Goal: Communication & Community: Answer question/provide support

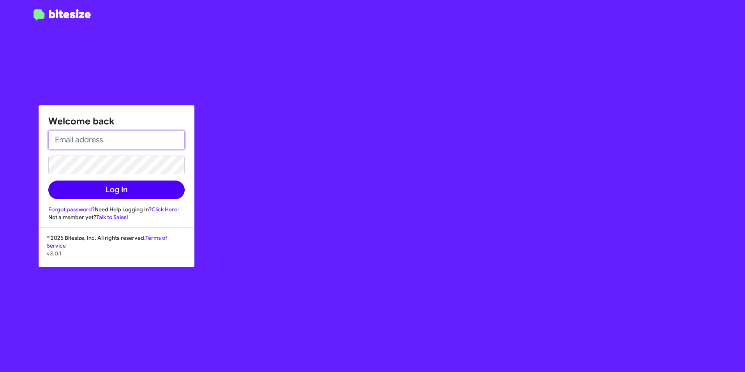
type input "[EMAIL_ADDRESS][PERSON_NAME][DOMAIN_NAME]"
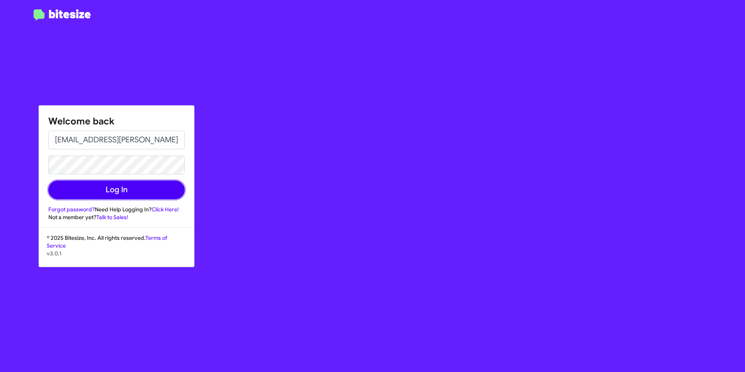
click at [115, 193] on button "Log In" at bounding box center [116, 189] width 136 height 19
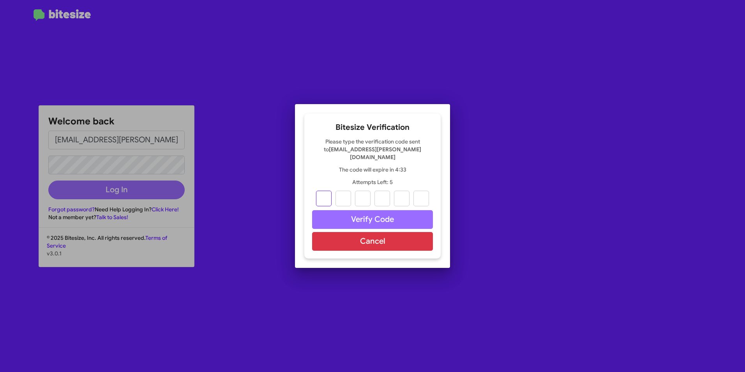
type input "5"
type input "8"
type input "2"
type input "9"
type input "5"
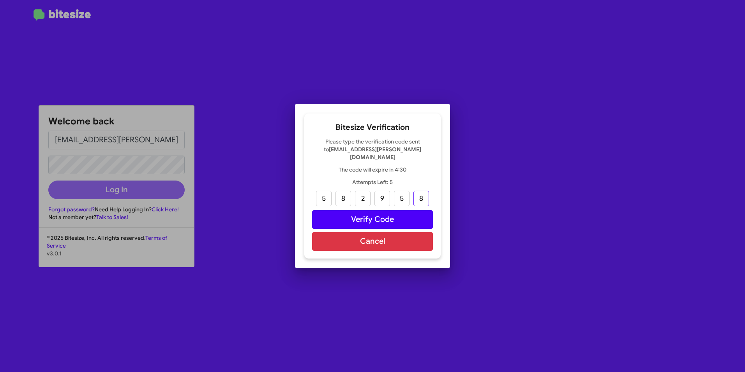
type input "8"
click at [360, 213] on button "Verify Code" at bounding box center [372, 219] width 121 height 19
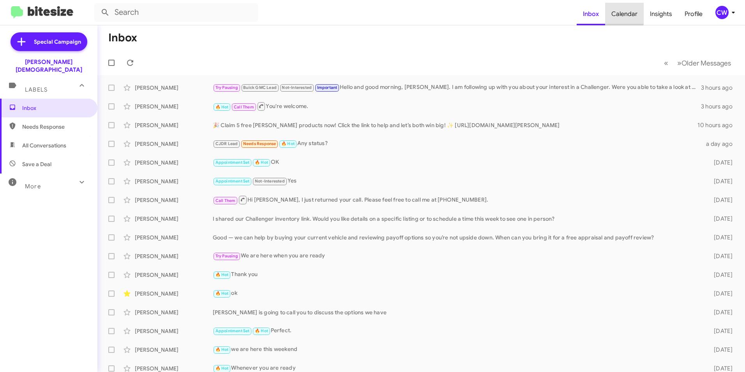
click at [625, 12] on span "Calendar" at bounding box center [624, 14] width 39 height 23
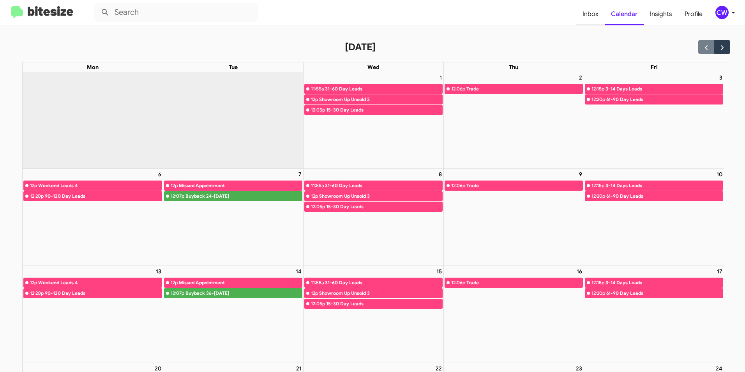
click at [596, 15] on span "Inbox" at bounding box center [590, 14] width 28 height 23
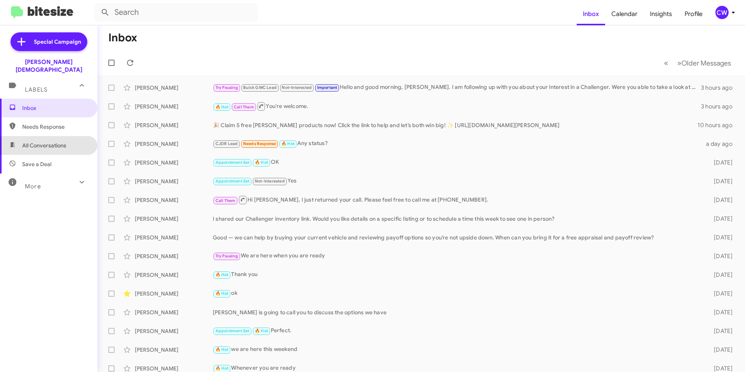
click at [50, 141] on span "All Conversations" at bounding box center [44, 145] width 44 height 8
type input "in:all-conversations"
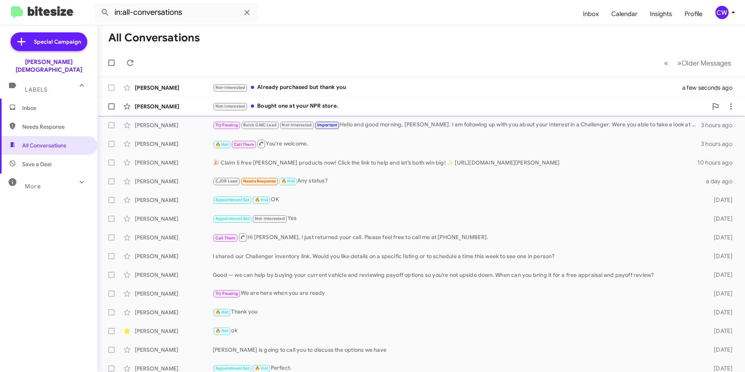
click at [318, 106] on div "Not-Interested Bought one at your NPR store." at bounding box center [460, 106] width 495 height 9
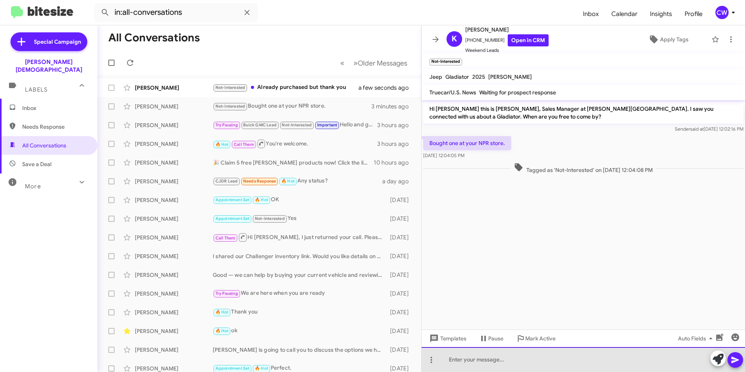
click at [545, 363] on div at bounding box center [583, 359] width 323 height 25
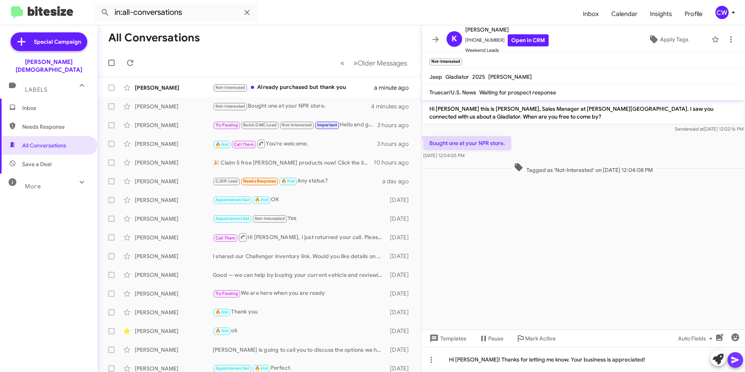
click at [734, 359] on icon at bounding box center [734, 359] width 7 height 7
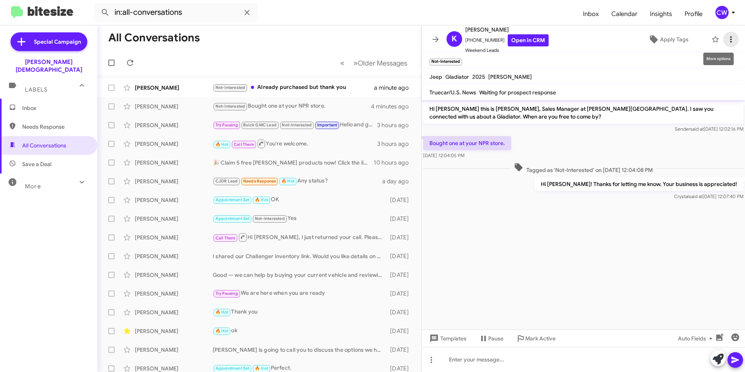
click at [726, 38] on icon at bounding box center [730, 39] width 9 height 9
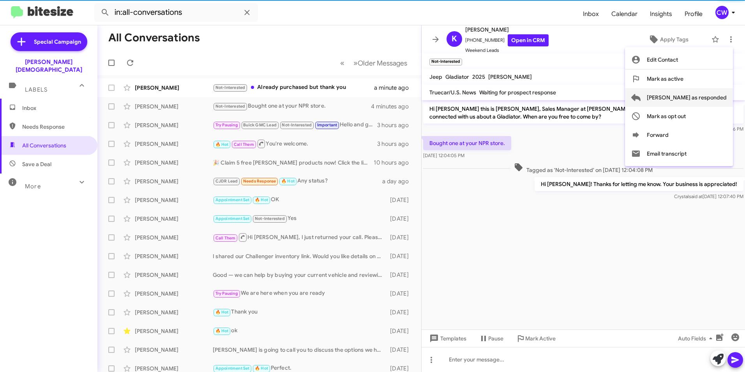
click at [716, 100] on span "[PERSON_NAME] as responded" at bounding box center [687, 97] width 80 height 19
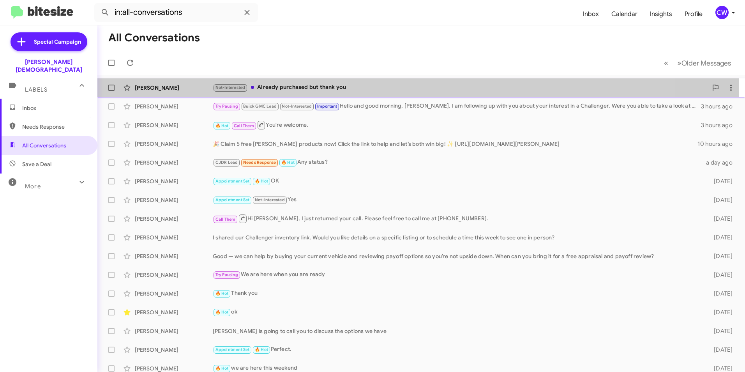
click at [311, 86] on div "Not-Interested Already purchased but thank you" at bounding box center [460, 87] width 495 height 9
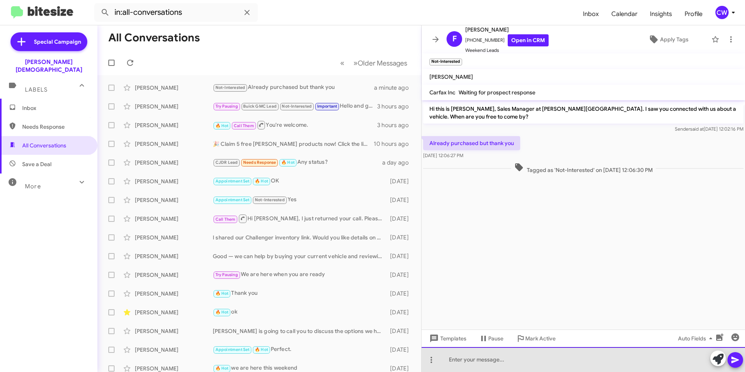
click at [500, 366] on div at bounding box center [583, 359] width 323 height 25
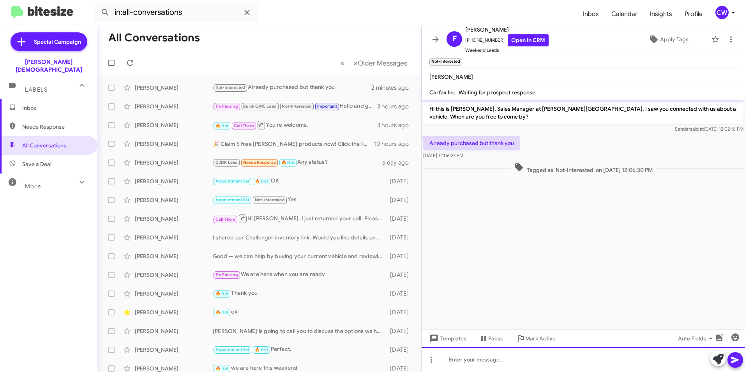
click at [478, 354] on div at bounding box center [583, 359] width 323 height 25
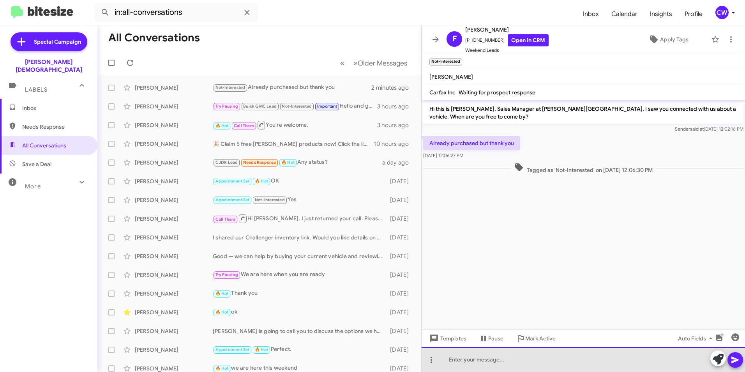
click at [469, 365] on div at bounding box center [583, 359] width 323 height 25
click at [653, 365] on div at bounding box center [583, 359] width 323 height 25
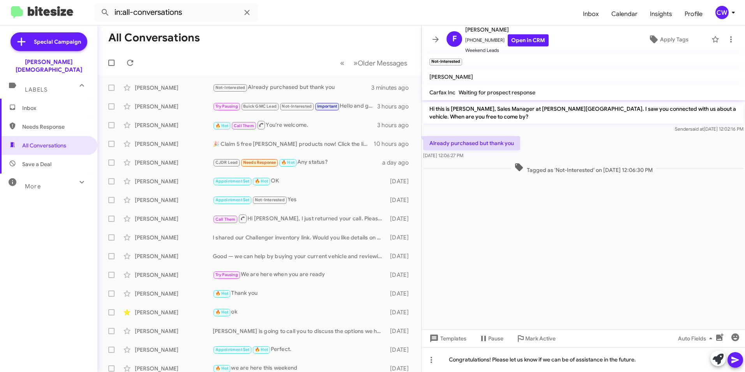
click at [733, 360] on icon at bounding box center [735, 359] width 9 height 9
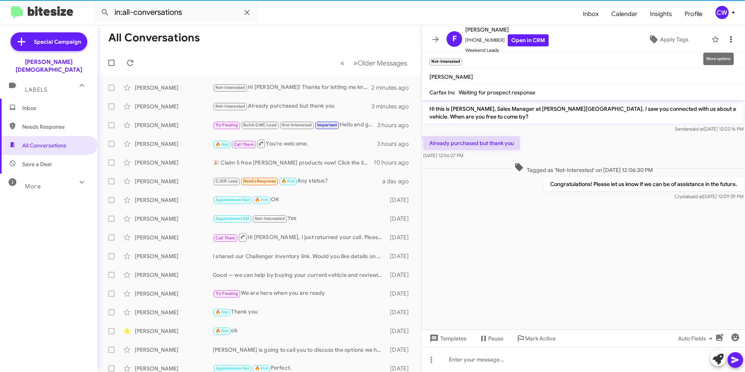
click at [727, 40] on icon at bounding box center [730, 39] width 9 height 9
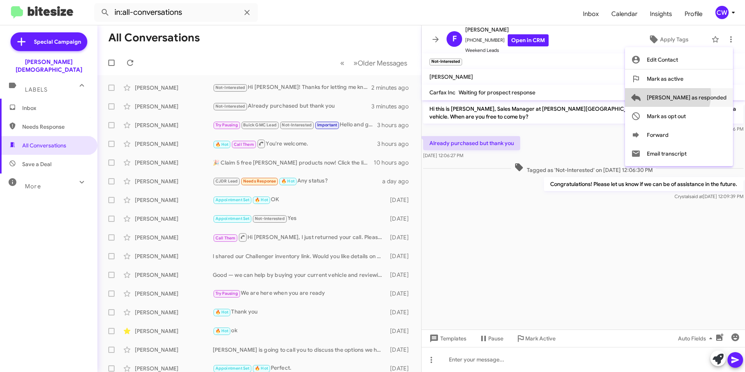
click at [699, 94] on span "[PERSON_NAME] as responded" at bounding box center [687, 97] width 80 height 19
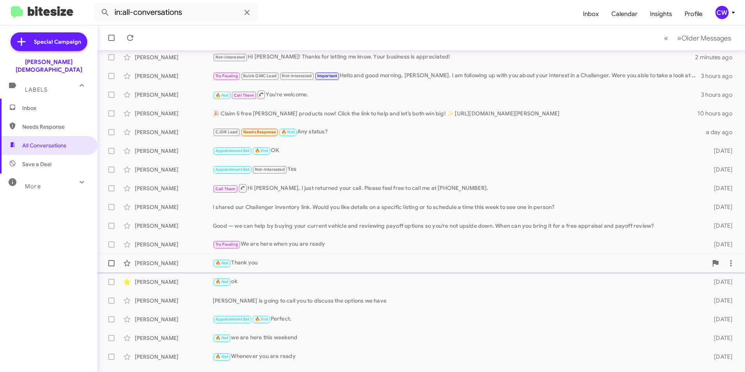
scroll to position [62, 0]
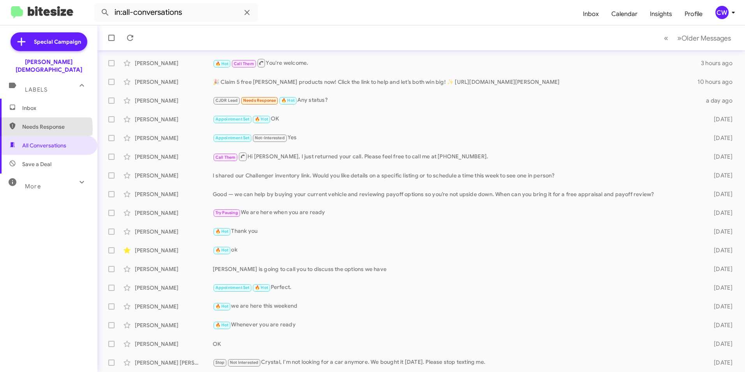
click at [40, 123] on span "Needs Response" at bounding box center [55, 127] width 66 height 8
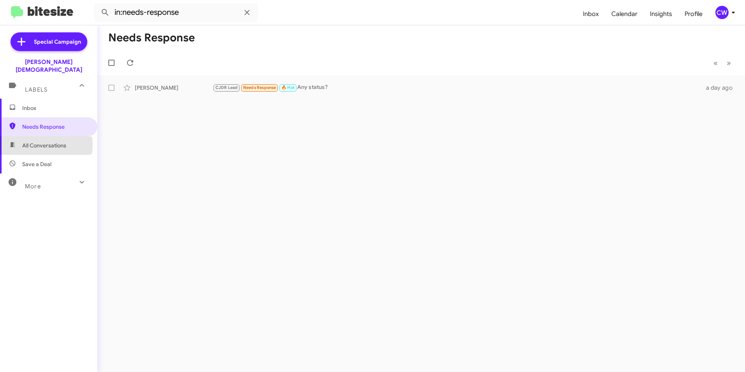
click at [41, 141] on span "All Conversations" at bounding box center [44, 145] width 44 height 8
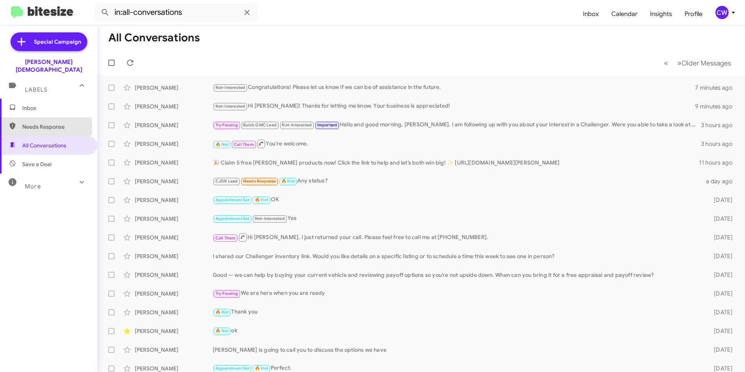
click at [42, 123] on span "Needs Response" at bounding box center [55, 127] width 66 height 8
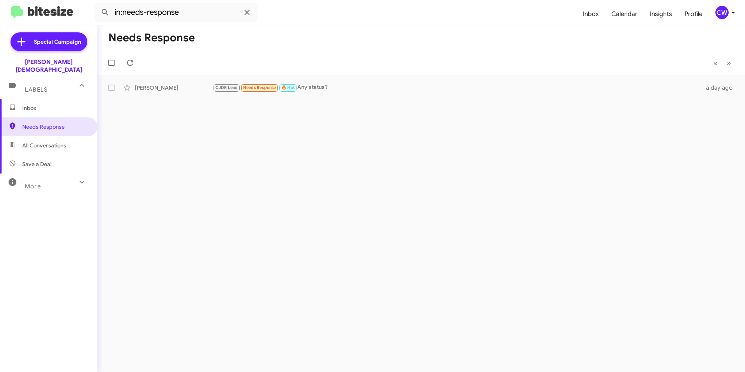
click at [60, 141] on span "All Conversations" at bounding box center [44, 145] width 44 height 8
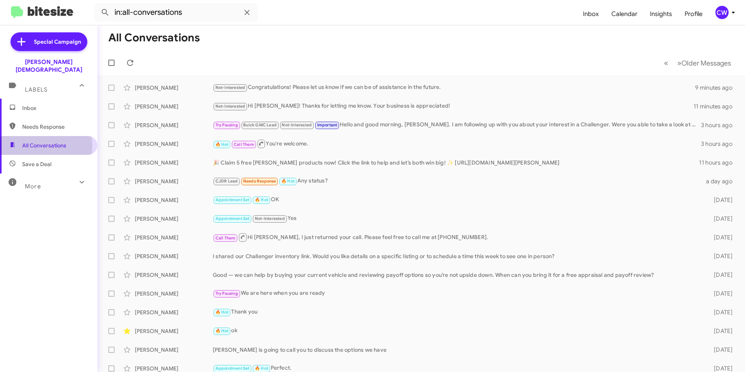
click at [39, 141] on span "All Conversations" at bounding box center [44, 145] width 44 height 8
click at [53, 123] on span "Needs Response" at bounding box center [55, 127] width 66 height 8
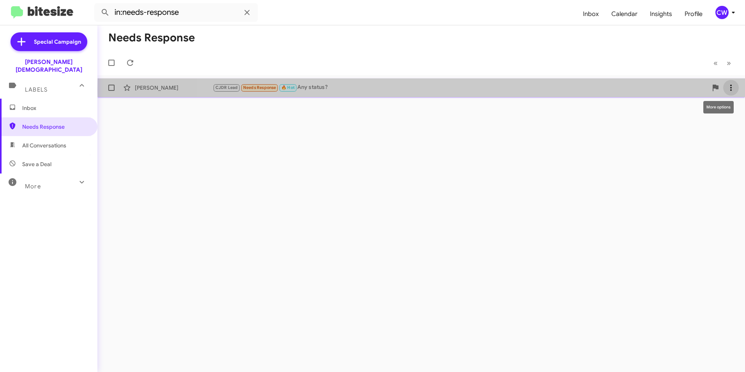
click at [731, 90] on icon at bounding box center [731, 88] width 2 height 6
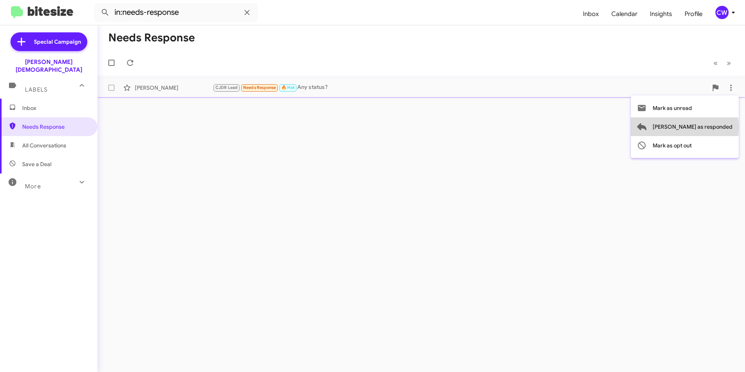
click at [716, 127] on span "[PERSON_NAME] as responded" at bounding box center [693, 126] width 80 height 19
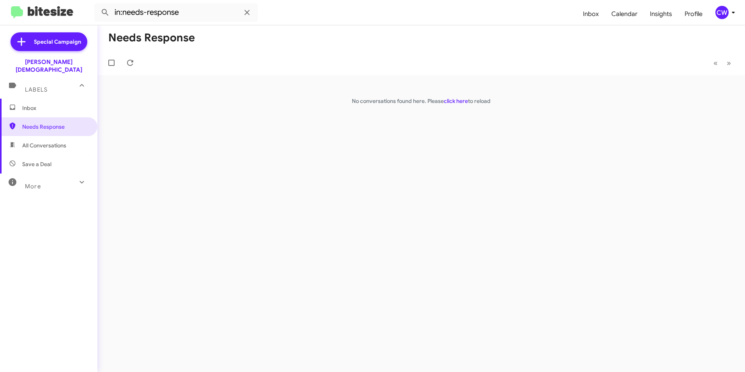
click at [49, 141] on span "All Conversations" at bounding box center [44, 145] width 44 height 8
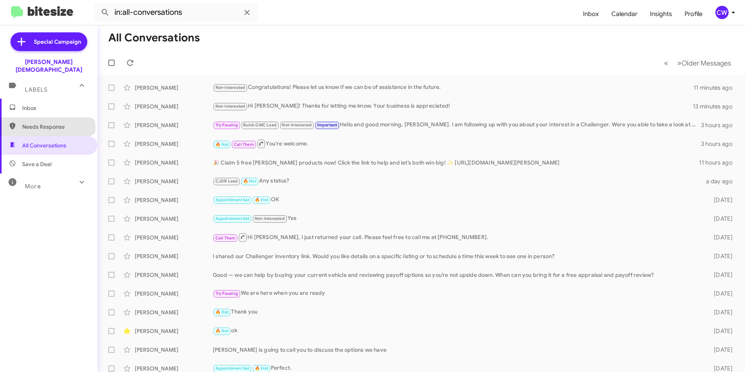
click at [47, 123] on span "Needs Response" at bounding box center [55, 127] width 66 height 8
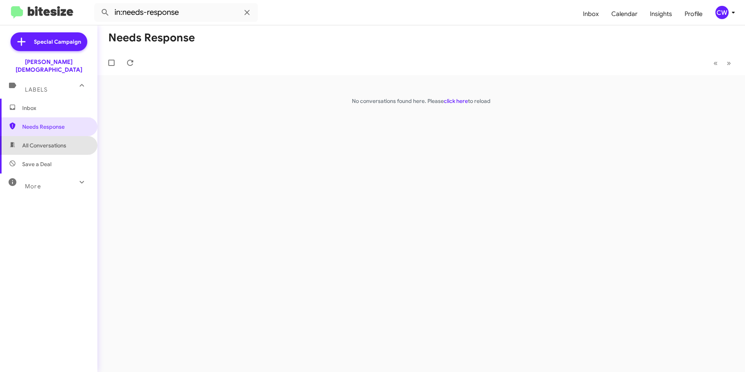
click at [52, 141] on span "All Conversations" at bounding box center [44, 145] width 44 height 8
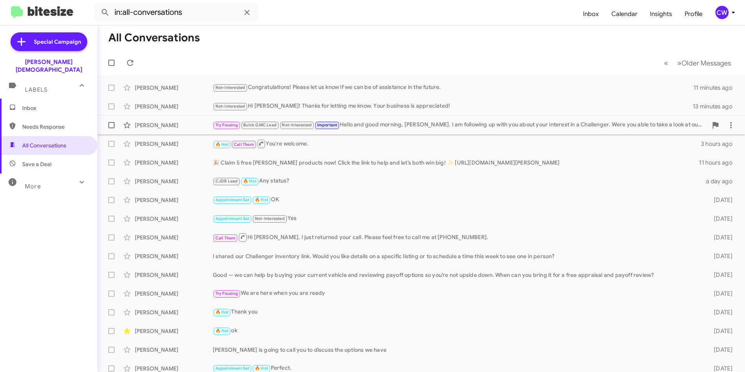
click at [558, 127] on div "Try Pausing Buick GMC Lead Not-Interested Important Hello and good morning, Jam…" at bounding box center [460, 124] width 495 height 9
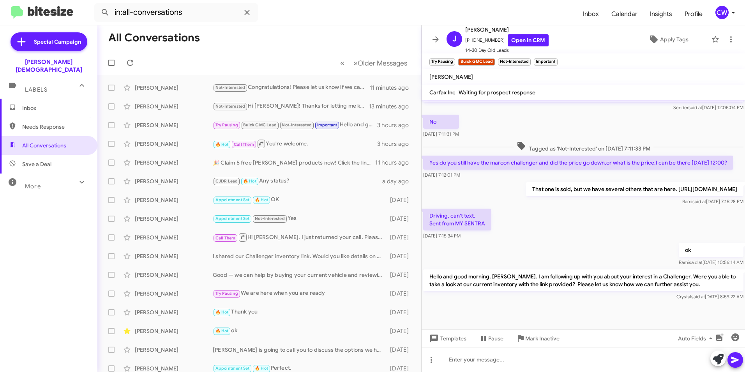
scroll to position [207, 0]
click at [47, 123] on span "Needs Response" at bounding box center [55, 127] width 66 height 8
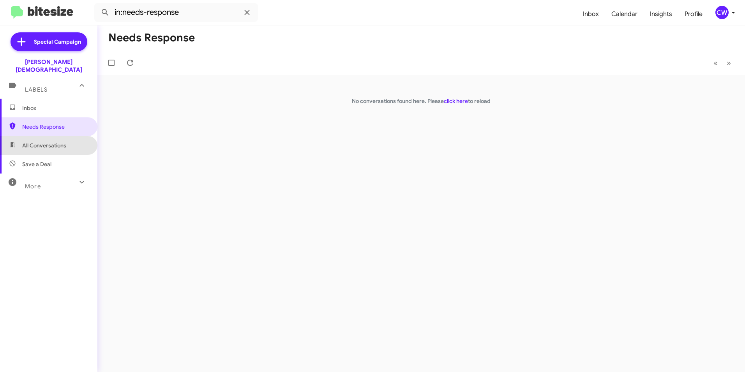
click at [63, 141] on span "All Conversations" at bounding box center [44, 145] width 44 height 8
type input "in:all-conversations"
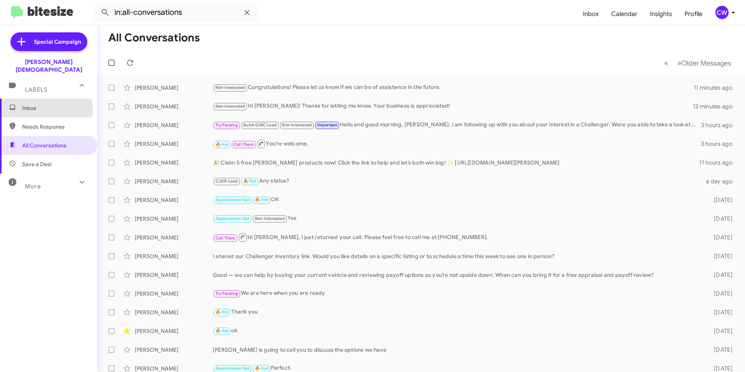
click at [30, 104] on span "Inbox" at bounding box center [55, 108] width 66 height 8
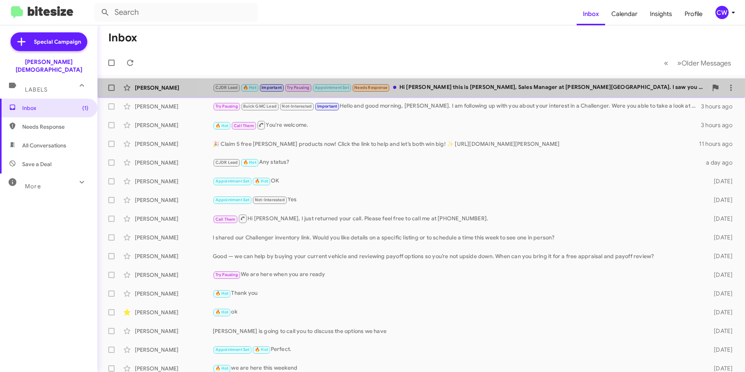
click at [475, 88] on div "CJDR Lead 🔥 Hot Important Try Pausing Appointment Set Needs Response Hi Carolyn…" at bounding box center [460, 87] width 495 height 9
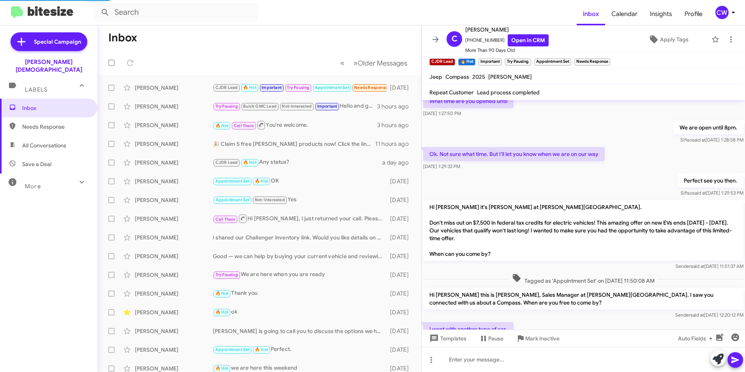
scroll to position [236, 0]
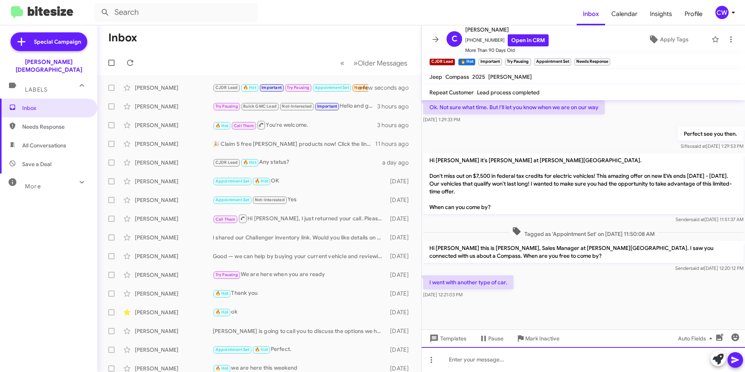
click at [506, 362] on div at bounding box center [583, 359] width 323 height 25
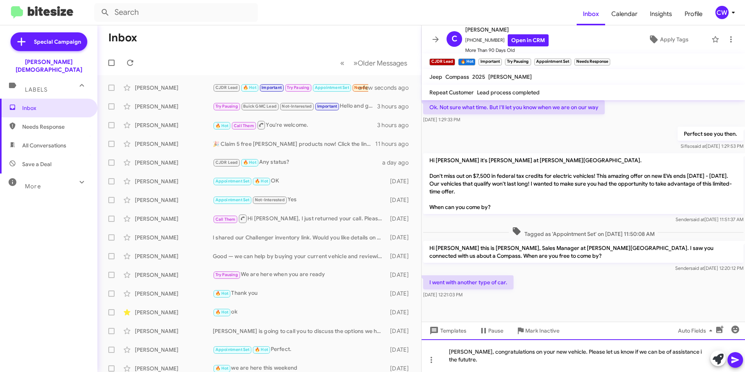
click at [684, 355] on div "Carolyne, congratulations on your new vehicle. Please let us know if we can be …" at bounding box center [583, 355] width 323 height 33
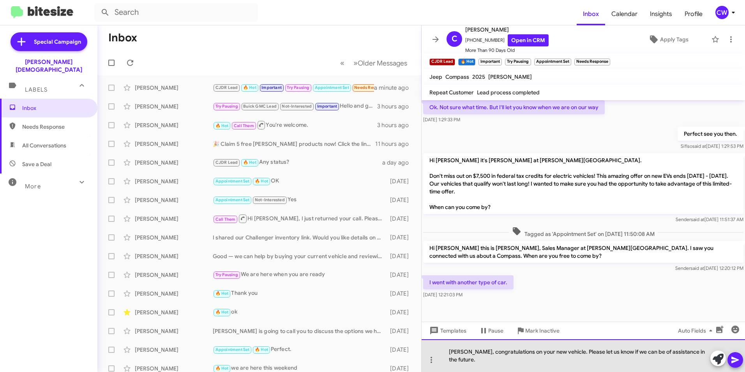
click at [512, 359] on div "Carolyne, congratulations on your new vehicle. Please let us know if we can be …" at bounding box center [583, 355] width 323 height 33
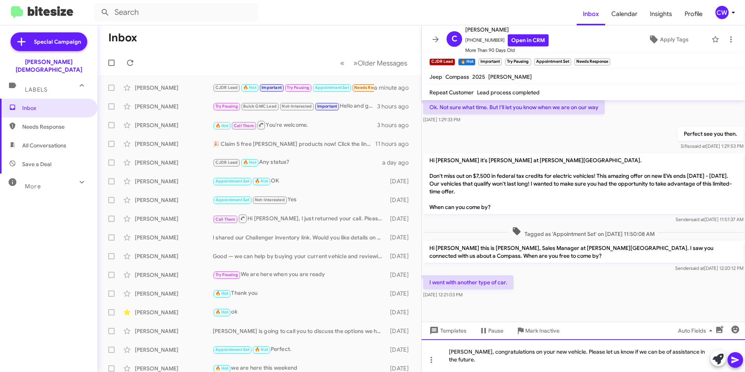
click at [567, 355] on div "Carolyne, congratulations on your new vehicle. Please let us know if we can be …" at bounding box center [583, 355] width 323 height 33
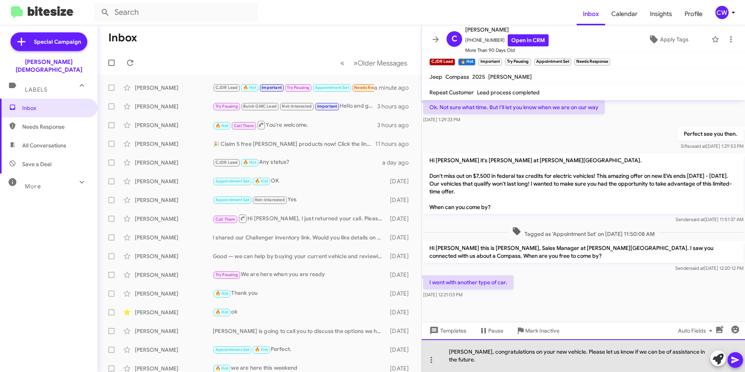
click at [568, 354] on div "Carolyne, congratulations on your new vehicle. Please let us know if we can be …" at bounding box center [583, 355] width 323 height 33
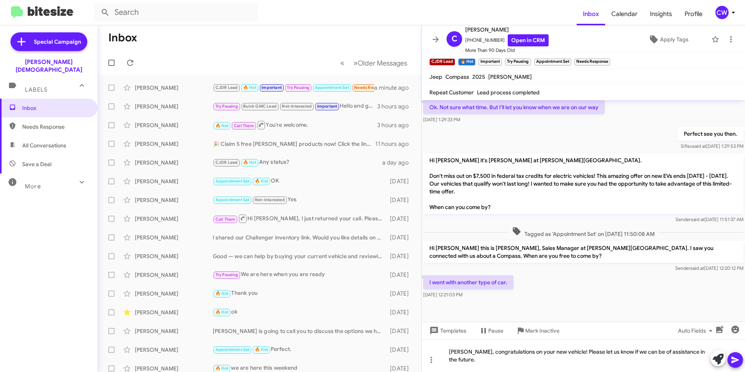
click at [734, 359] on icon at bounding box center [734, 359] width 7 height 7
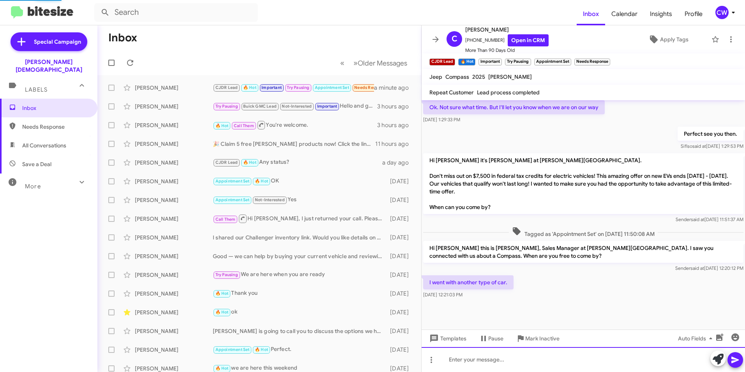
scroll to position [0, 0]
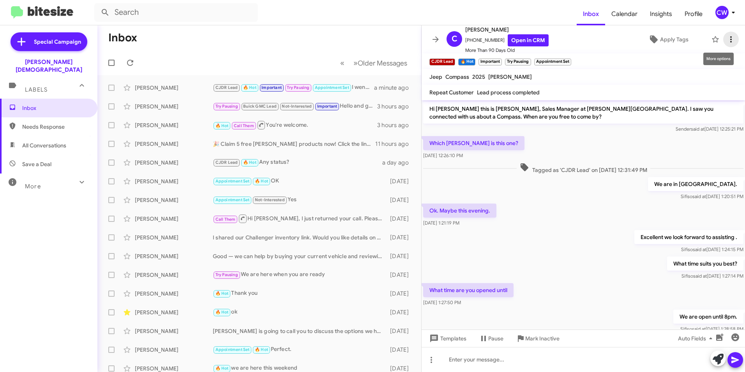
click at [726, 43] on icon at bounding box center [730, 39] width 9 height 9
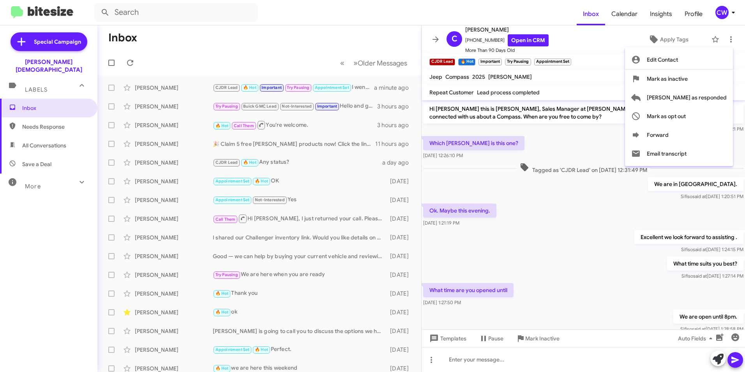
click at [648, 36] on div at bounding box center [372, 186] width 745 height 372
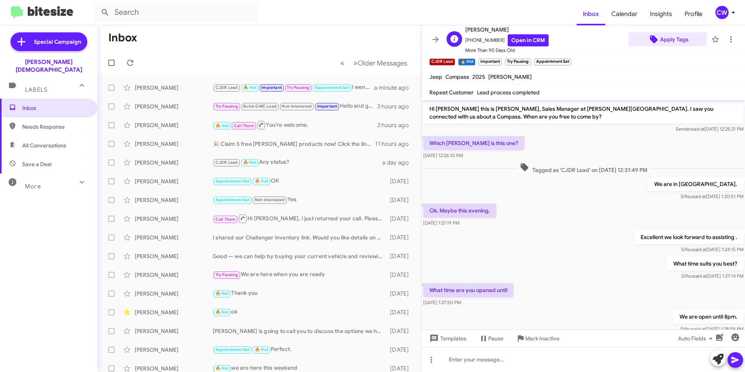
click at [650, 36] on icon at bounding box center [654, 39] width 8 height 8
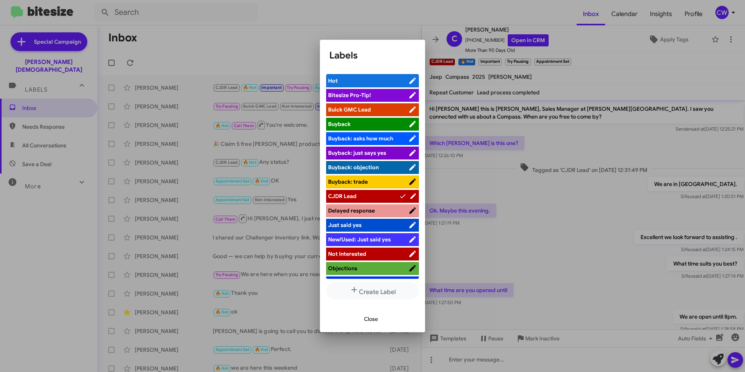
click at [371, 316] on span "Close" at bounding box center [371, 319] width 14 height 14
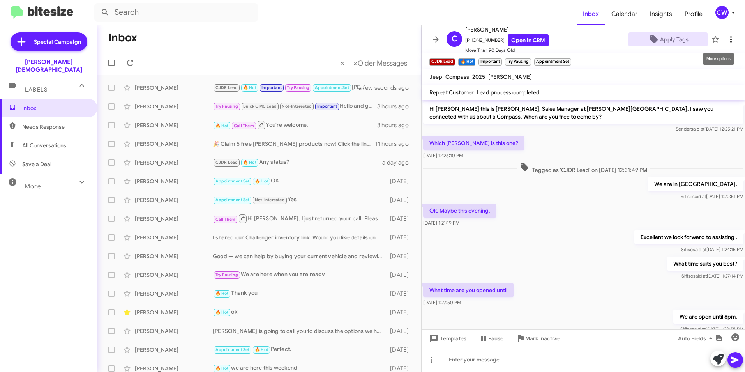
click at [726, 38] on icon at bounding box center [730, 39] width 9 height 9
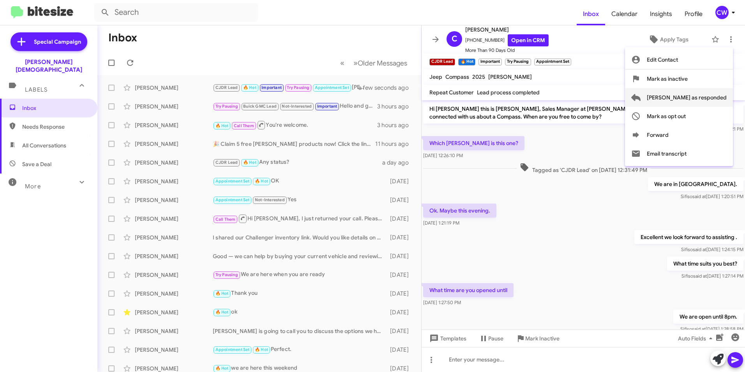
click at [716, 99] on span "[PERSON_NAME] as responded" at bounding box center [687, 97] width 80 height 19
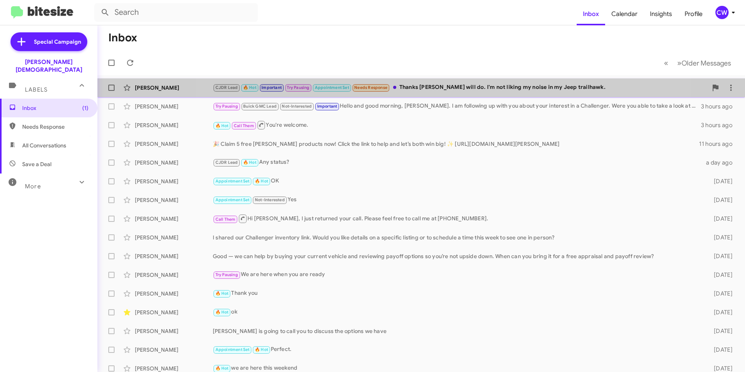
click at [430, 91] on div "CJDR Lead 🔥 Hot Important Try Pausing Appointment Set Needs Response Thanks Cry…" at bounding box center [460, 87] width 495 height 9
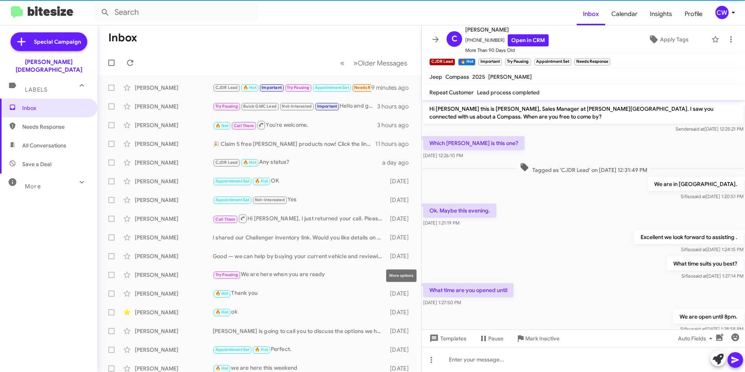
scroll to position [277, 0]
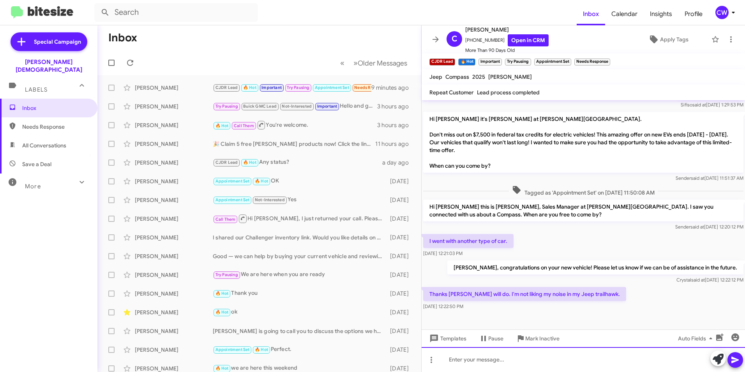
click at [506, 364] on div at bounding box center [583, 359] width 323 height 25
click at [515, 40] on link "Open in CRM" at bounding box center [528, 40] width 41 height 12
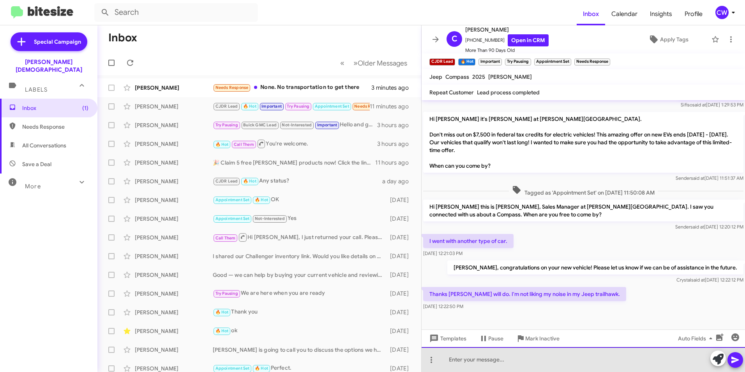
click at [482, 365] on div at bounding box center [583, 359] width 323 height 25
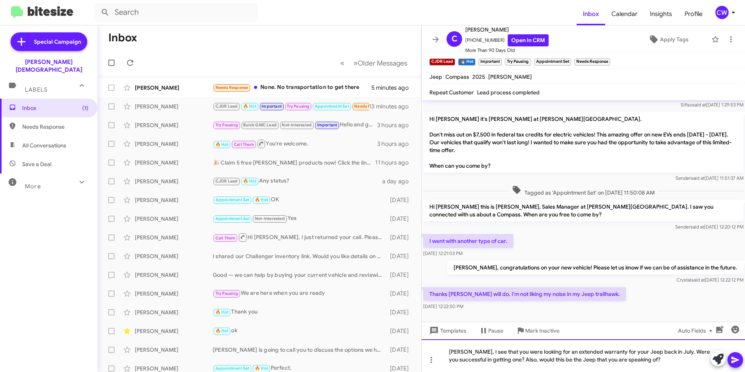
click at [649, 362] on div "Carolyne, I see that you were looking for an extended warranty for your Jeep ba…" at bounding box center [583, 355] width 323 height 33
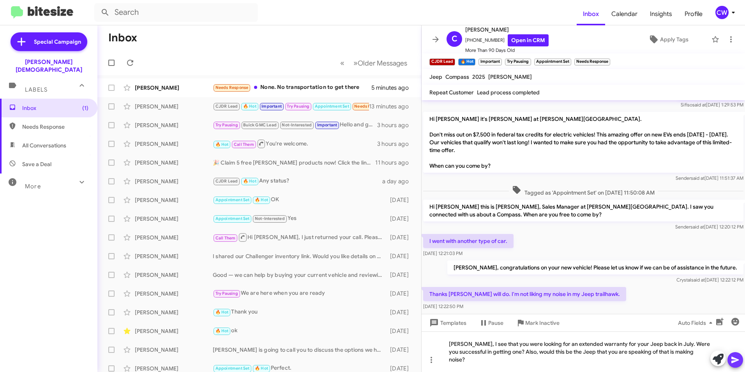
click at [736, 361] on icon at bounding box center [734, 359] width 7 height 7
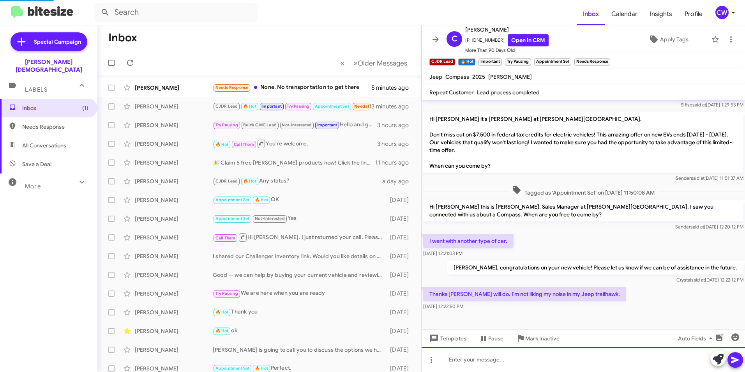
scroll to position [0, 0]
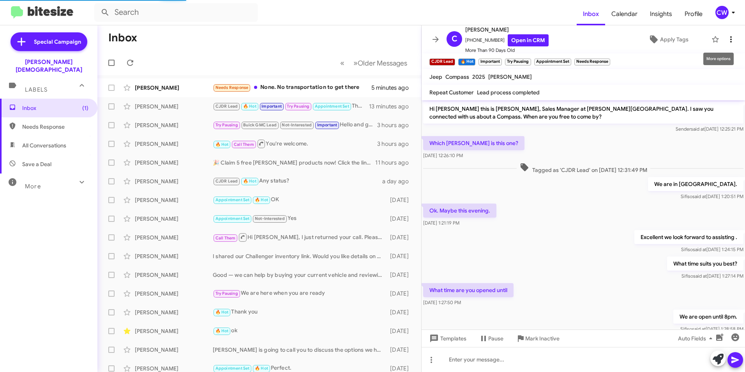
click at [730, 41] on icon at bounding box center [731, 39] width 2 height 6
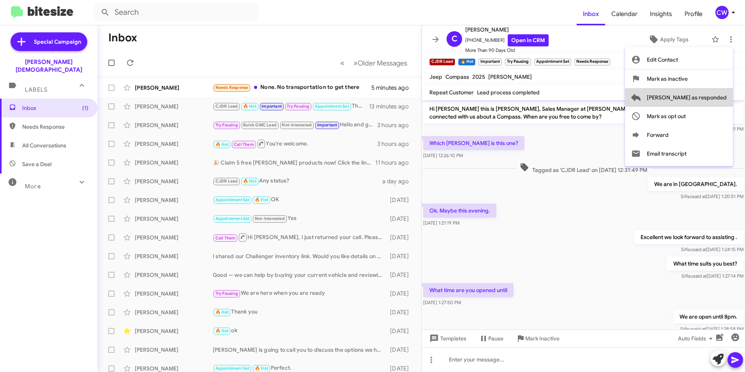
click at [711, 98] on span "[PERSON_NAME] as responded" at bounding box center [687, 97] width 80 height 19
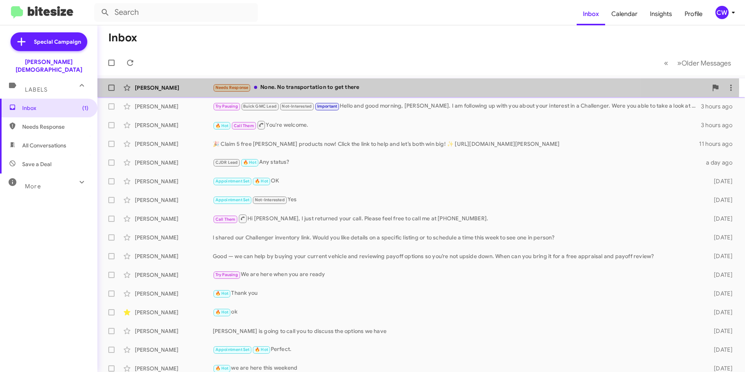
click at [294, 87] on div "Needs Response None. No transportation to get there" at bounding box center [460, 87] width 495 height 9
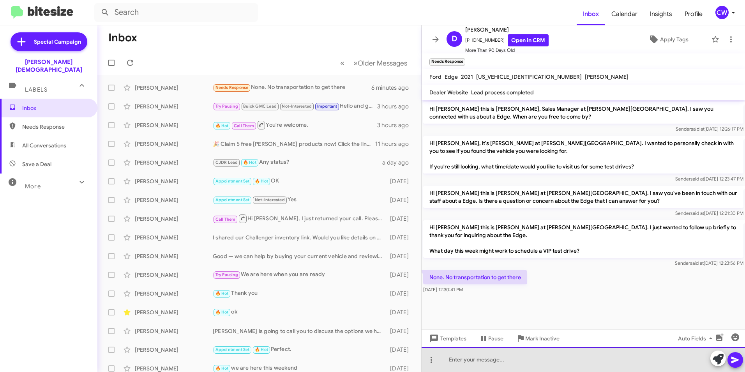
click at [484, 362] on div at bounding box center [583, 359] width 323 height 25
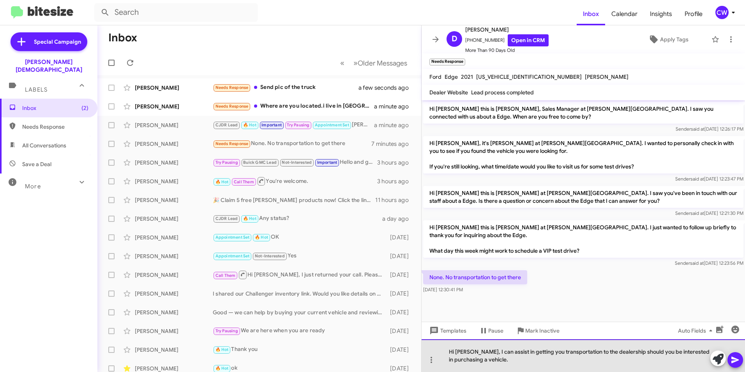
click at [509, 361] on div "Hi [PERSON_NAME], I can assist in getting you transportation to the dealership …" at bounding box center [583, 355] width 323 height 33
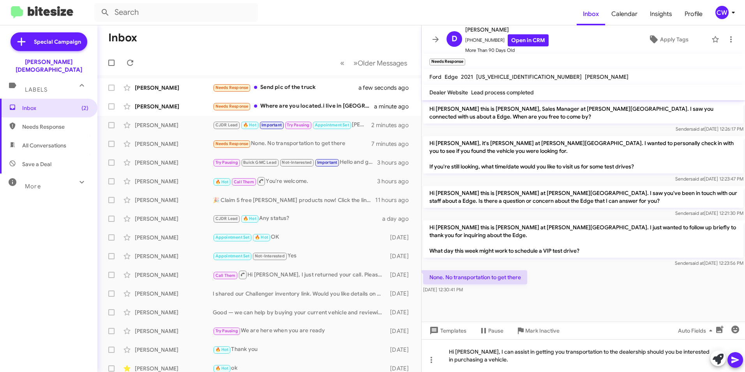
click at [732, 358] on icon at bounding box center [734, 359] width 7 height 7
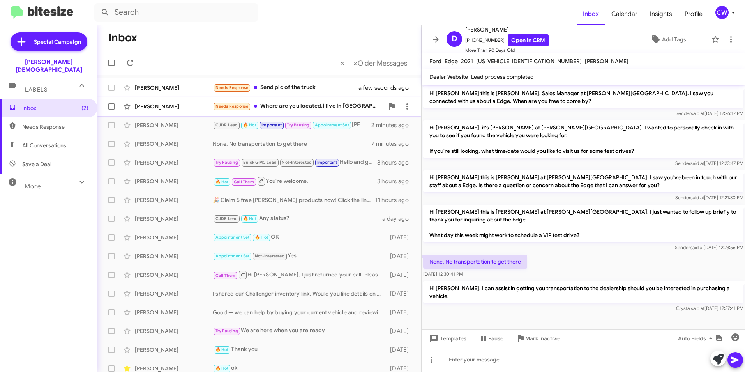
click at [294, 107] on div "Needs Response Where are you located.i live in Sarasota Florida" at bounding box center [298, 106] width 171 height 9
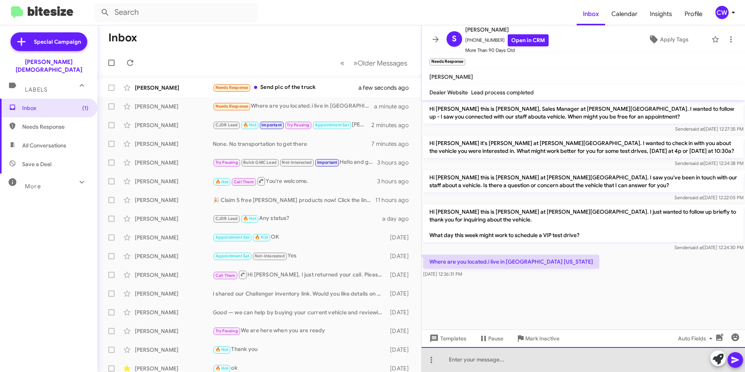
click at [502, 360] on div at bounding box center [583, 359] width 323 height 25
drag, startPoint x: 535, startPoint y: 360, endPoint x: 392, endPoint y: 353, distance: 143.2
click at [392, 353] on div "Inbox « Previous » Next Older Messages Anthony Nzeakor Needs Response Send pic …" at bounding box center [421, 198] width 648 height 346
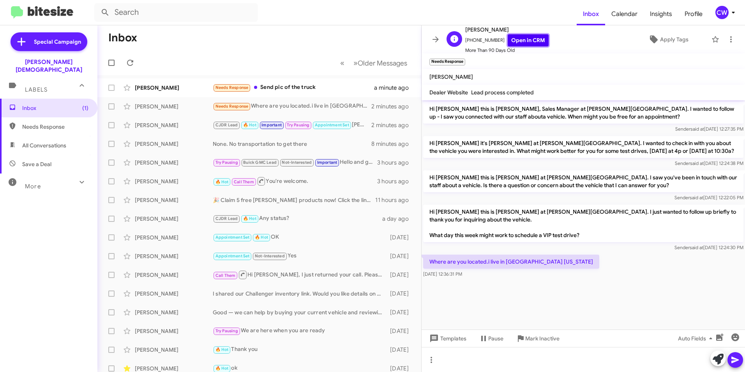
click at [522, 42] on link "Open in CRM" at bounding box center [528, 40] width 41 height 12
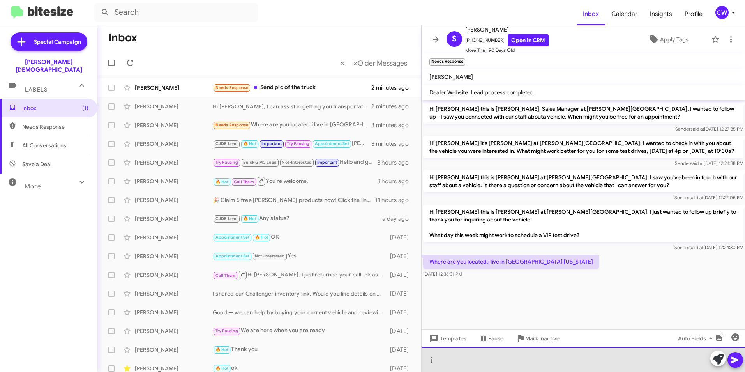
click at [446, 367] on div at bounding box center [583, 359] width 323 height 25
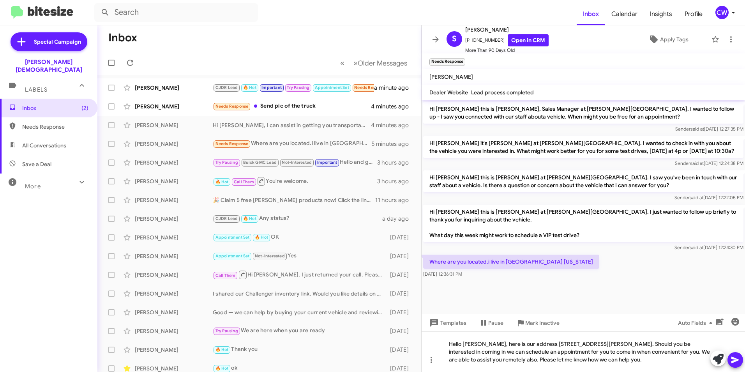
click at [733, 357] on icon at bounding box center [734, 359] width 7 height 7
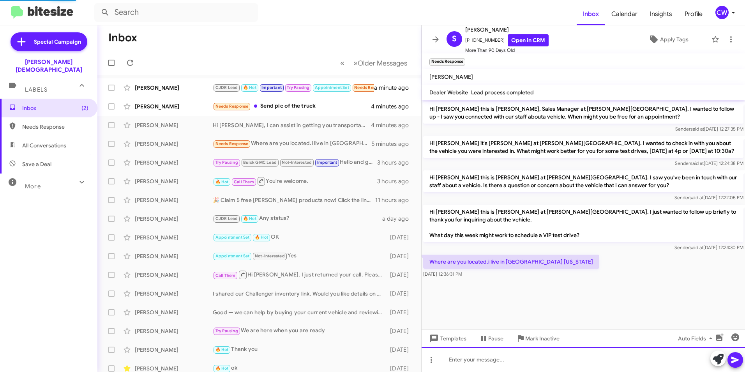
scroll to position [4, 0]
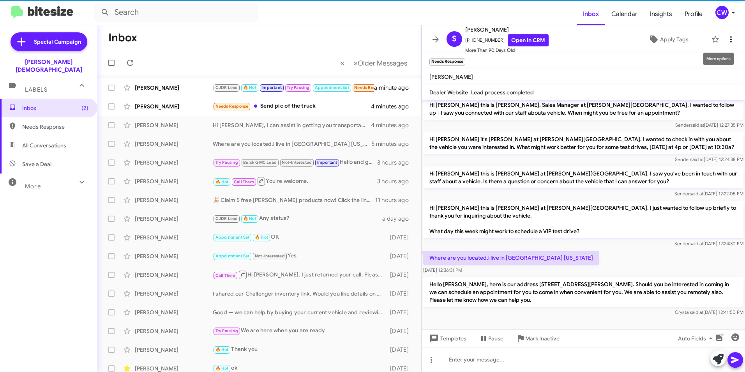
click at [726, 40] on icon at bounding box center [730, 39] width 9 height 9
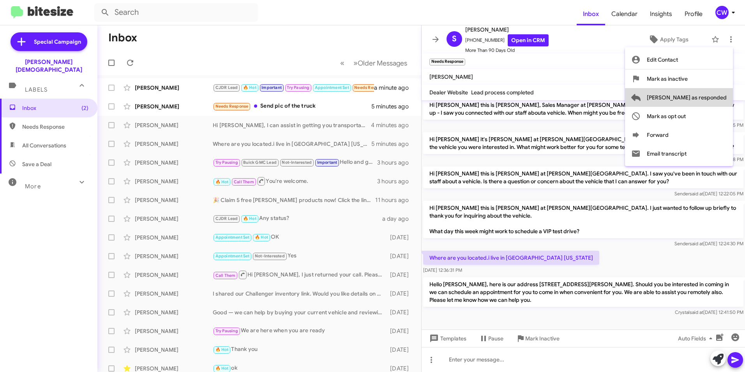
click at [731, 98] on button "[PERSON_NAME] as responded" at bounding box center [679, 97] width 108 height 19
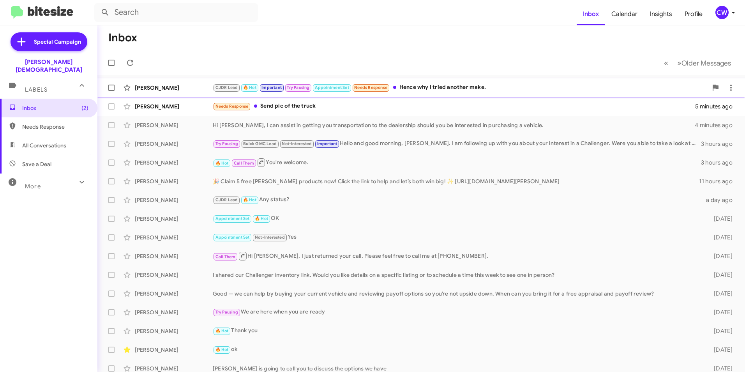
click at [439, 87] on div "CJDR Lead 🔥 Hot Important Try Pausing Appointment Set Needs Response Hence why …" at bounding box center [460, 87] width 495 height 9
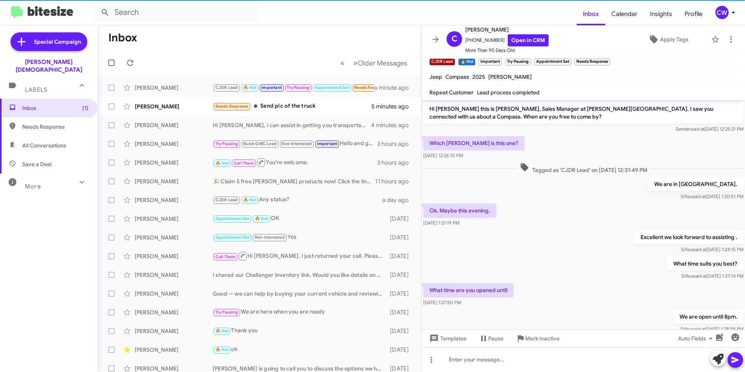
scroll to position [378, 0]
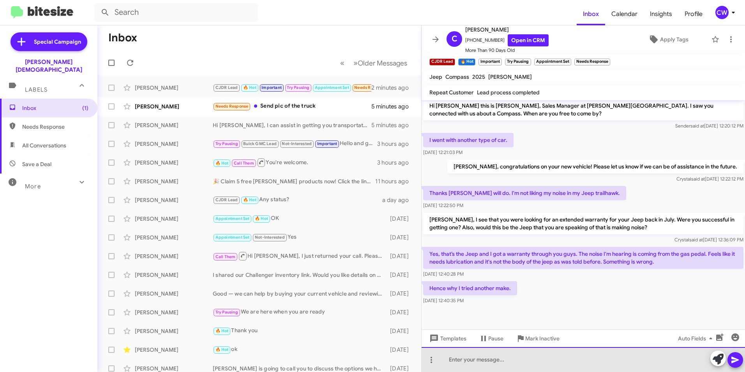
click at [493, 366] on div at bounding box center [583, 359] width 323 height 25
click at [601, 366] on div "Has the Jeep been brought into our service department?" at bounding box center [583, 359] width 323 height 25
click at [590, 361] on div "Has the Jeep been brought into our service department?" at bounding box center [583, 359] width 323 height 25
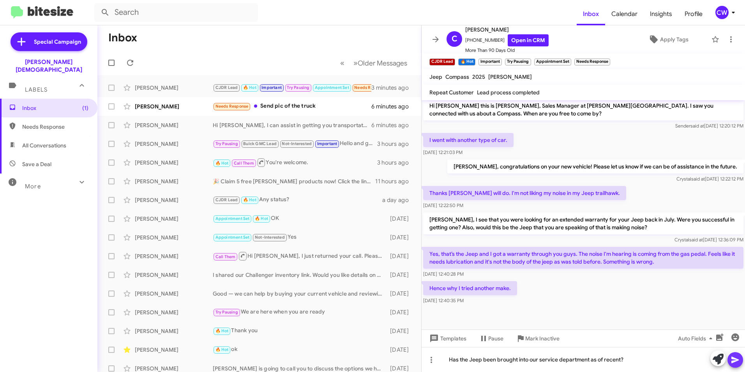
click at [737, 358] on icon at bounding box center [735, 359] width 9 height 9
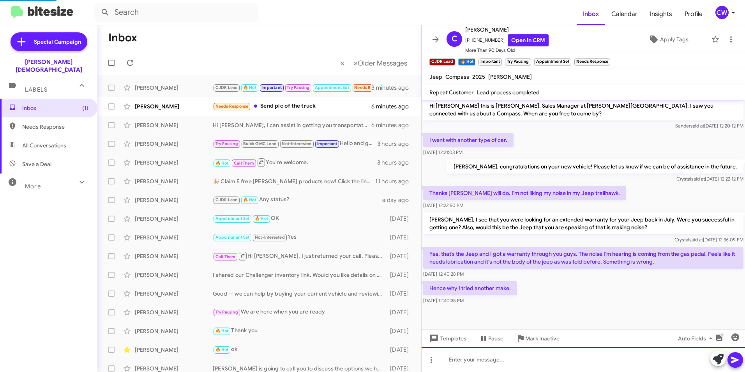
scroll to position [0, 0]
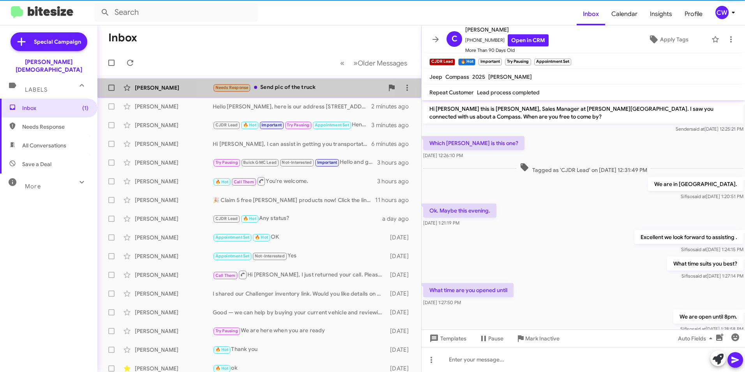
click at [278, 87] on div "Needs Response Send pic of the truck" at bounding box center [298, 87] width 171 height 9
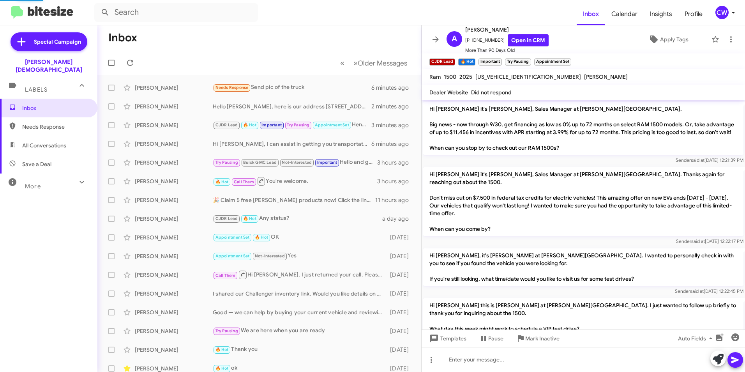
scroll to position [53, 0]
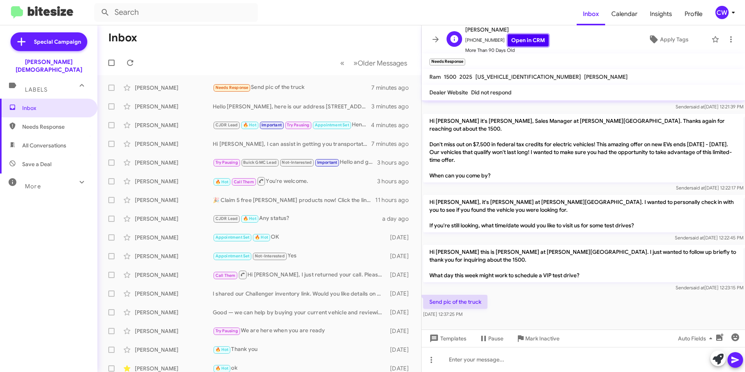
click at [516, 42] on link "Open in CRM" at bounding box center [528, 40] width 41 height 12
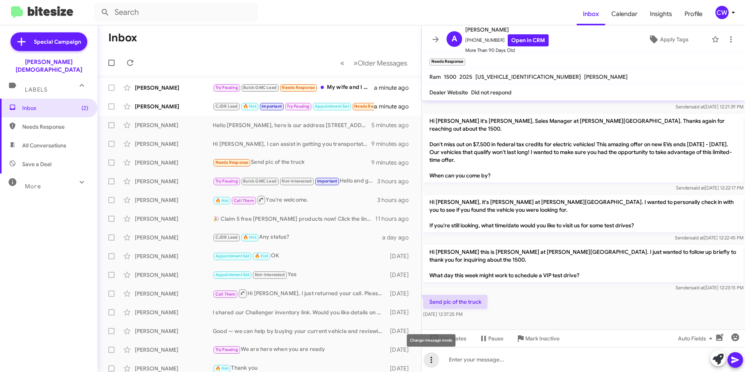
click at [431, 362] on icon at bounding box center [431, 359] width 9 height 9
click at [455, 342] on button "note" at bounding box center [448, 339] width 48 height 19
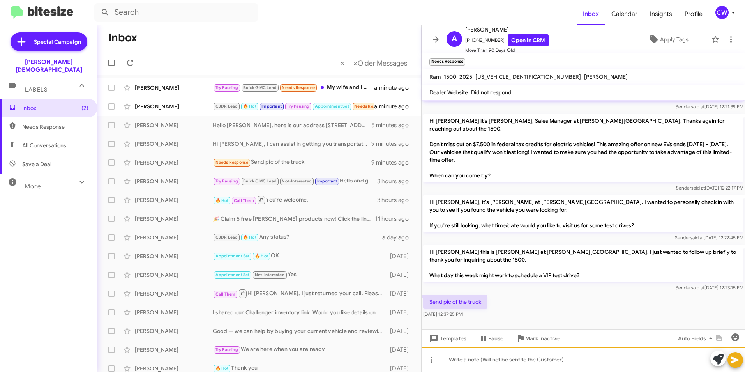
click at [472, 364] on div at bounding box center [583, 359] width 323 height 25
click at [736, 361] on icon at bounding box center [734, 359] width 7 height 7
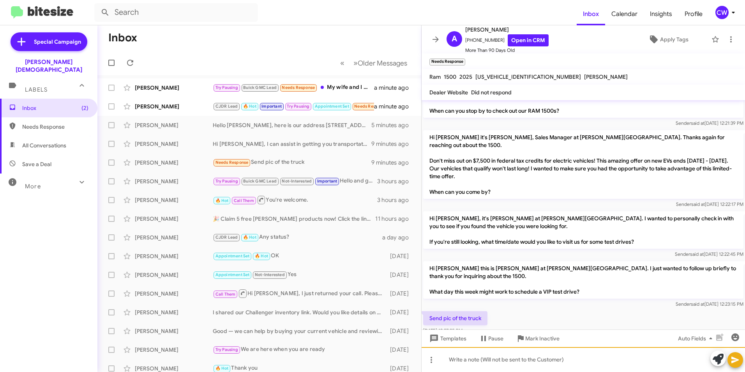
scroll to position [88, 0]
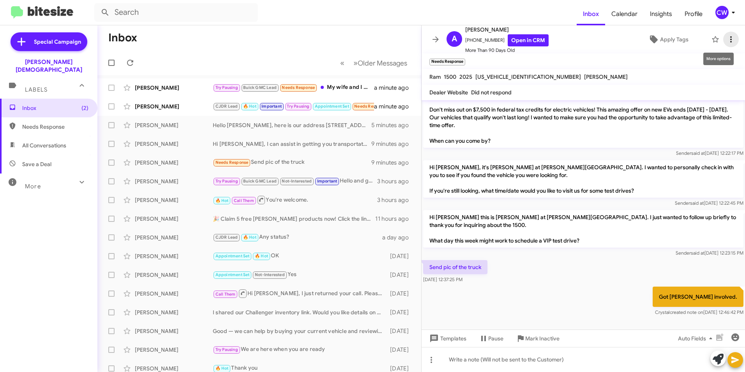
click at [726, 41] on icon at bounding box center [730, 39] width 9 height 9
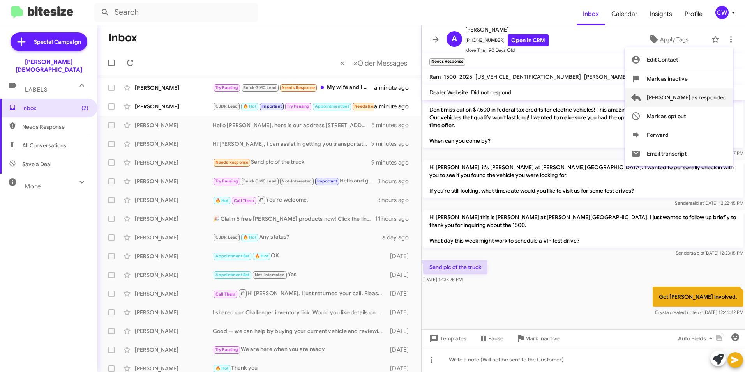
click at [714, 98] on span "[PERSON_NAME] as responded" at bounding box center [687, 97] width 80 height 19
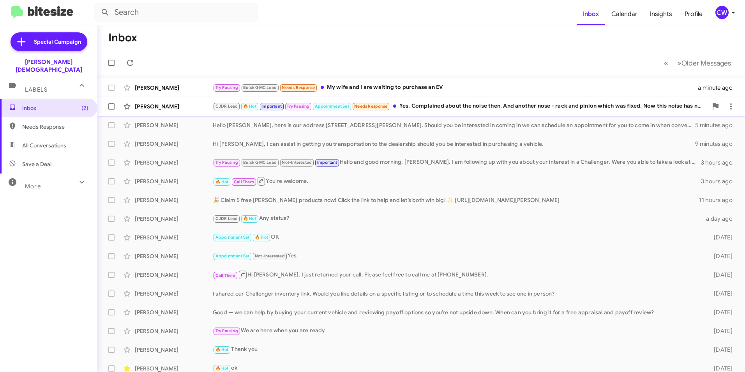
click at [431, 104] on div "CJDR Lead 🔥 Hot Important Try Pausing Appointment Set Needs Response Yes. Compl…" at bounding box center [460, 106] width 495 height 9
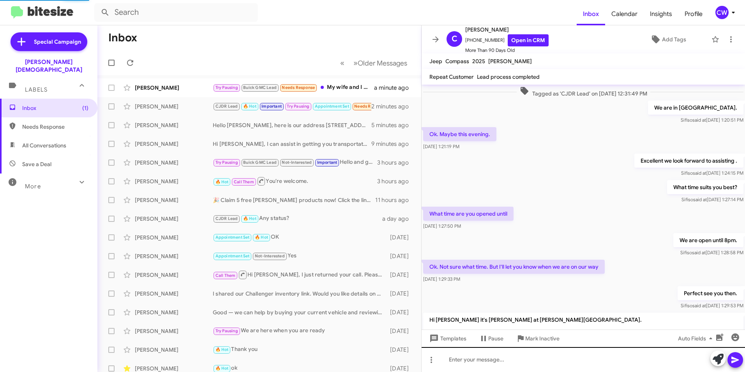
scroll to position [378, 0]
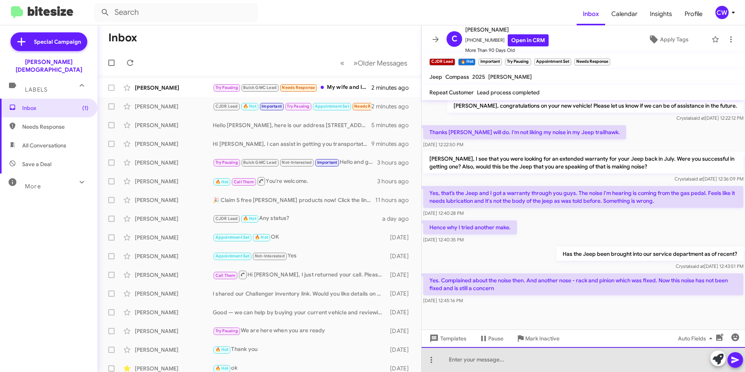
click at [466, 364] on div at bounding box center [583, 359] width 323 height 25
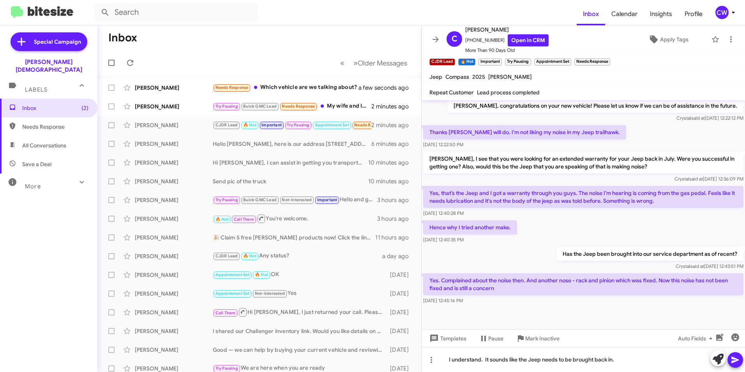
click at [735, 362] on icon at bounding box center [734, 359] width 7 height 7
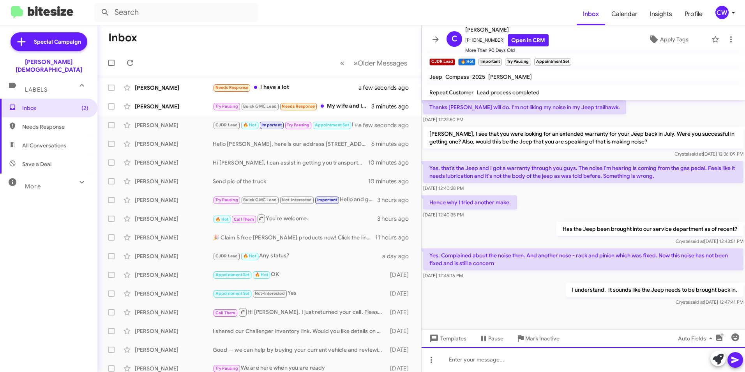
scroll to position [503, 0]
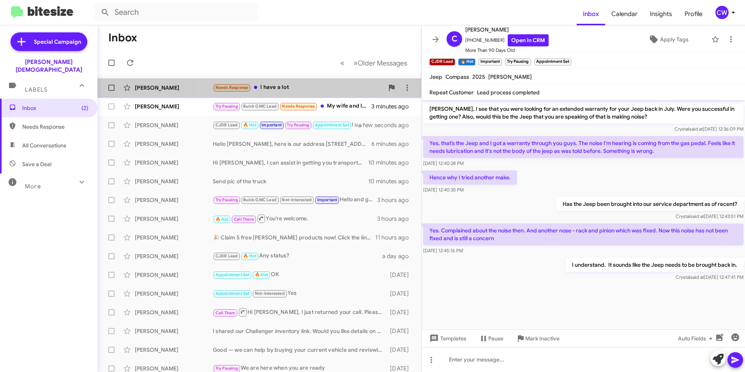
click at [288, 87] on div "Needs Response I have a lot" at bounding box center [298, 87] width 171 height 9
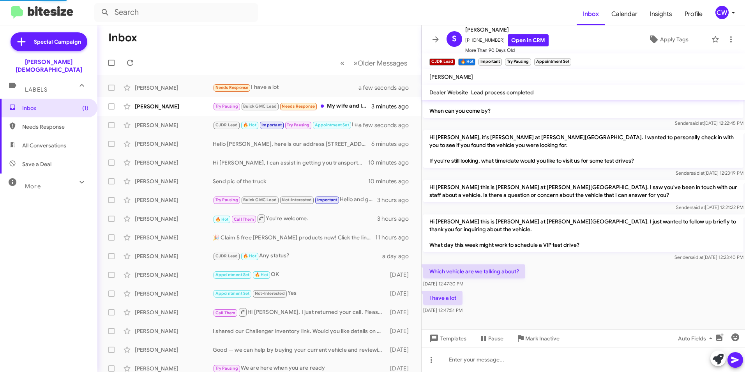
scroll to position [79, 0]
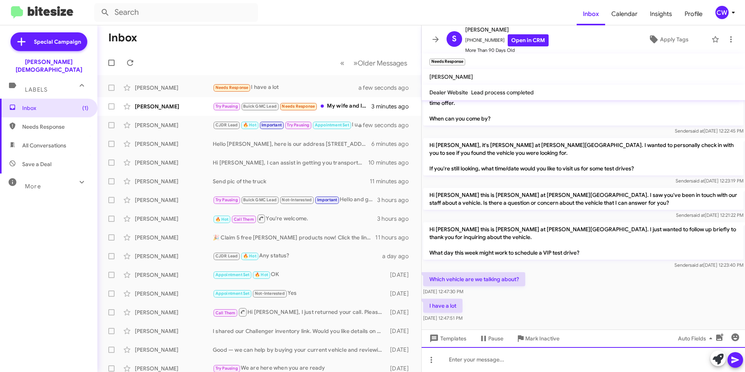
click at [482, 362] on div at bounding box center [583, 359] width 323 height 25
click at [718, 360] on icon at bounding box center [718, 358] width 11 height 11
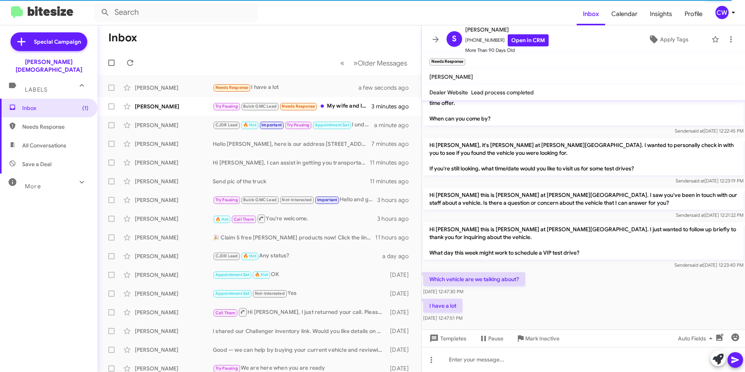
scroll to position [155, 0]
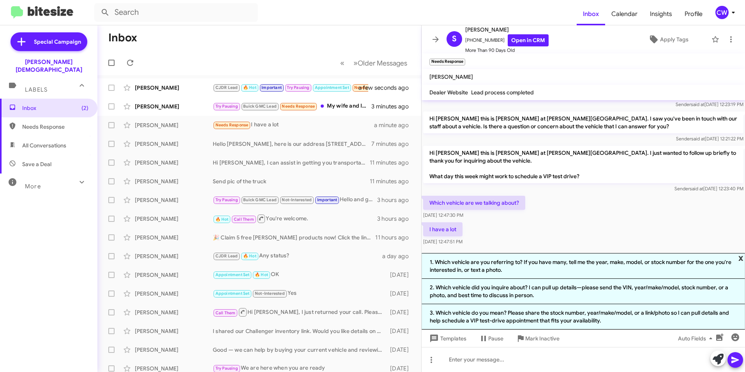
click at [741, 258] on span "x" at bounding box center [740, 257] width 5 height 9
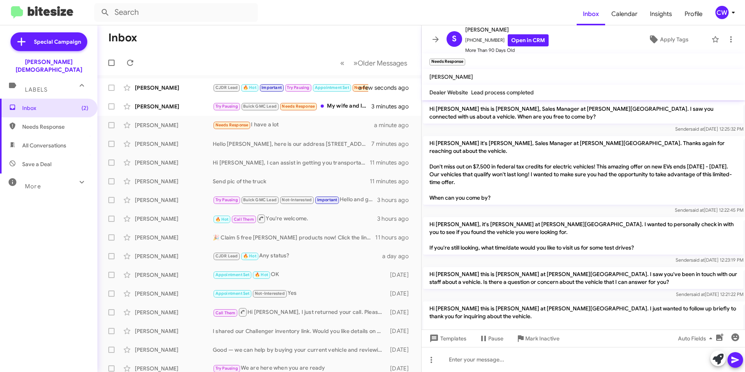
scroll to position [79, 0]
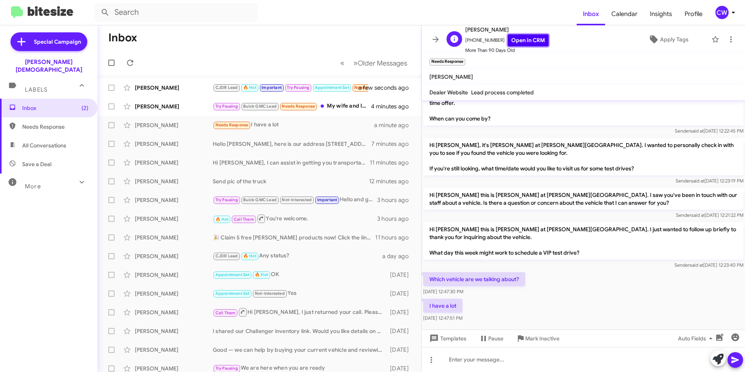
click at [514, 41] on link "Open in CRM" at bounding box center [528, 40] width 41 height 12
click at [462, 357] on div at bounding box center [583, 359] width 323 height 25
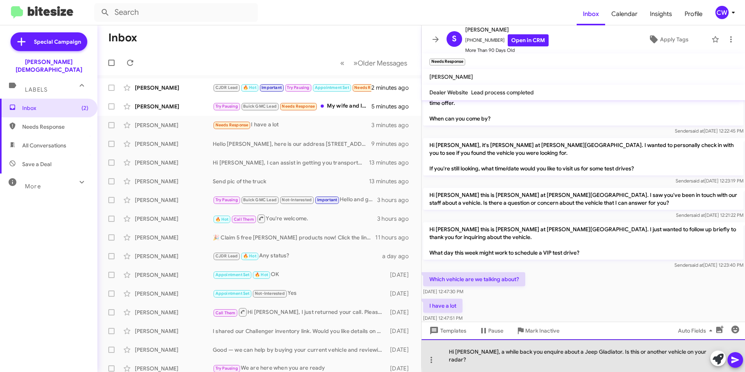
click at [692, 360] on div "Hi Scott, a while back you enquire about a Jeep Gladiator. Is this or another v…" at bounding box center [583, 355] width 323 height 33
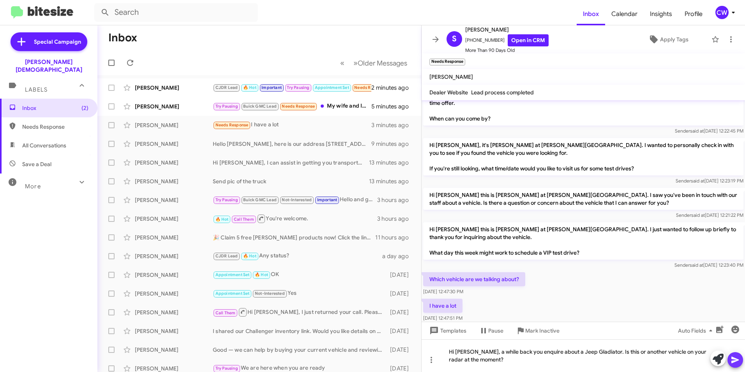
click at [735, 361] on icon at bounding box center [734, 359] width 7 height 7
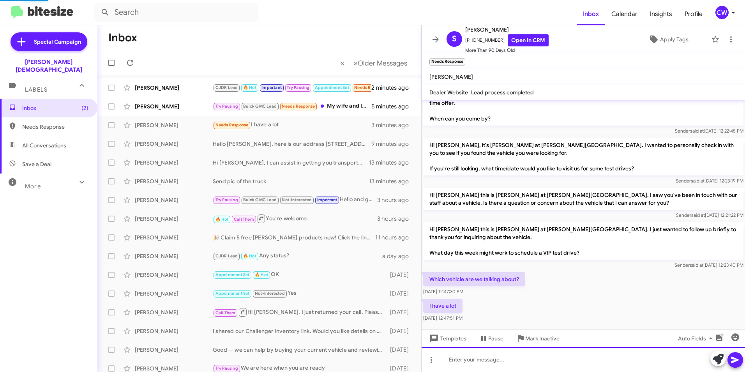
scroll to position [0, 0]
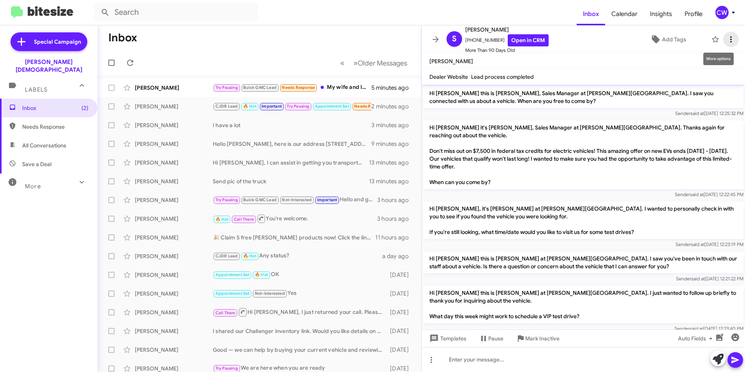
click at [726, 41] on icon at bounding box center [730, 39] width 9 height 9
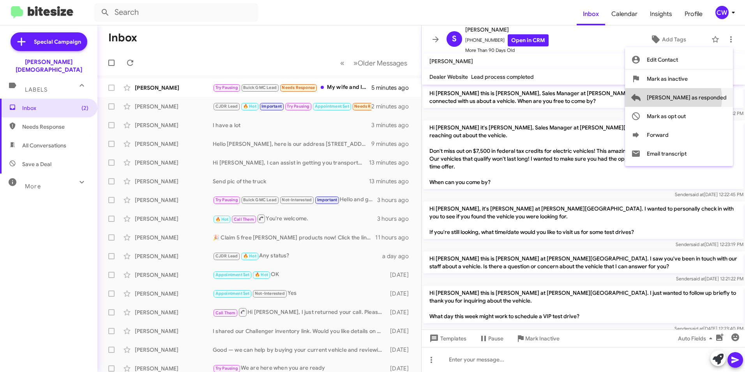
click at [704, 98] on span "[PERSON_NAME] as responded" at bounding box center [687, 97] width 80 height 19
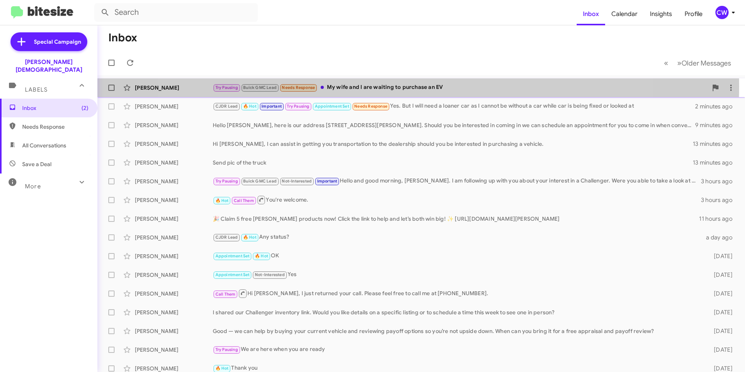
click at [399, 86] on div "Try Pausing Buick GMC Lead Needs Response My wife and I are waiting to purchase…" at bounding box center [460, 87] width 495 height 9
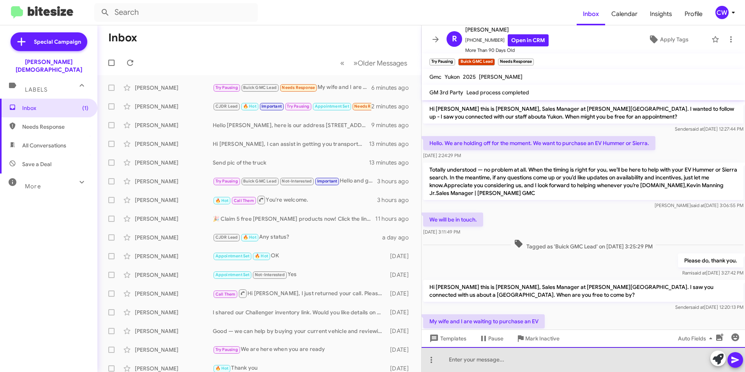
click at [527, 366] on div at bounding box center [583, 359] width 323 height 25
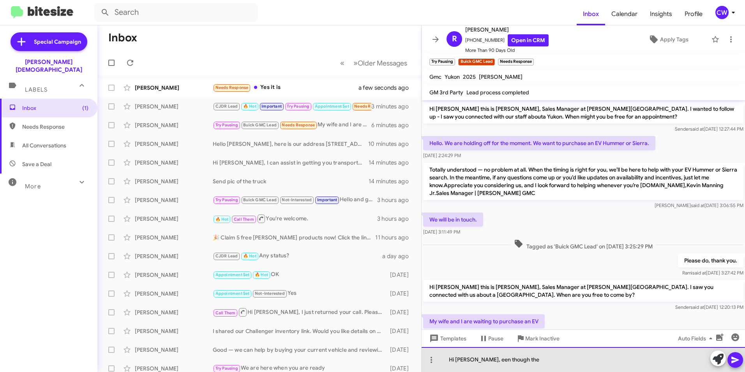
drag, startPoint x: 525, startPoint y: 361, endPoint x: 476, endPoint y: 360, distance: 49.1
click at [476, 360] on div "Hi Robert, een though the" at bounding box center [583, 359] width 323 height 25
drag, startPoint x: 517, startPoint y: 361, endPoint x: 500, endPoint y: 361, distance: 17.1
click at [500, 361] on div "Hi Robert, while the 7,500" at bounding box center [583, 359] width 323 height 25
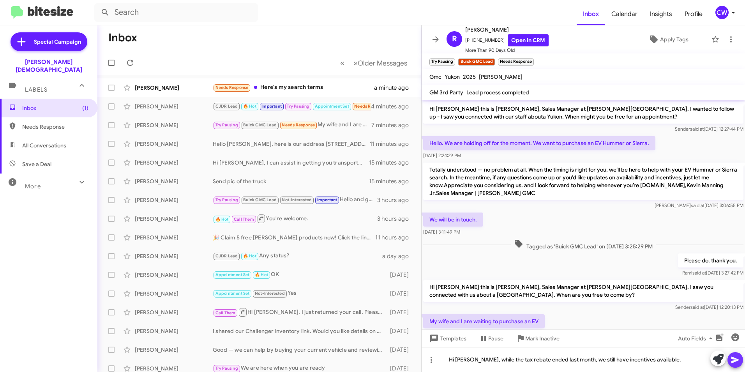
click at [735, 358] on icon at bounding box center [734, 359] width 7 height 7
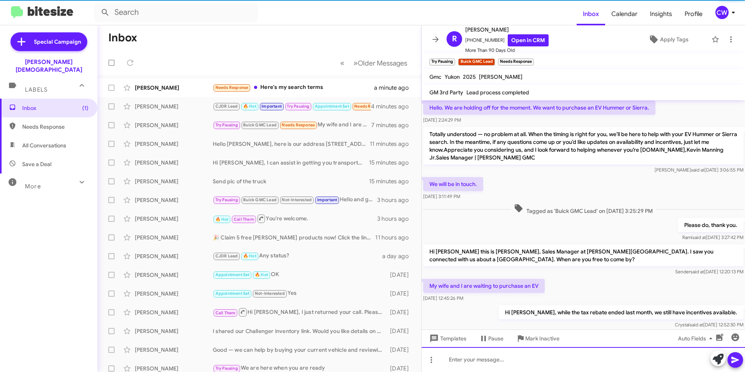
scroll to position [54, 0]
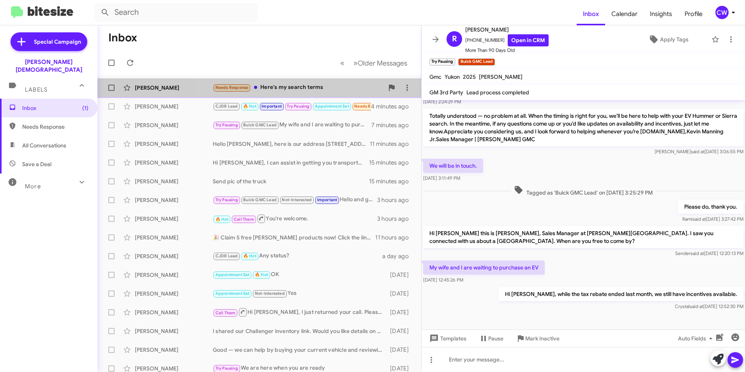
click at [314, 88] on div "Needs Response Here's my search terms" at bounding box center [298, 87] width 171 height 9
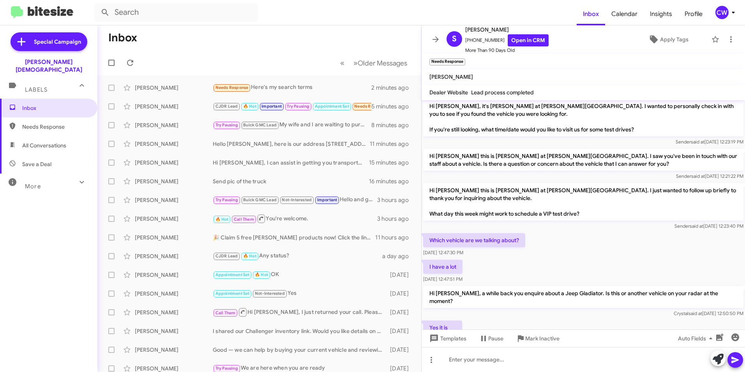
scroll to position [164, 0]
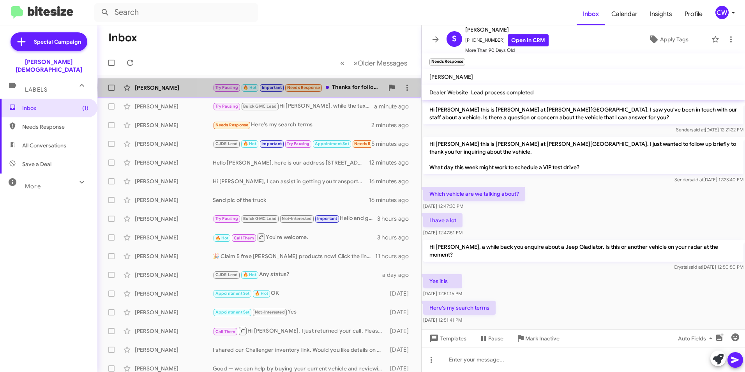
click at [361, 88] on div "Try Pausing 🔥 Hot Important Needs Response Thanks for following up. I am in New…" at bounding box center [298, 87] width 171 height 9
click at [349, 86] on div "Try Pausing 🔥 Hot Important Needs Response Thanks for following up. I am in New…" at bounding box center [298, 87] width 171 height 9
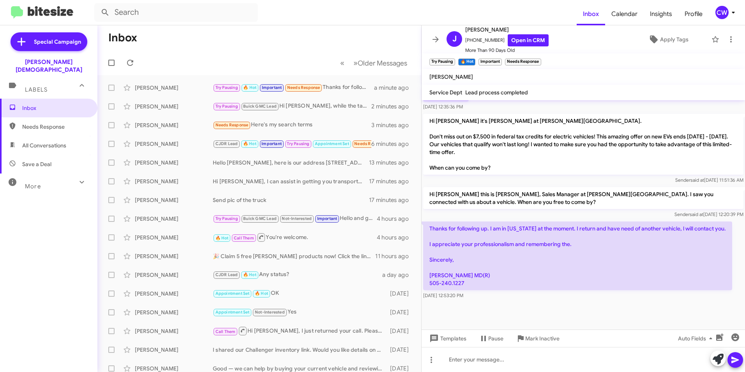
scroll to position [322, 0]
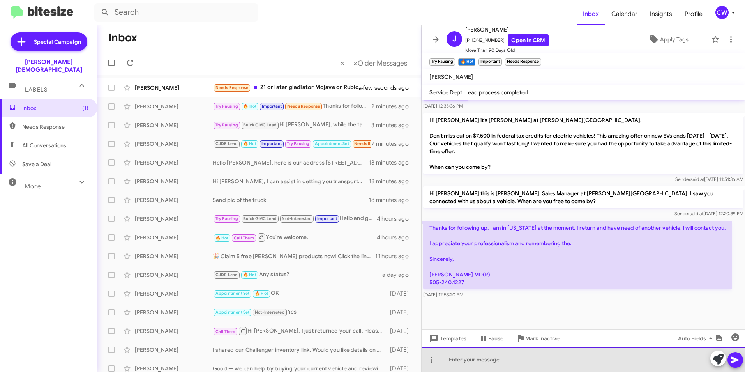
click at [514, 364] on div at bounding box center [583, 359] width 323 height 25
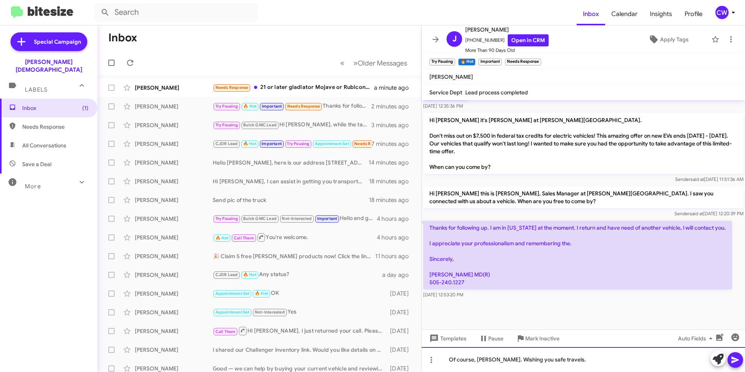
click at [598, 360] on div "Of course, [PERSON_NAME]. Wishing you safe travels." at bounding box center [583, 359] width 323 height 25
click at [733, 361] on icon at bounding box center [734, 359] width 7 height 7
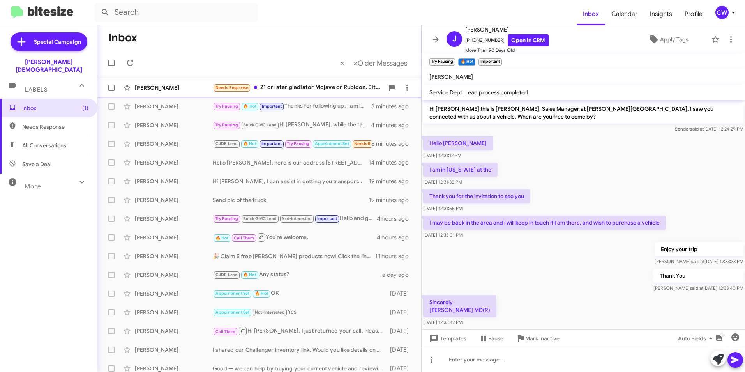
click at [324, 87] on div "Needs Response 21 or later gladiator Mojave or Rubicon. Either black, grey, or …" at bounding box center [298, 87] width 171 height 9
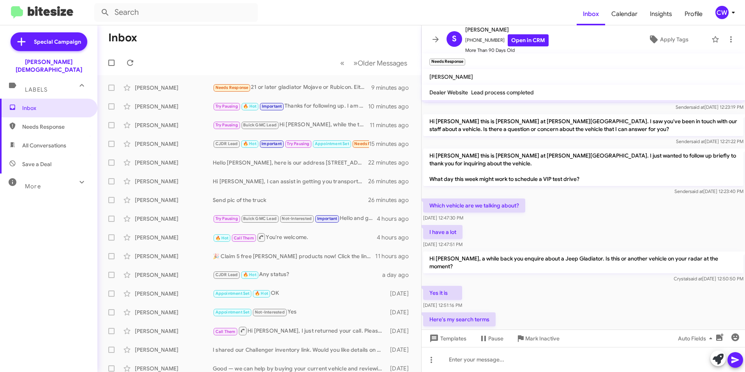
scroll to position [195, 0]
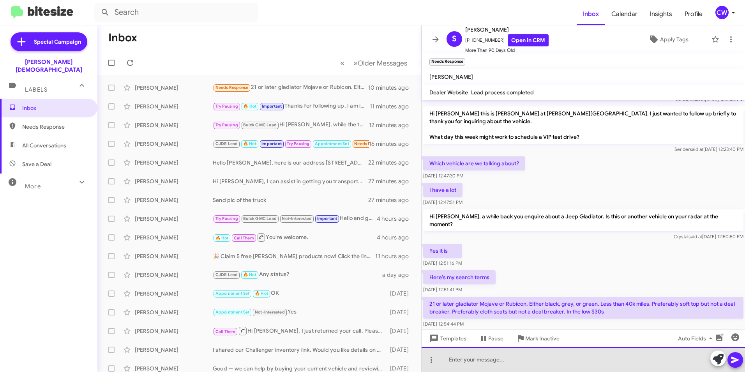
click at [574, 363] on div at bounding box center [583, 359] width 323 height 25
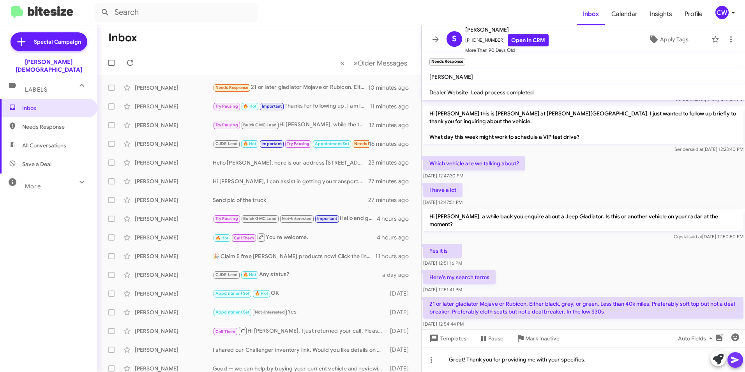
click at [733, 360] on icon at bounding box center [734, 359] width 7 height 7
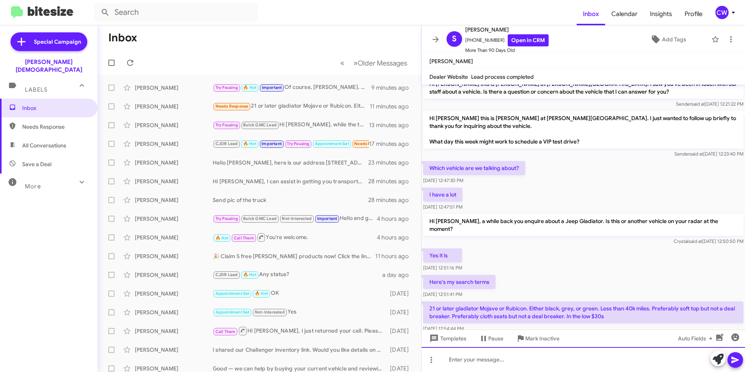
scroll to position [214, 0]
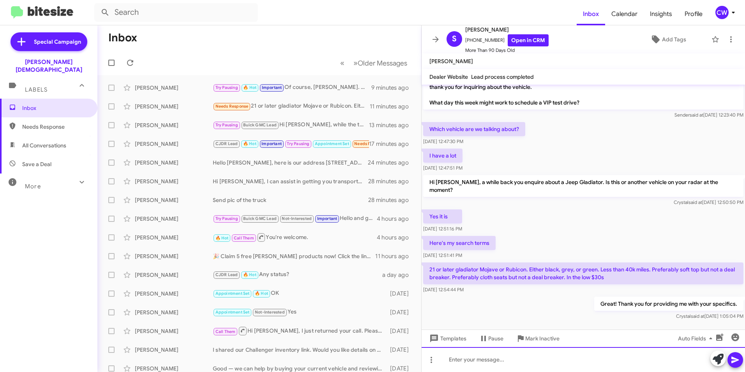
click at [512, 366] on div at bounding box center [583, 359] width 323 height 25
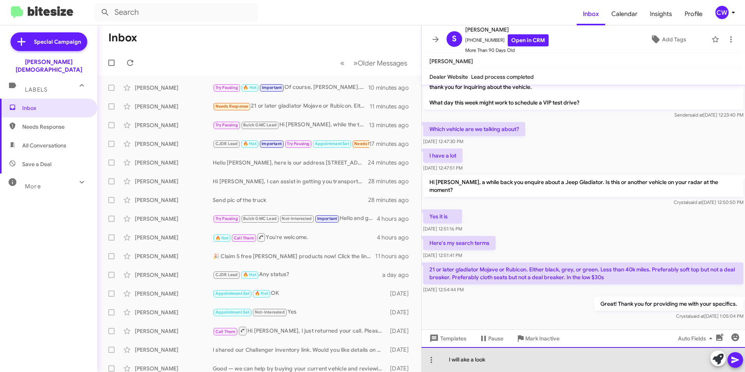
click at [492, 362] on div "I will ake a look" at bounding box center [583, 359] width 323 height 25
click at [495, 364] on div "I will take a look" at bounding box center [583, 359] width 323 height 25
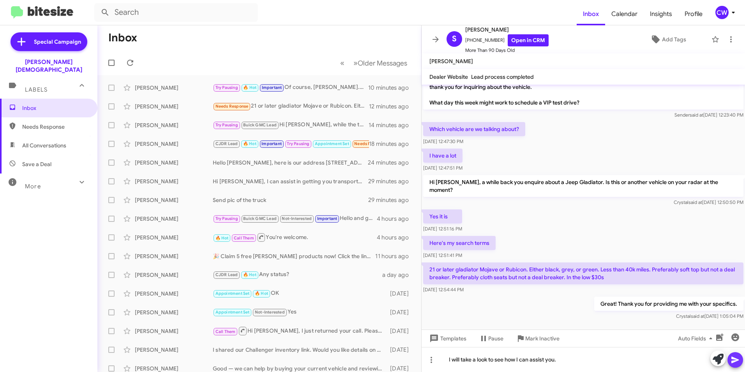
click at [737, 361] on icon at bounding box center [735, 359] width 9 height 9
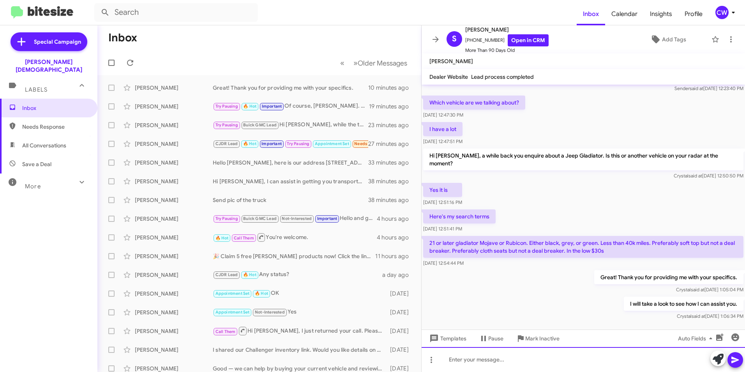
scroll to position [242, 0]
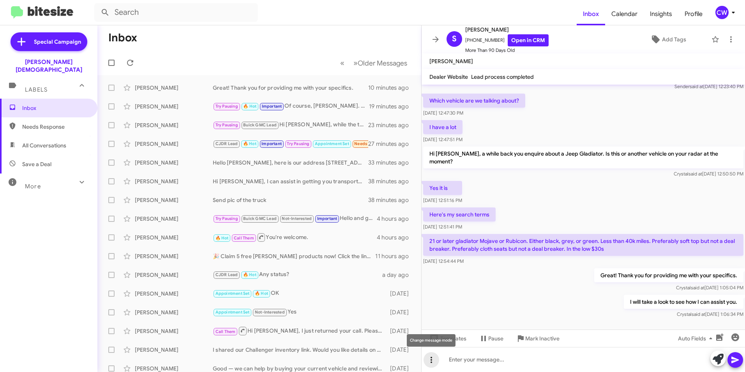
click at [431, 358] on icon at bounding box center [431, 359] width 9 height 9
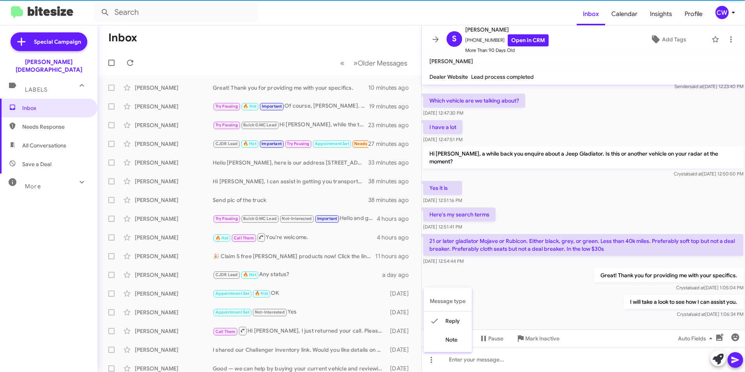
click at [461, 344] on button "note" at bounding box center [448, 339] width 48 height 19
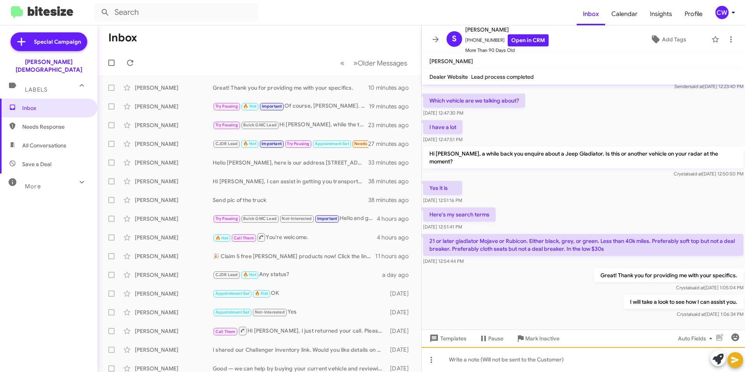
click at [482, 365] on div at bounding box center [583, 359] width 323 height 25
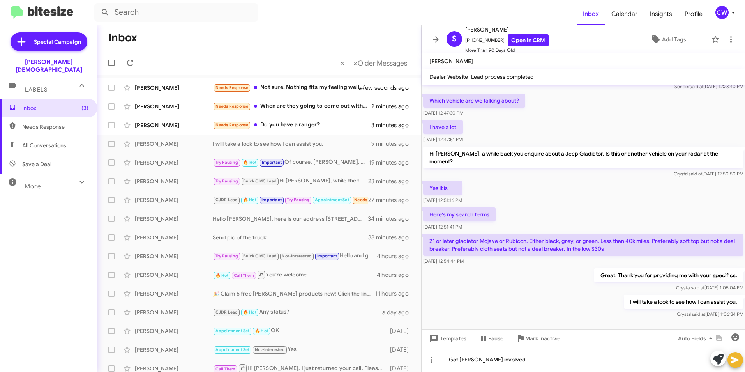
click at [732, 360] on icon at bounding box center [735, 359] width 9 height 9
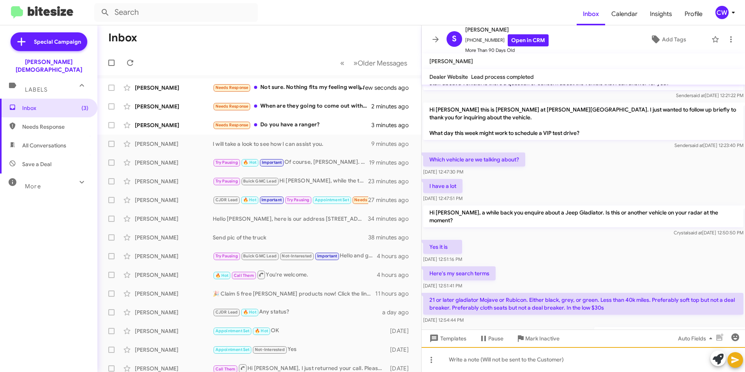
scroll to position [277, 0]
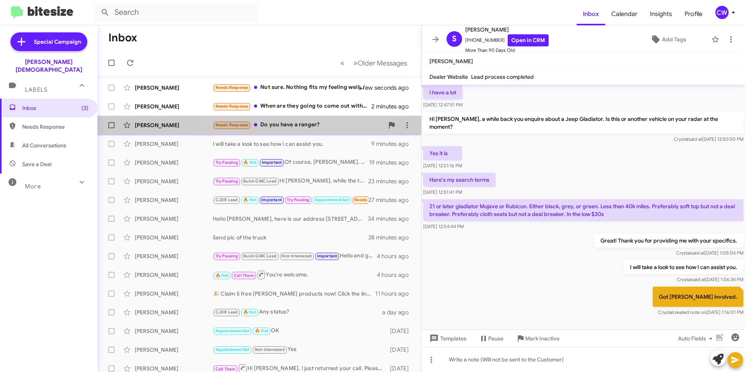
click at [295, 125] on div "Needs Response Do you have a ranger?" at bounding box center [298, 124] width 171 height 9
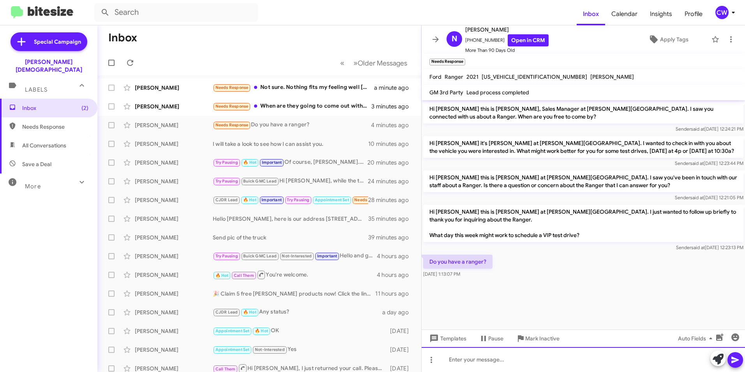
click at [473, 366] on div at bounding box center [583, 359] width 323 height 25
click at [513, 360] on div at bounding box center [583, 359] width 323 height 25
click at [732, 357] on icon at bounding box center [734, 359] width 7 height 7
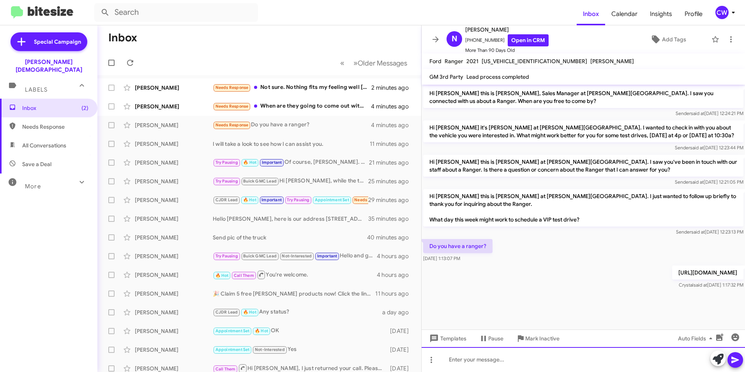
click at [481, 363] on div at bounding box center [583, 359] width 323 height 25
click at [735, 359] on icon at bounding box center [734, 359] width 7 height 7
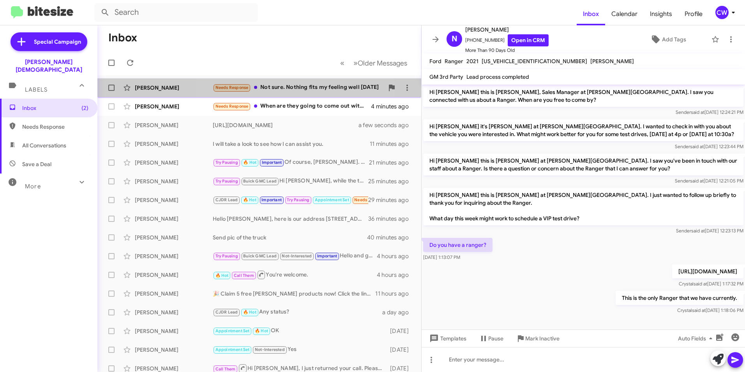
click at [287, 83] on div "Needs Response Not sure. Nothing fits my feeling well [DATE]" at bounding box center [298, 87] width 171 height 9
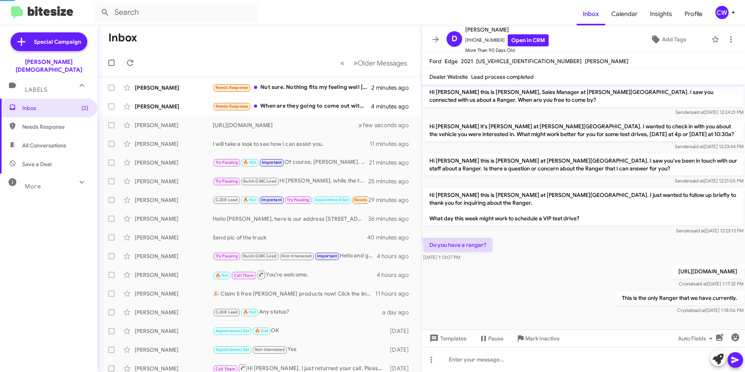
scroll to position [17, 0]
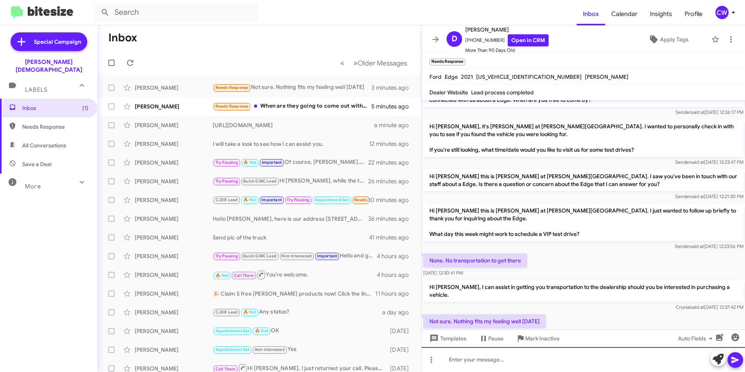
click at [524, 365] on div at bounding box center [583, 359] width 323 height 25
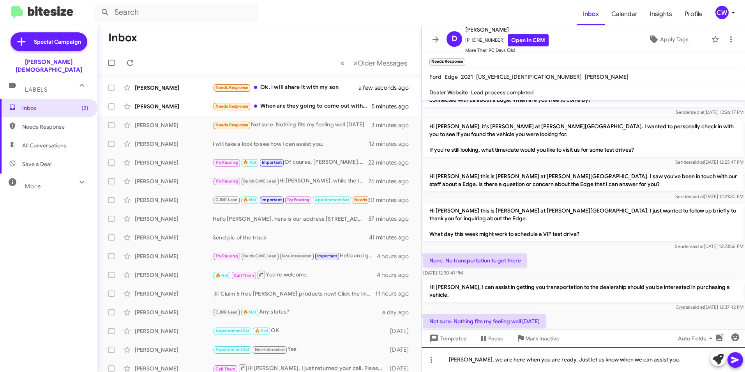
click at [669, 366] on div "[PERSON_NAME], we are here when you are ready. Just let us know when we can ass…" at bounding box center [583, 359] width 323 height 25
click at [652, 361] on div "[PERSON_NAME], we are here when you are ready. Just let us know when we can ass…" at bounding box center [583, 359] width 323 height 25
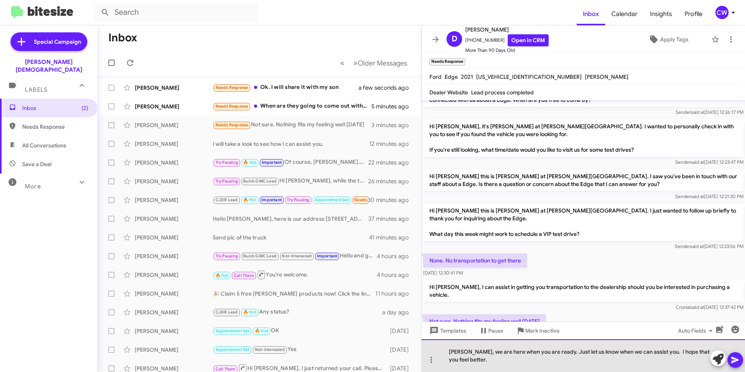
click at [485, 368] on div "[PERSON_NAME], we are here when you are ready. Just let us know when we can ass…" at bounding box center [583, 355] width 323 height 33
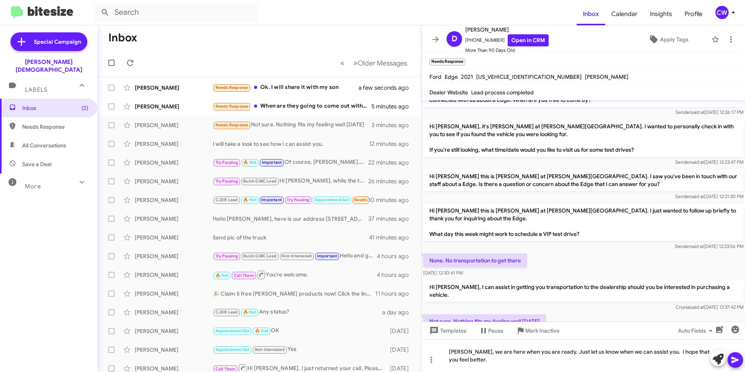
click at [734, 362] on icon at bounding box center [734, 359] width 7 height 7
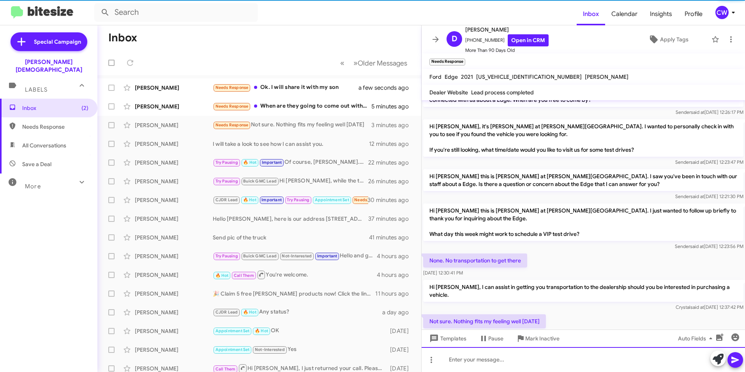
scroll to position [61, 0]
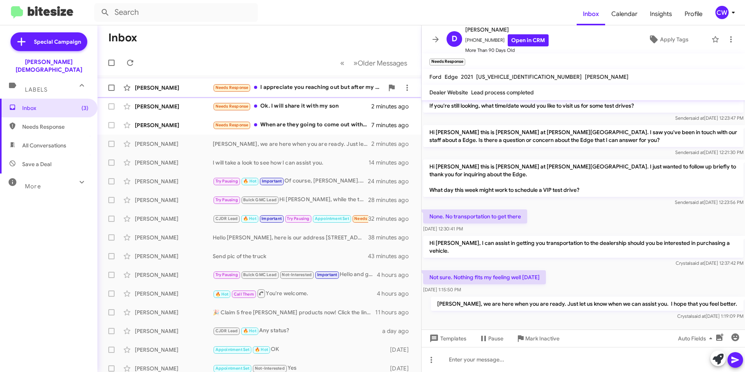
click at [316, 89] on div "Needs Response I appreciate you reaching out but after my initial inquiry led m…" at bounding box center [298, 87] width 171 height 9
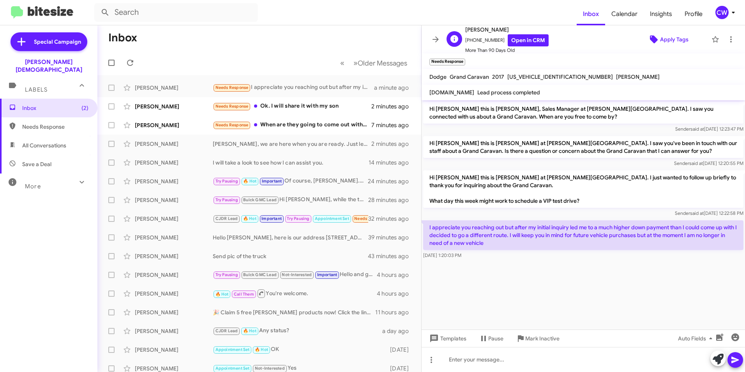
click at [650, 39] on icon at bounding box center [654, 39] width 8 height 8
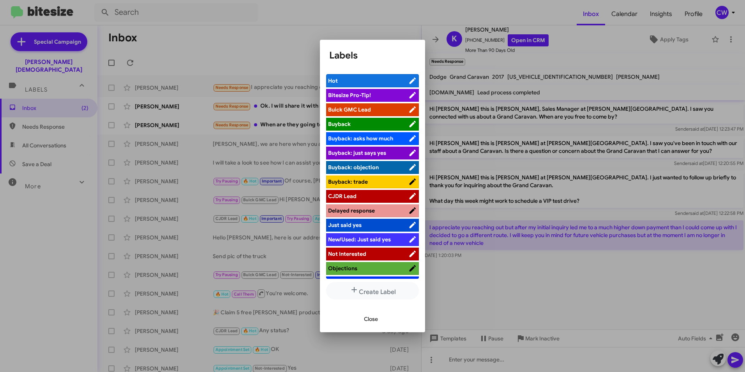
click at [341, 252] on span "Not Interested" at bounding box center [347, 253] width 38 height 7
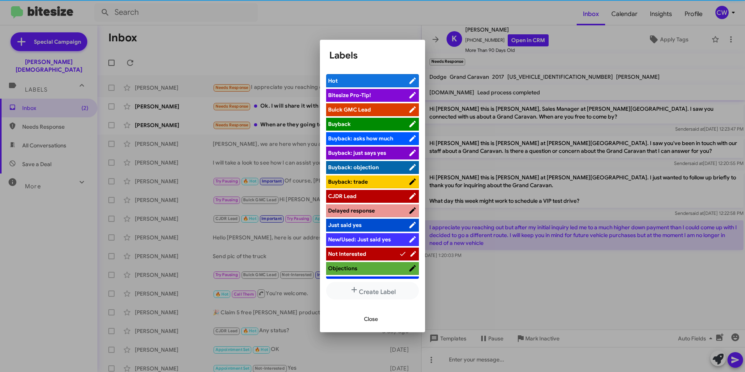
click at [370, 319] on span "Close" at bounding box center [371, 319] width 14 height 14
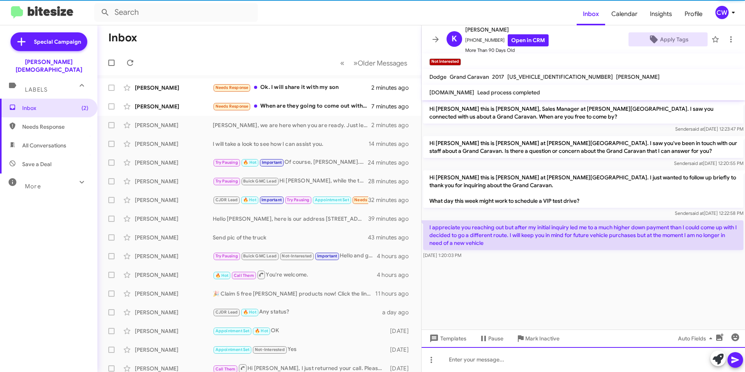
click at [445, 355] on div at bounding box center [583, 359] width 323 height 25
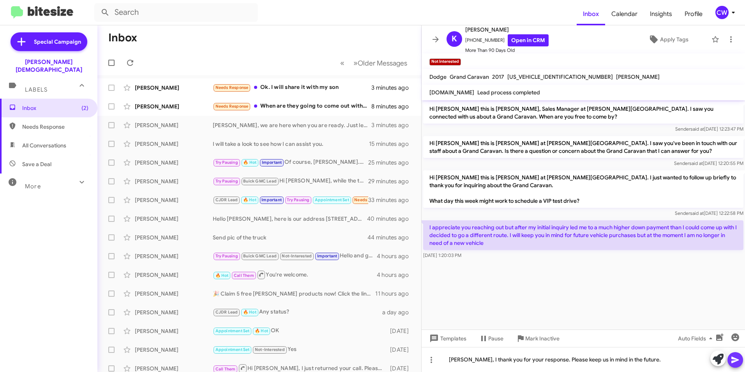
click at [734, 362] on icon at bounding box center [735, 359] width 9 height 9
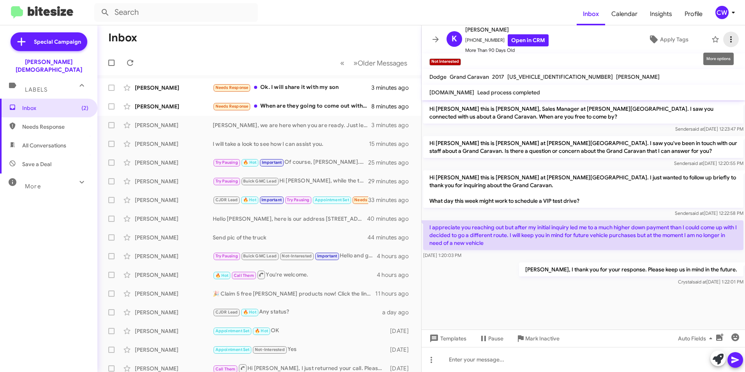
click at [730, 37] on icon at bounding box center [731, 39] width 2 height 6
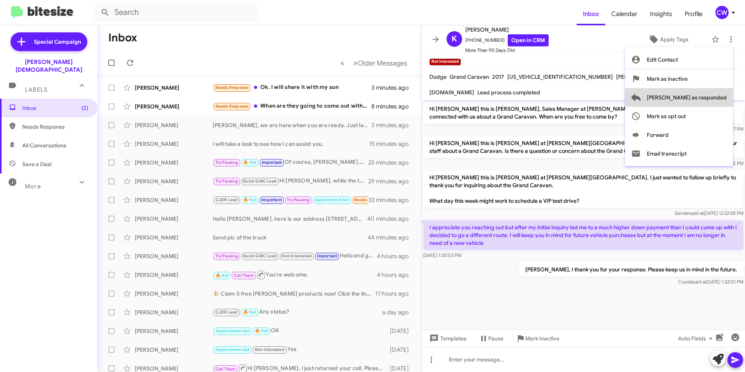
click at [716, 99] on span "[PERSON_NAME] as responded" at bounding box center [687, 97] width 80 height 19
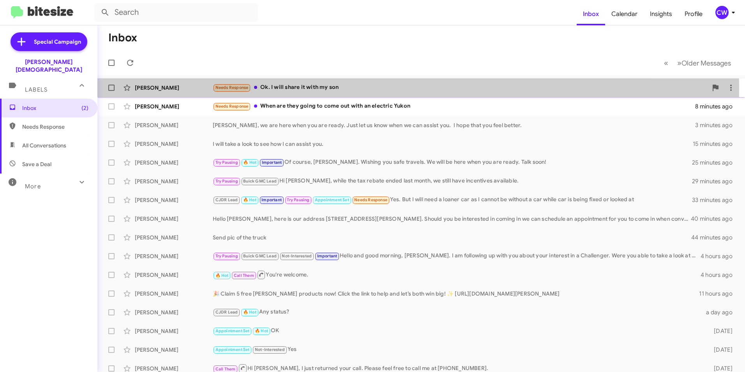
click at [299, 87] on div "Needs Response Ok. I will share it with my son" at bounding box center [460, 87] width 495 height 9
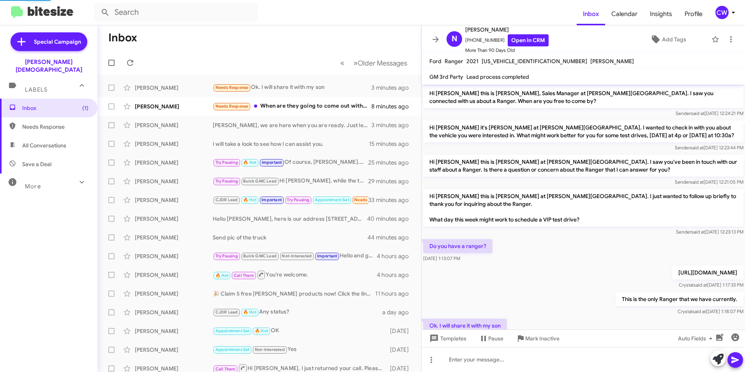
scroll to position [30, 0]
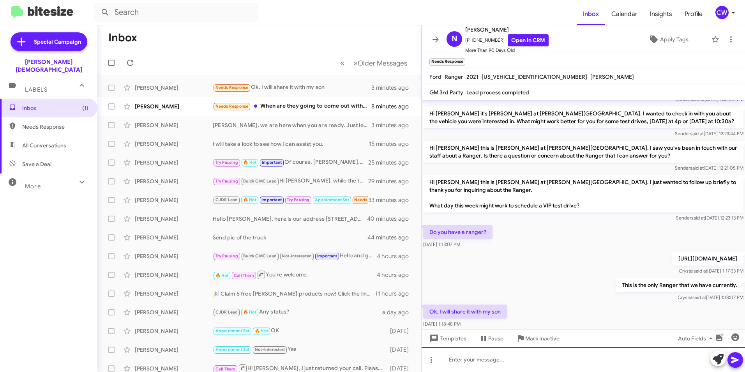
click at [482, 367] on div at bounding box center [583, 359] width 323 height 25
click at [521, 361] on div "Great! I hope that he likes it! Please let me know how I can further assist you." at bounding box center [583, 359] width 323 height 25
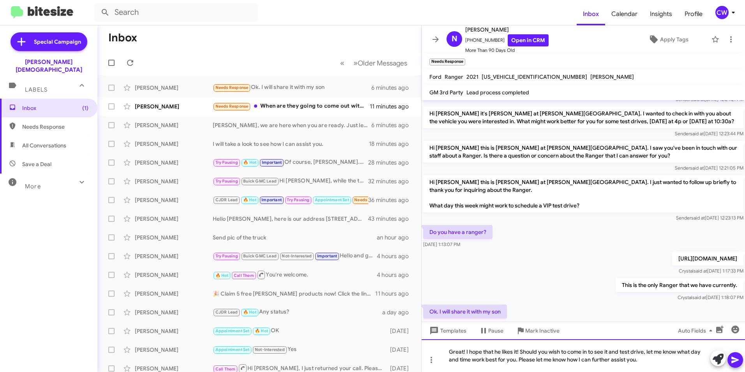
drag, startPoint x: 648, startPoint y: 360, endPoint x: 521, endPoint y: 371, distance: 128.3
click at [521, 371] on html "Inbox Calendar Insights Profile CW Special Campaign [PERSON_NAME] Chapel Labels…" at bounding box center [372, 186] width 745 height 372
click at [734, 358] on icon at bounding box center [734, 359] width 7 height 7
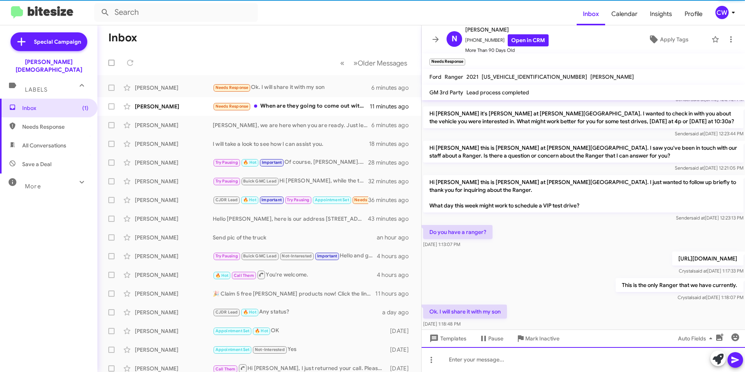
scroll to position [81, 0]
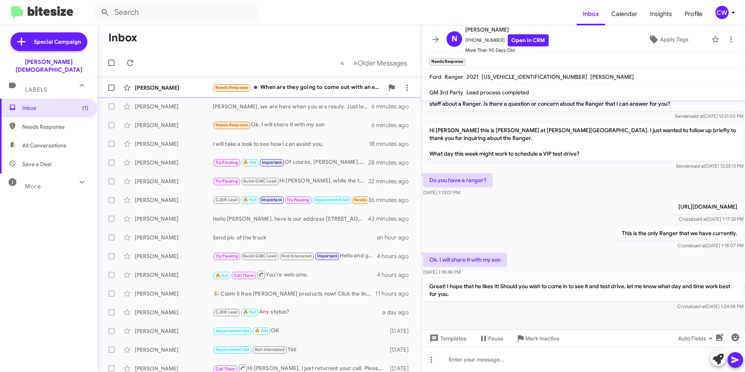
click at [308, 83] on div "Needs Response When are they going to come out with an electric Yukon" at bounding box center [298, 87] width 171 height 9
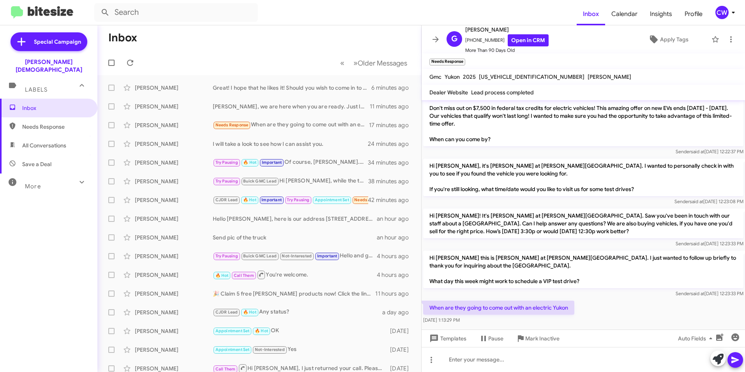
click at [62, 141] on span "All Conversations" at bounding box center [44, 145] width 44 height 8
type input "in:all-conversations"
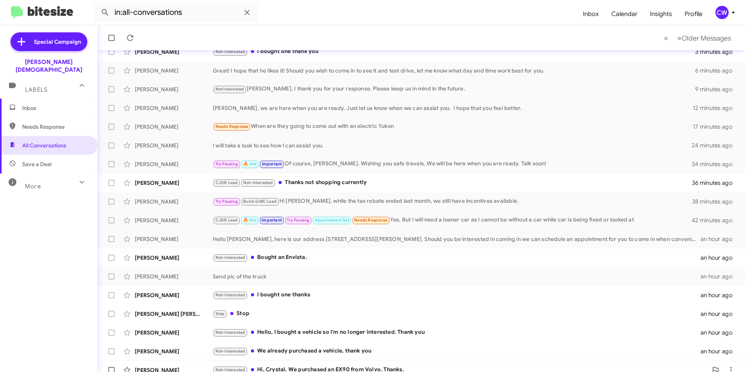
scroll to position [81, 0]
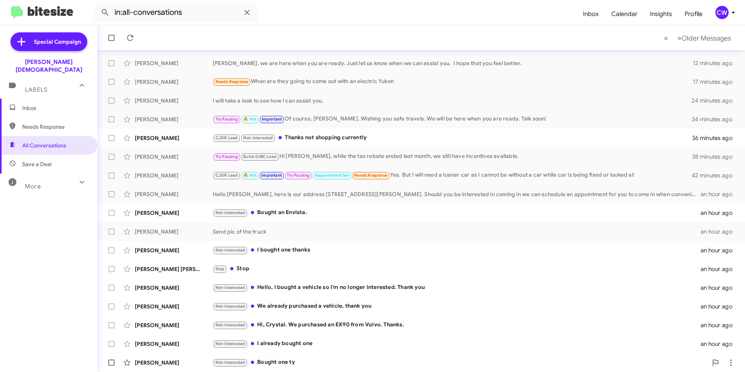
click at [272, 360] on div "Not-Interested Bought one ty" at bounding box center [460, 362] width 495 height 9
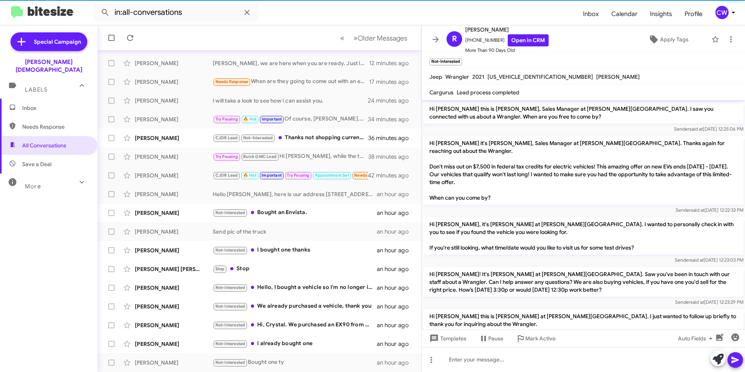
scroll to position [59, 0]
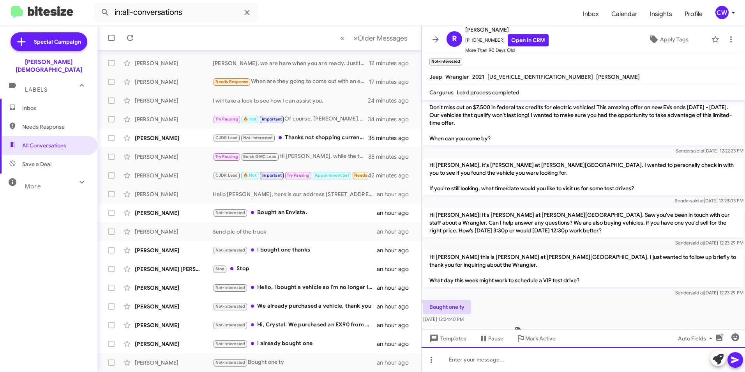
click at [479, 364] on div at bounding box center [583, 359] width 323 height 25
click at [735, 360] on icon at bounding box center [734, 359] width 7 height 7
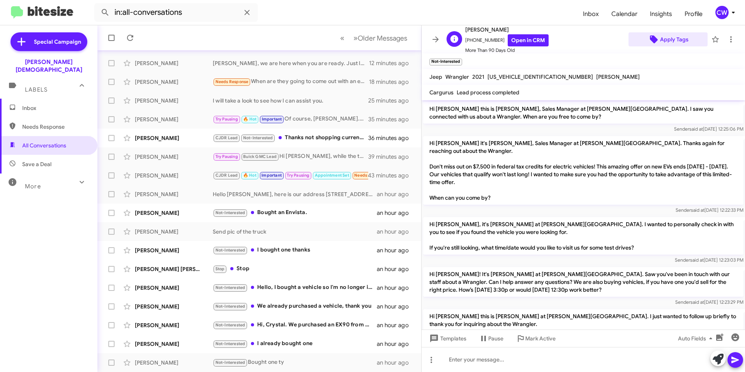
click at [667, 39] on span "Apply Tags" at bounding box center [674, 39] width 28 height 14
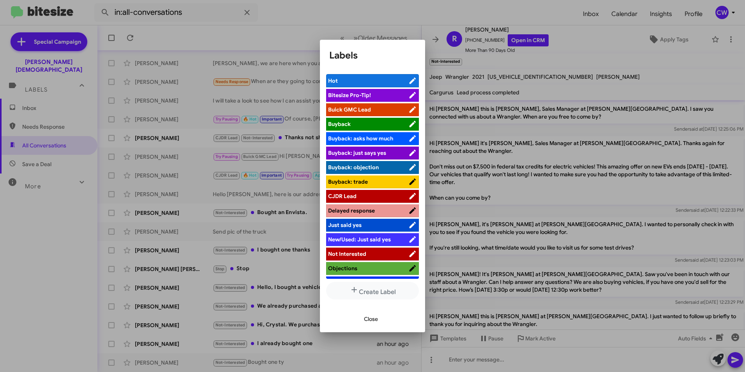
click at [371, 251] on span "Not Interested" at bounding box center [368, 254] width 80 height 8
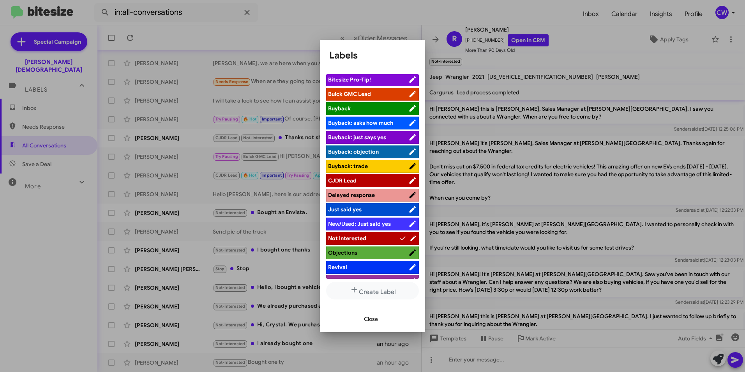
scroll to position [26, 0]
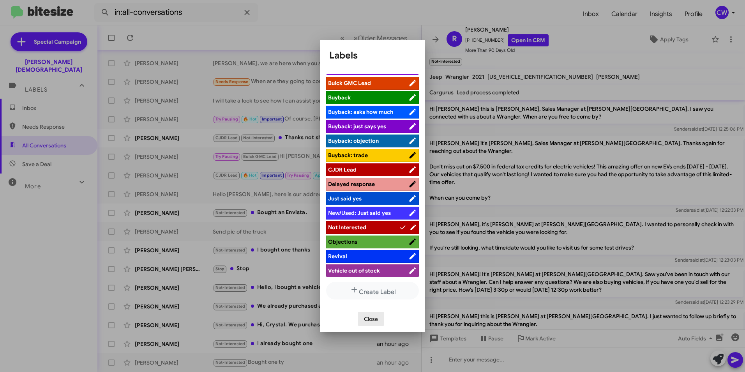
click at [370, 317] on span "Close" at bounding box center [371, 319] width 14 height 14
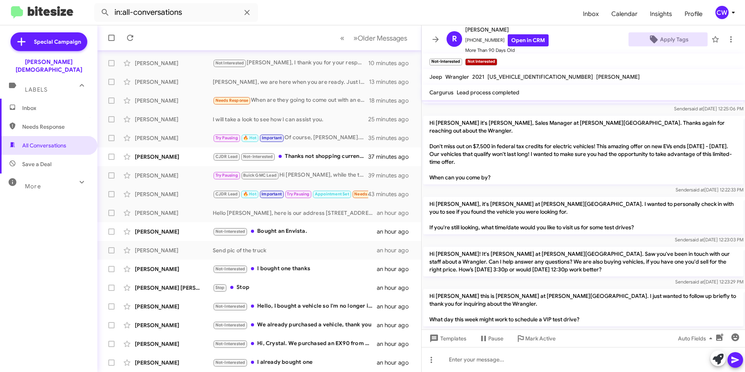
scroll to position [0, 0]
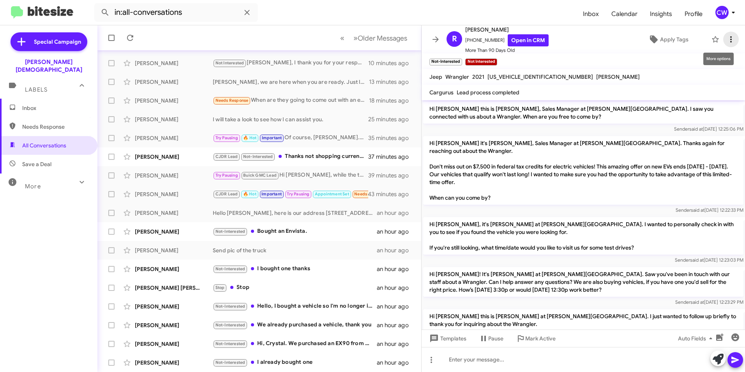
click at [726, 42] on icon at bounding box center [730, 39] width 9 height 9
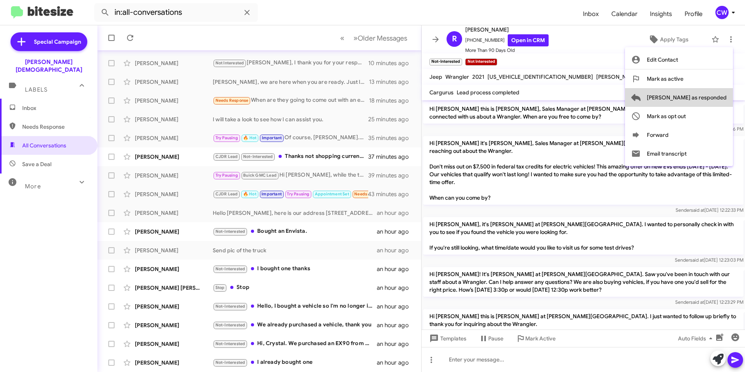
click at [717, 96] on span "[PERSON_NAME] as responded" at bounding box center [687, 97] width 80 height 19
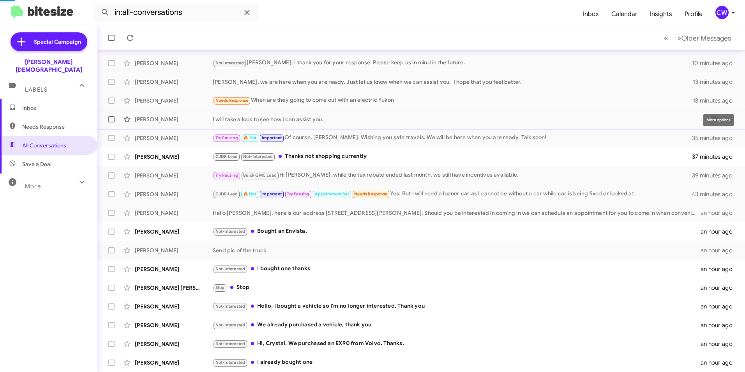
scroll to position [62, 0]
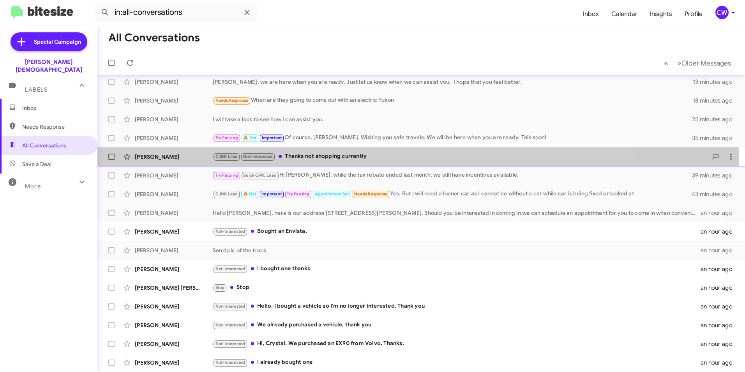
click at [340, 157] on div "CJDR Lead Not-Interested Thanks not shopping currently" at bounding box center [460, 156] width 495 height 9
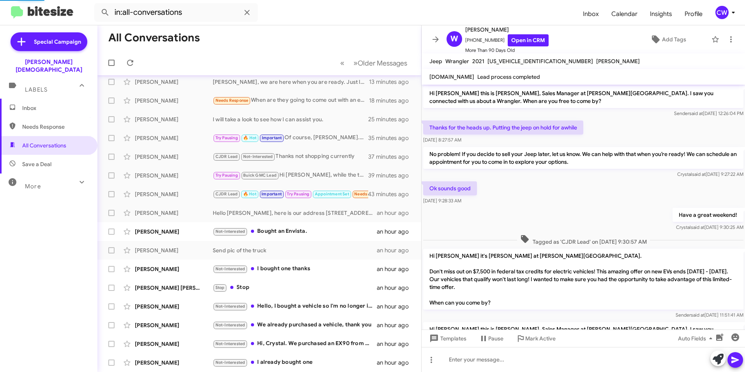
scroll to position [55, 0]
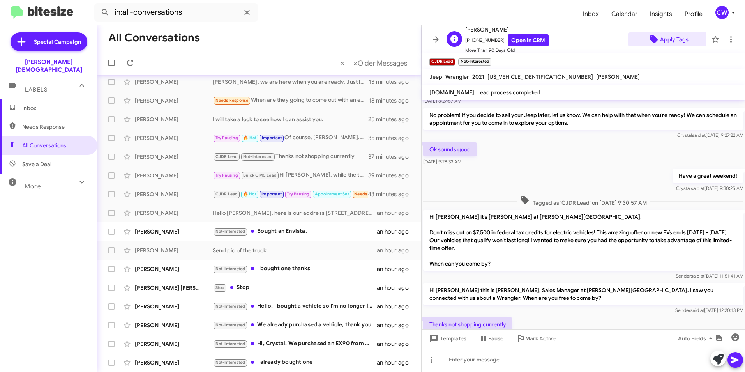
click at [661, 39] on span "Apply Tags" at bounding box center [674, 39] width 28 height 14
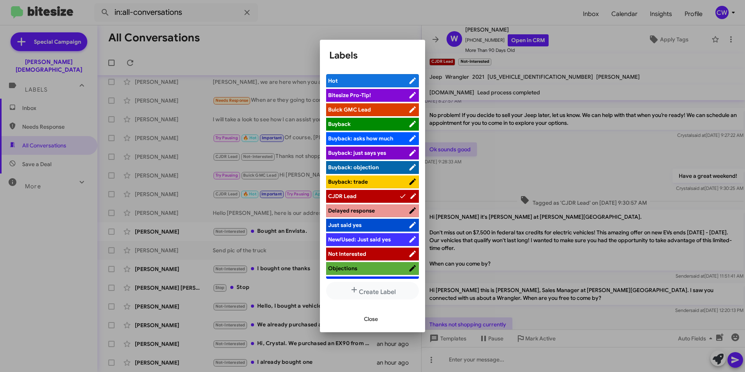
click at [377, 252] on span "Not Interested" at bounding box center [368, 254] width 80 height 8
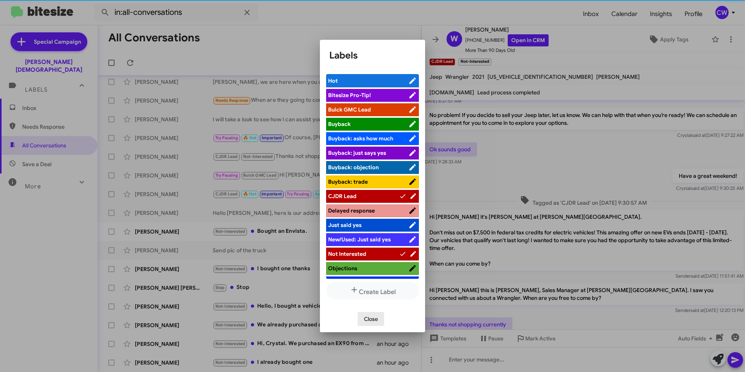
click at [378, 317] on span "Close" at bounding box center [371, 319] width 14 height 14
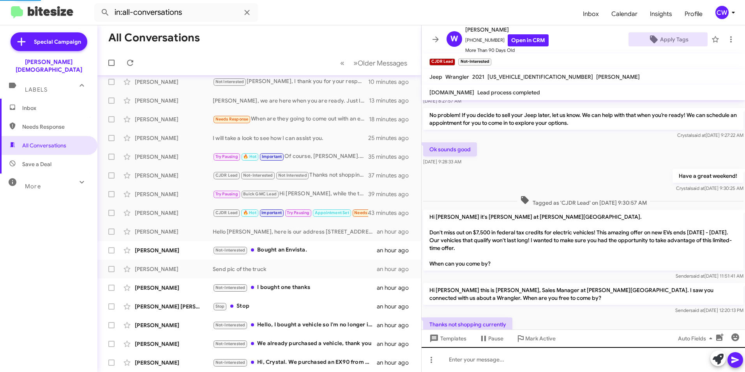
scroll to position [81, 0]
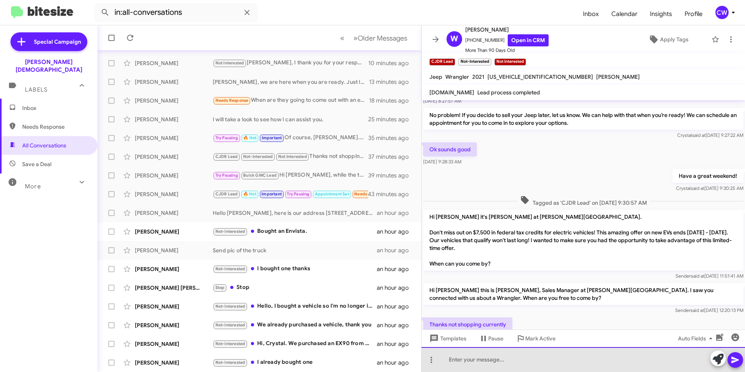
click at [475, 365] on div at bounding box center [583, 359] width 323 height 25
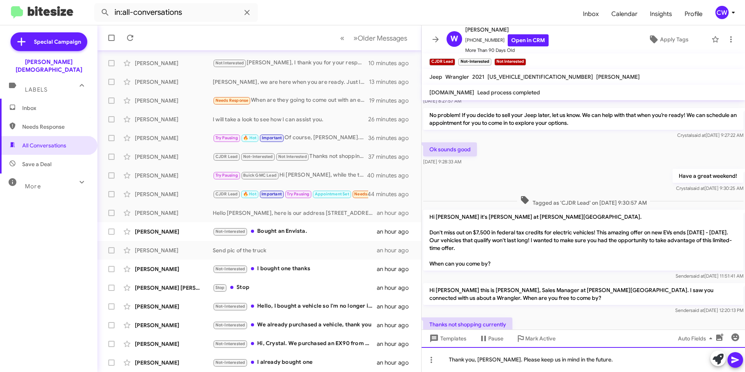
click at [624, 364] on div "Thank you, [PERSON_NAME]. Please keep us in mind in the future." at bounding box center [583, 359] width 323 height 25
click at [735, 362] on icon at bounding box center [735, 359] width 9 height 9
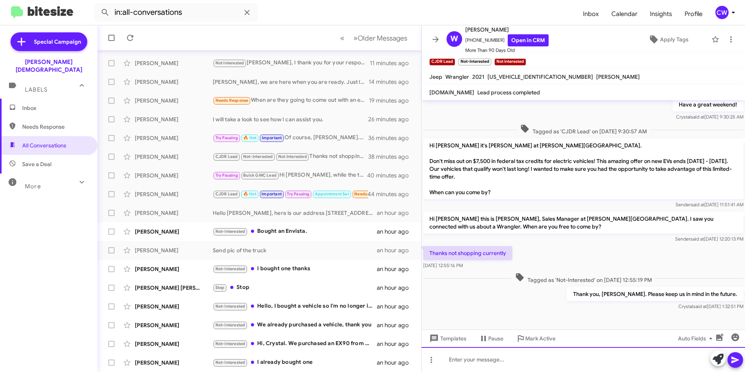
scroll to position [130, 0]
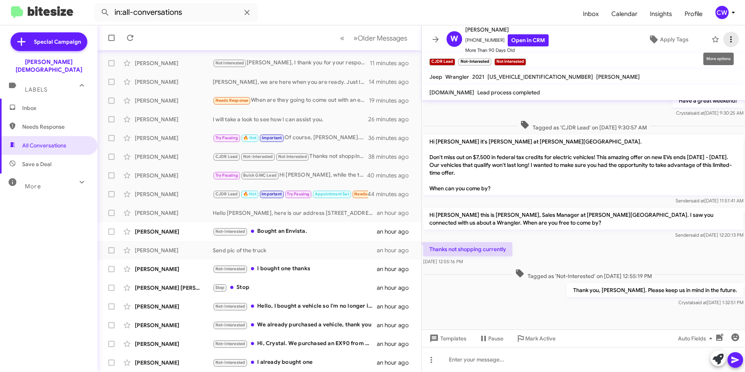
click at [726, 39] on icon at bounding box center [730, 39] width 9 height 9
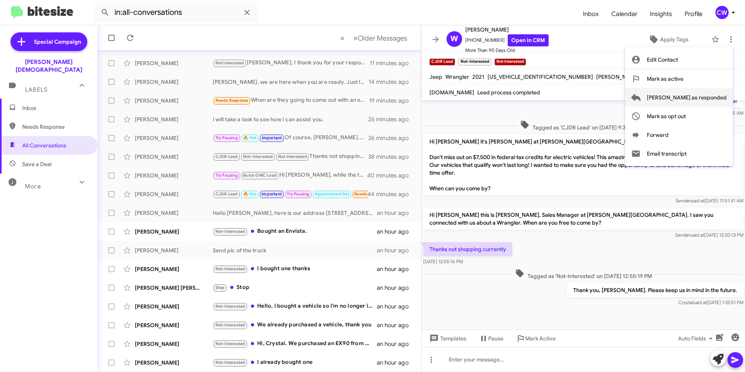
click at [717, 97] on span "[PERSON_NAME] as responded" at bounding box center [687, 97] width 80 height 19
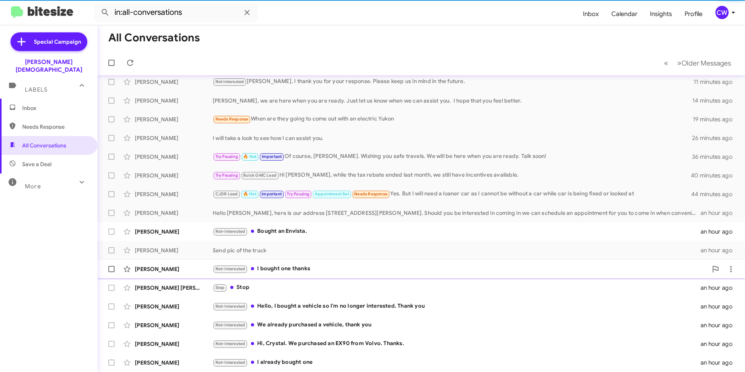
scroll to position [62, 0]
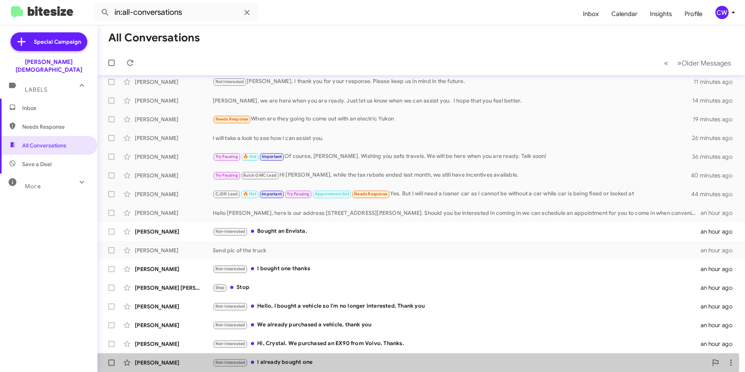
click at [283, 360] on div "Not-Interested I already bought one" at bounding box center [460, 362] width 495 height 9
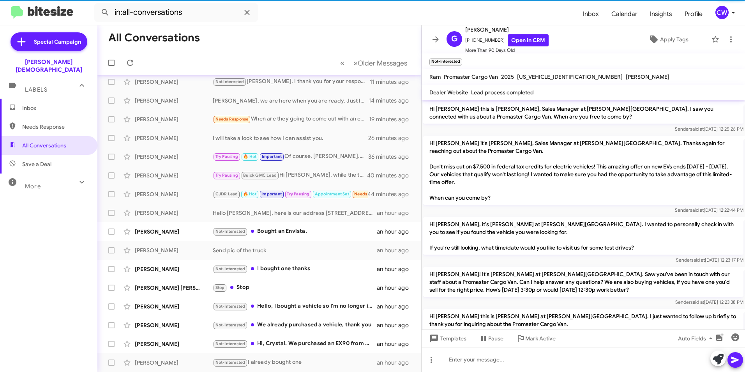
scroll to position [83, 0]
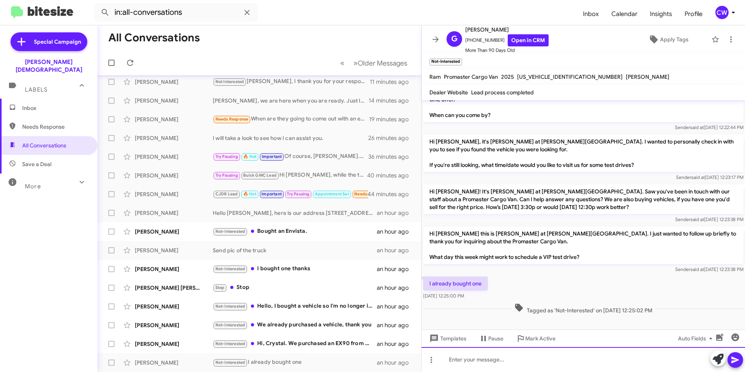
click at [508, 368] on div at bounding box center [583, 359] width 323 height 25
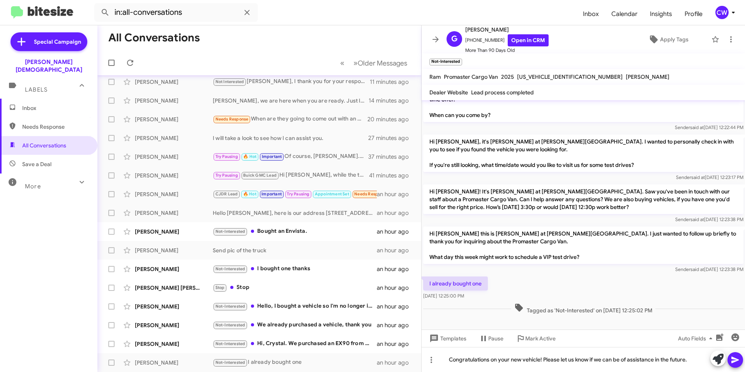
click at [733, 363] on icon at bounding box center [735, 359] width 9 height 9
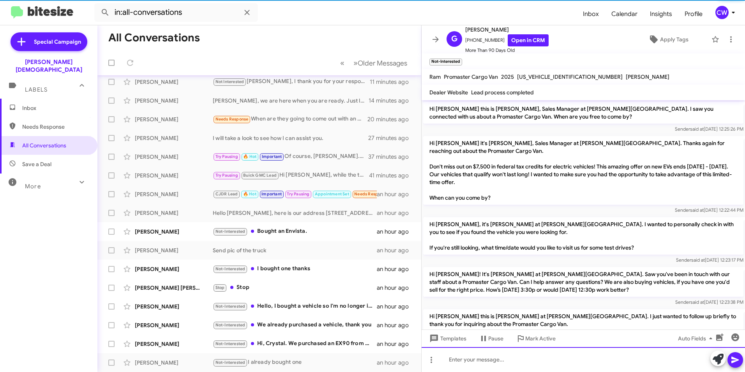
scroll to position [81, 0]
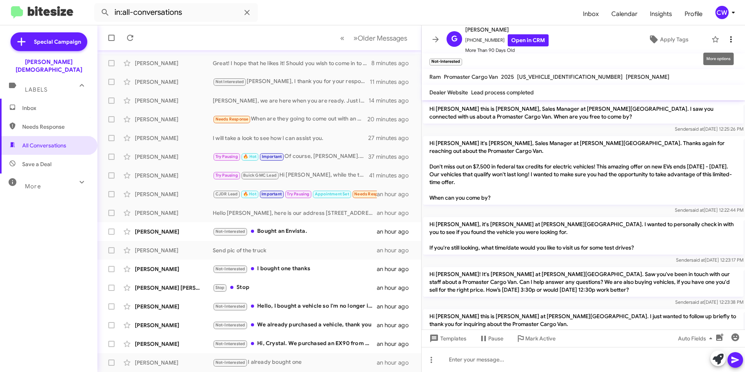
click at [726, 42] on icon at bounding box center [730, 39] width 9 height 9
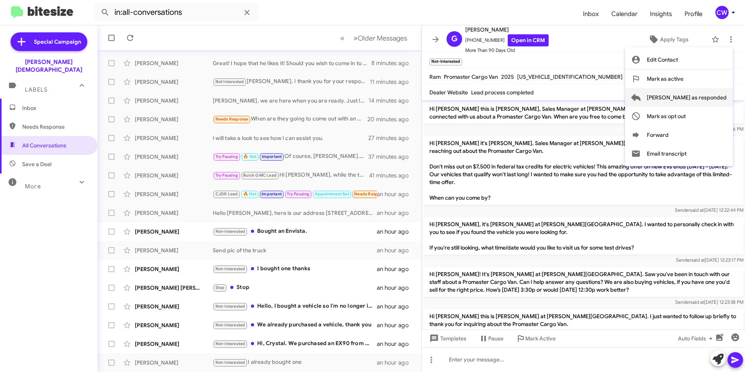
click at [715, 99] on span "[PERSON_NAME] as responded" at bounding box center [687, 97] width 80 height 19
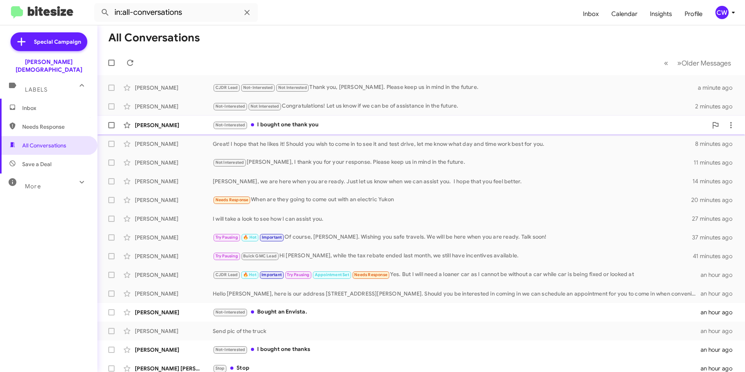
click at [311, 119] on div "[PERSON_NAME] Not-Interested I bought one thank you 6 minutes ago" at bounding box center [421, 125] width 635 height 16
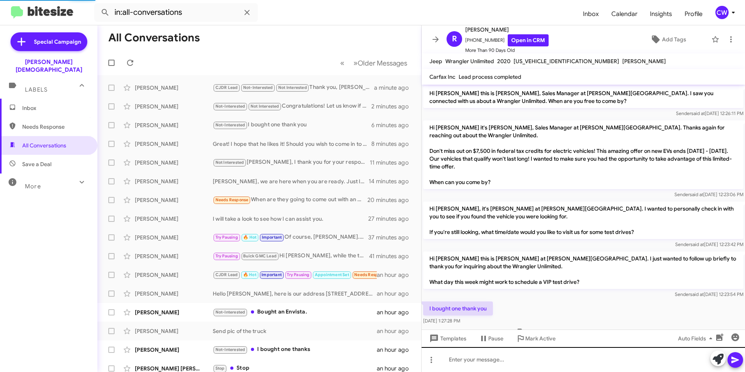
scroll to position [23, 0]
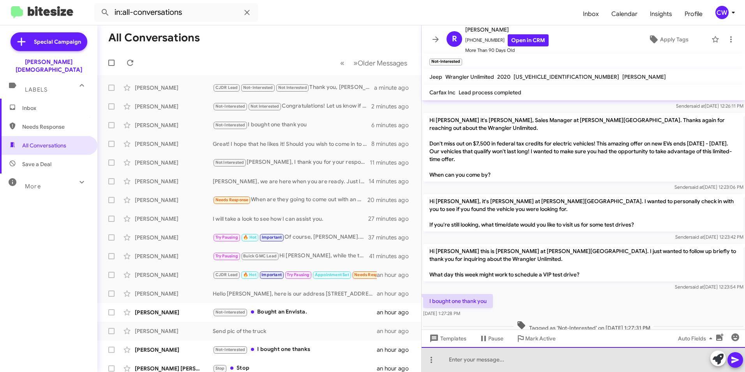
click at [544, 358] on div at bounding box center [583, 359] width 323 height 25
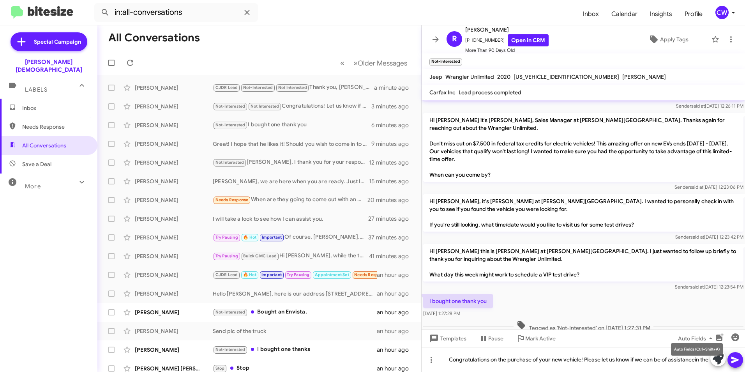
click at [699, 356] on mat-tooltip-component "Auto Fields (Ctrl+Shift+A)" at bounding box center [696, 348] width 63 height 23
click at [699, 355] on mat-tooltip-component "Auto Fields (Ctrl+Shift+A)" at bounding box center [696, 348] width 63 height 23
click at [495, 356] on div "Congratulations on the purchase of your new vehicle! Please let us know if we c…" at bounding box center [583, 359] width 323 height 25
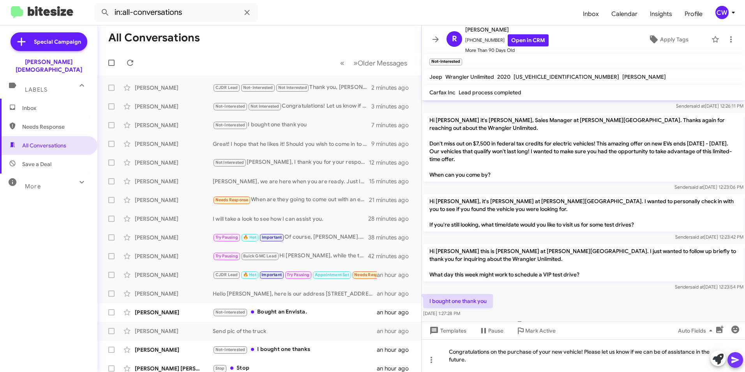
click at [737, 360] on icon at bounding box center [734, 359] width 7 height 7
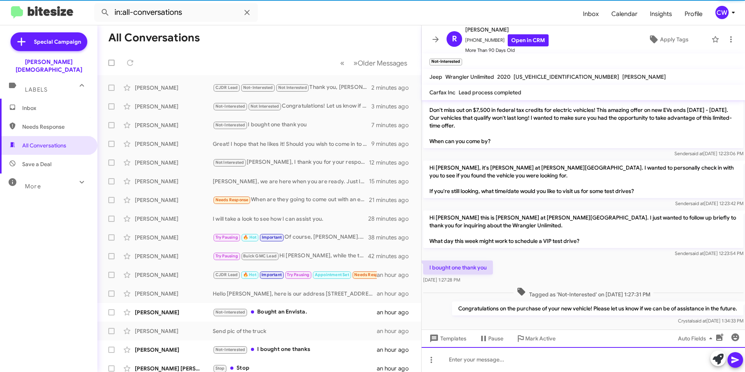
scroll to position [67, 0]
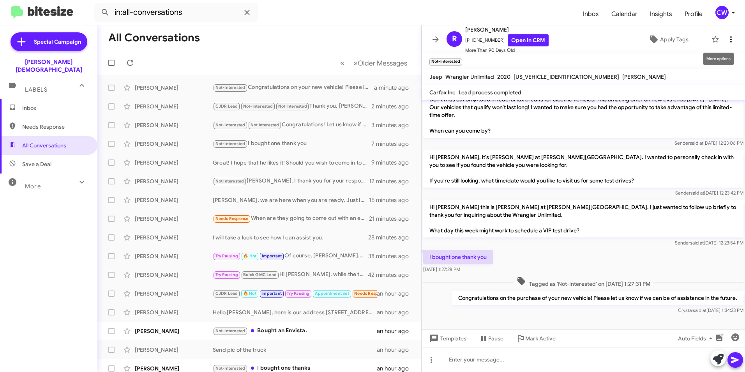
click at [726, 39] on icon at bounding box center [730, 39] width 9 height 9
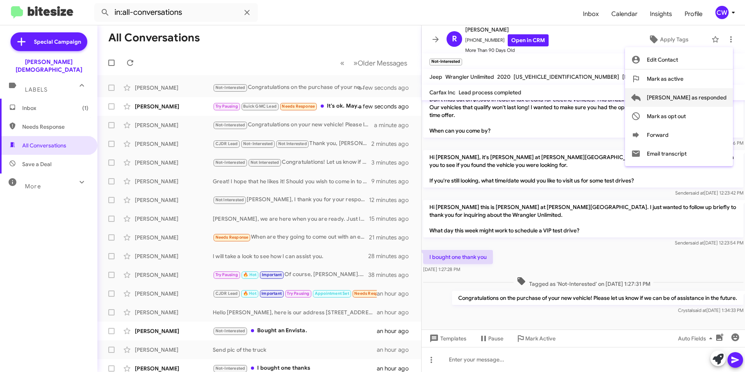
click at [715, 100] on span "[PERSON_NAME] as responded" at bounding box center [687, 97] width 80 height 19
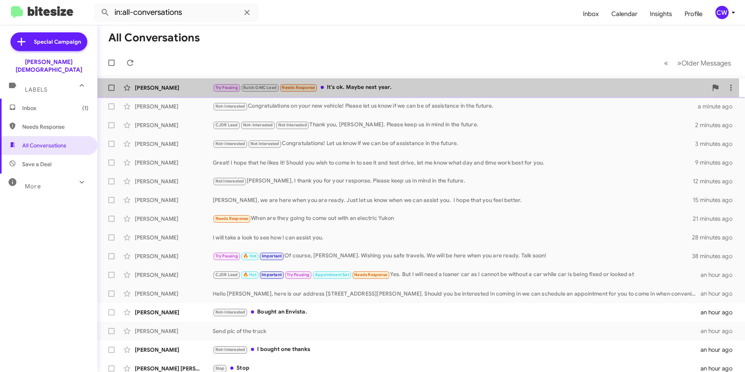
click at [381, 88] on div "Try Pausing Buick GMC Lead Needs Response It's ok. Maybe next year." at bounding box center [460, 87] width 495 height 9
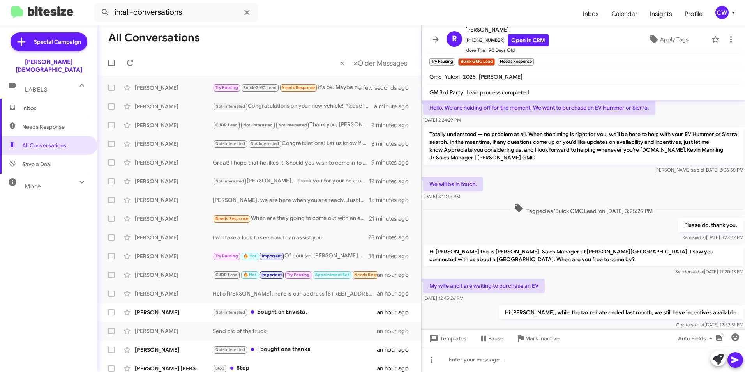
scroll to position [82, 0]
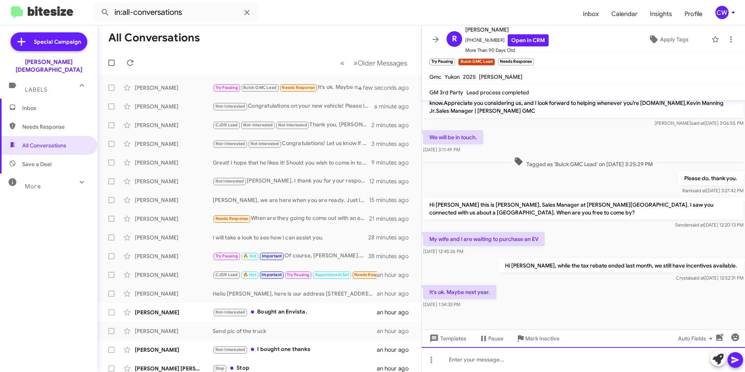
click at [454, 361] on div at bounding box center [583, 359] width 323 height 25
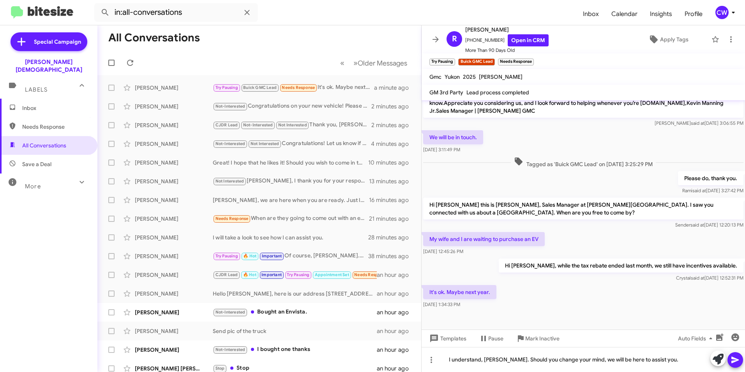
click at [736, 360] on icon at bounding box center [734, 359] width 7 height 7
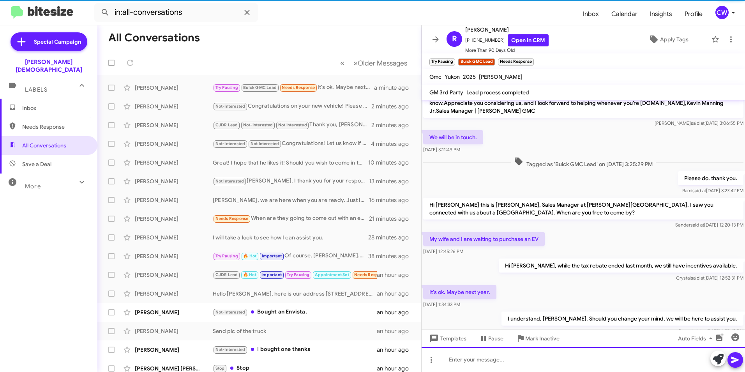
scroll to position [0, 0]
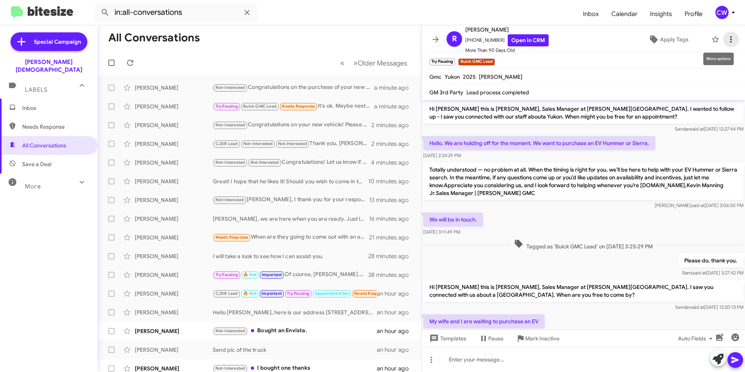
click at [726, 39] on icon at bounding box center [730, 39] width 9 height 9
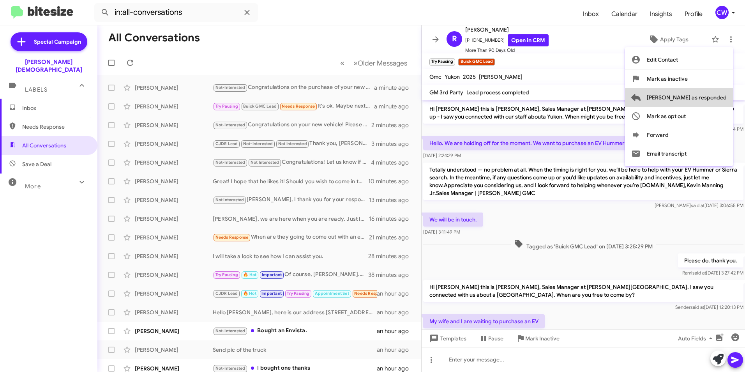
click at [713, 98] on span "[PERSON_NAME] as responded" at bounding box center [687, 97] width 80 height 19
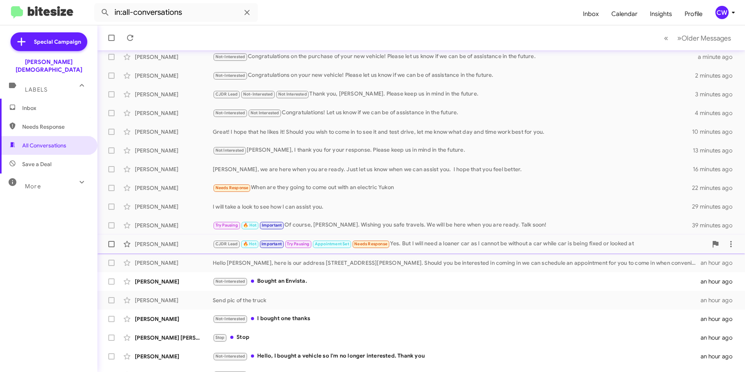
scroll to position [62, 0]
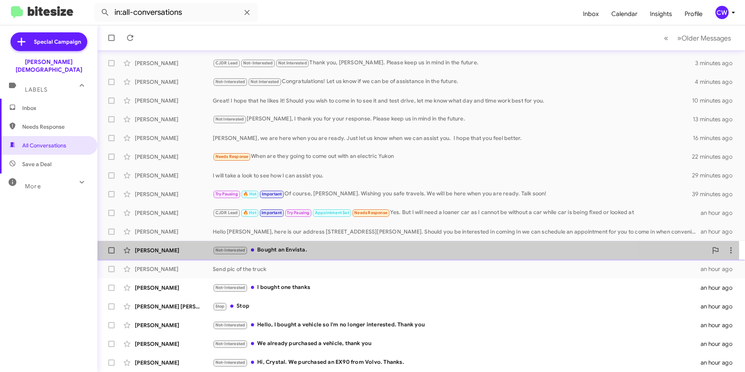
click at [293, 251] on div "Not-Interested Bought an Envista." at bounding box center [460, 249] width 495 height 9
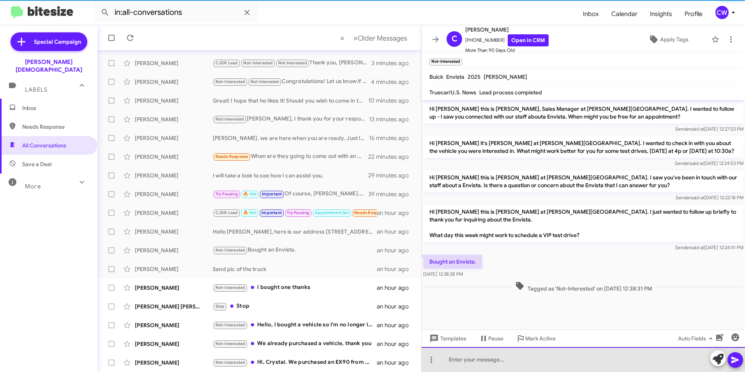
click at [511, 360] on div at bounding box center [583, 359] width 323 height 25
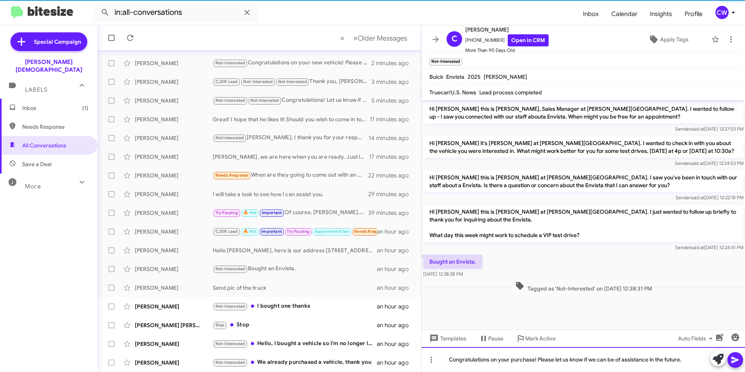
scroll to position [81, 0]
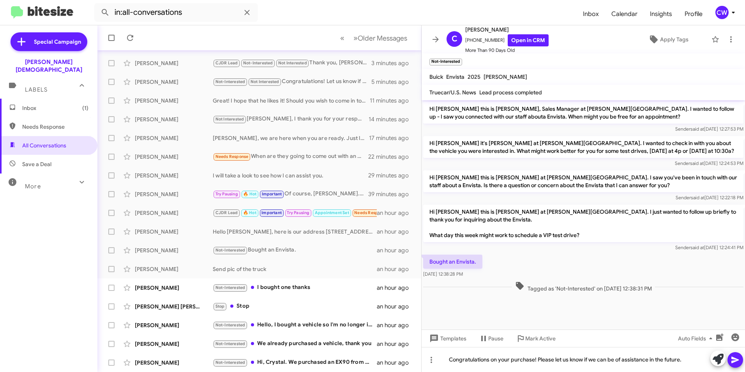
click at [733, 359] on icon at bounding box center [735, 359] width 9 height 9
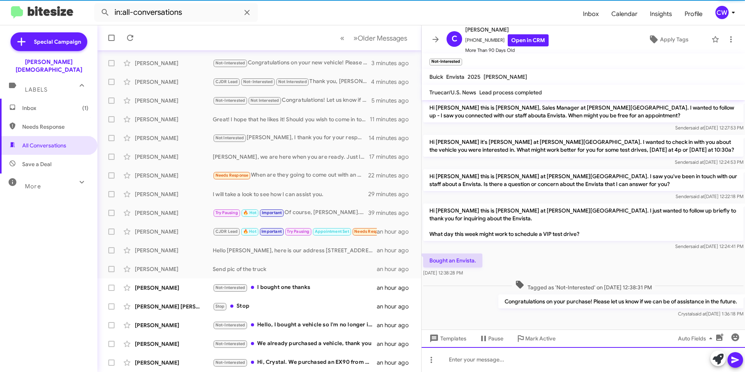
scroll to position [0, 0]
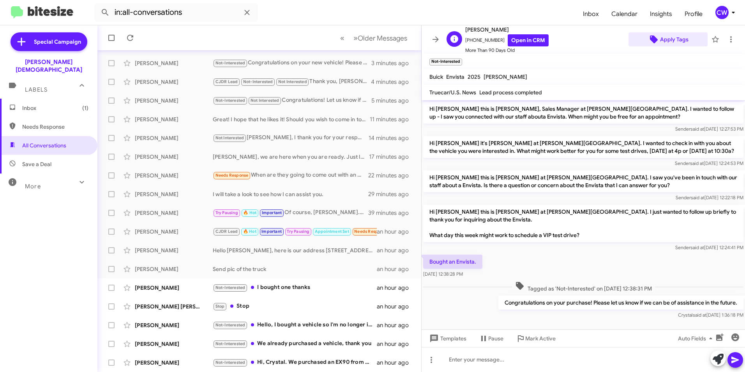
click at [664, 41] on span "Apply Tags" at bounding box center [674, 39] width 28 height 14
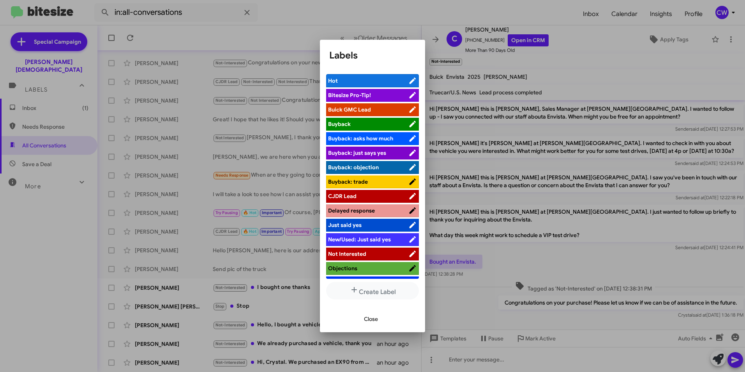
click at [381, 253] on span "Not Interested" at bounding box center [368, 254] width 80 height 8
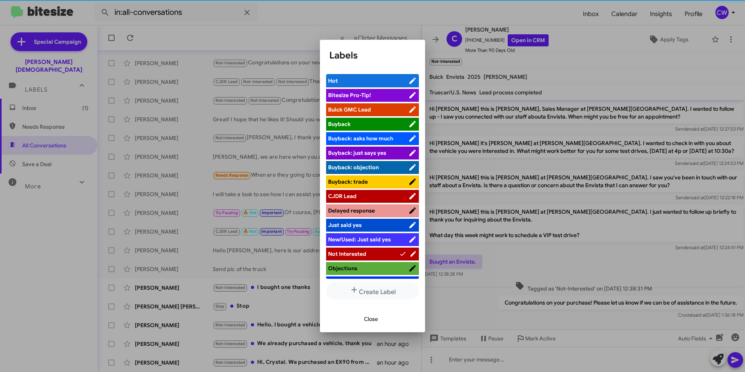
click at [376, 317] on span "Close" at bounding box center [371, 319] width 14 height 14
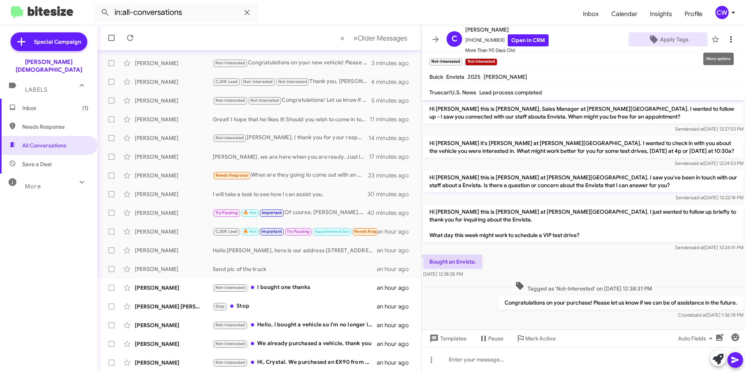
click at [726, 40] on icon at bounding box center [730, 39] width 9 height 9
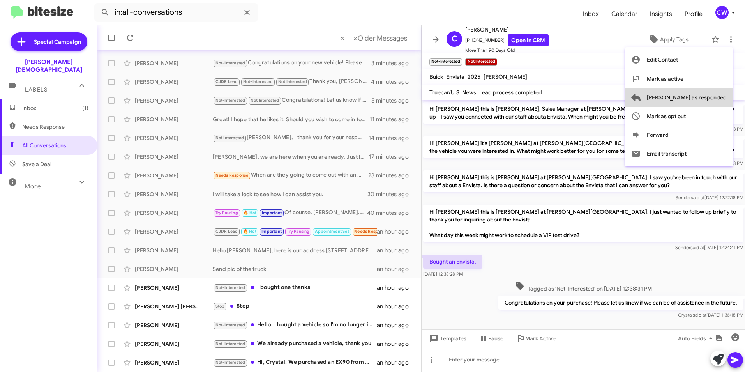
click at [716, 97] on span "[PERSON_NAME] as responded" at bounding box center [687, 97] width 80 height 19
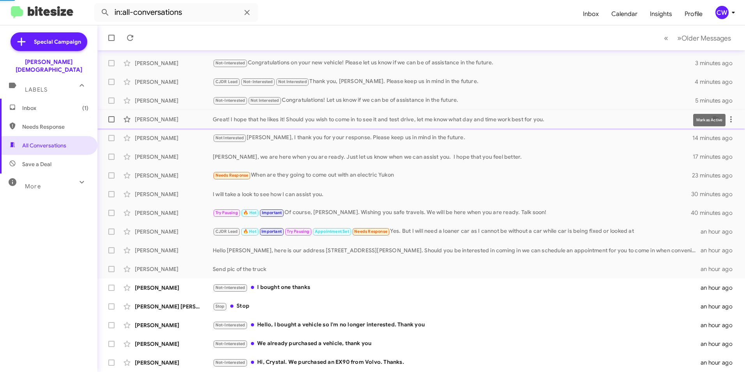
scroll to position [62, 0]
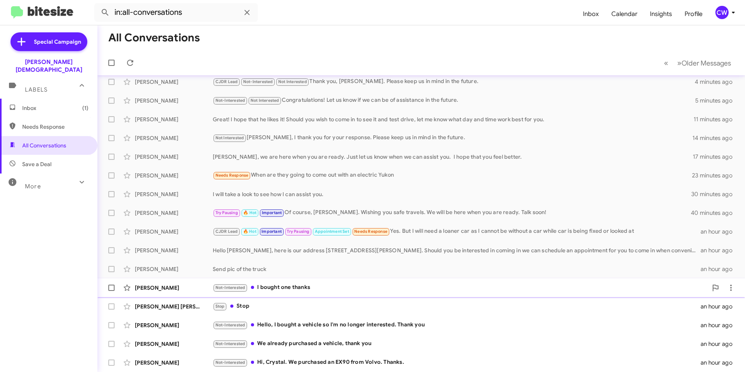
click at [288, 288] on div "Not-Interested I bought one thanks" at bounding box center [460, 287] width 495 height 9
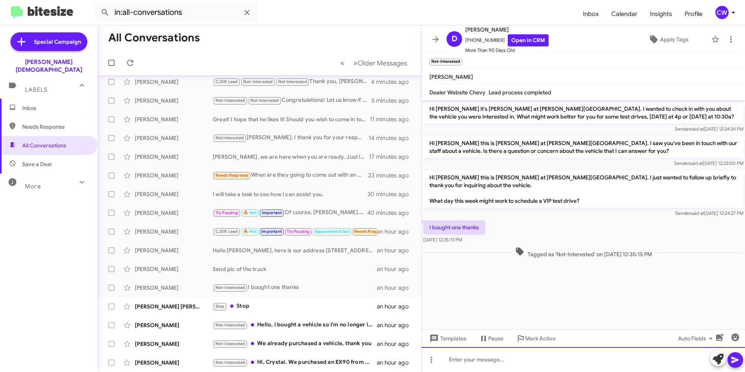
click at [520, 357] on div at bounding box center [583, 359] width 323 height 25
click at [735, 358] on icon at bounding box center [734, 359] width 7 height 7
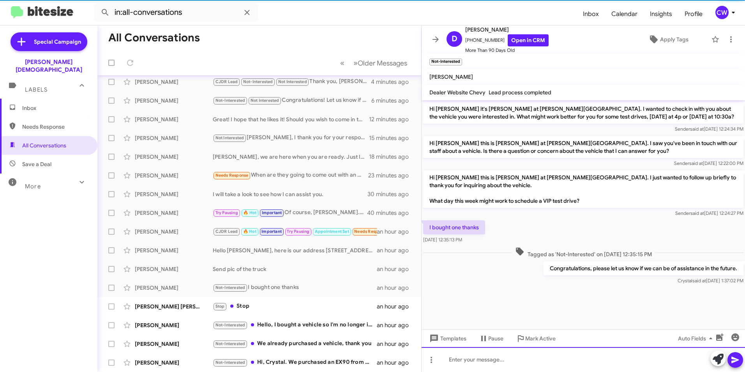
scroll to position [81, 0]
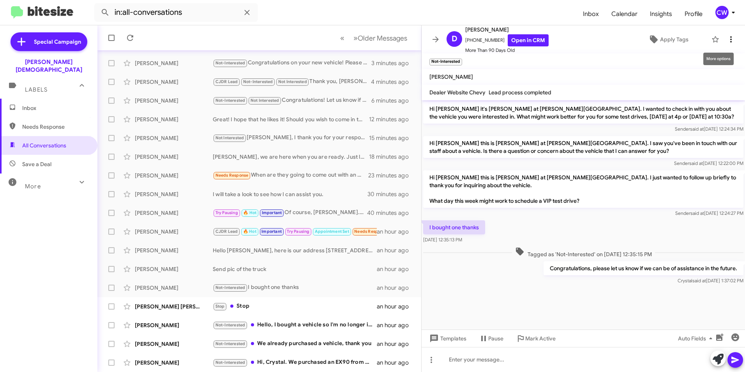
click at [730, 42] on icon at bounding box center [731, 39] width 2 height 6
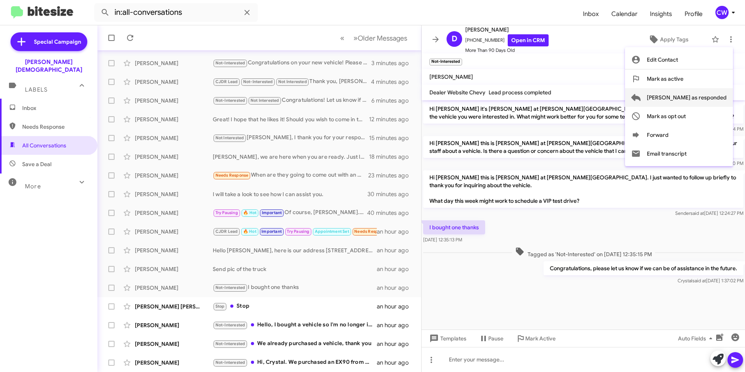
click at [715, 98] on span "[PERSON_NAME] as responded" at bounding box center [687, 97] width 80 height 19
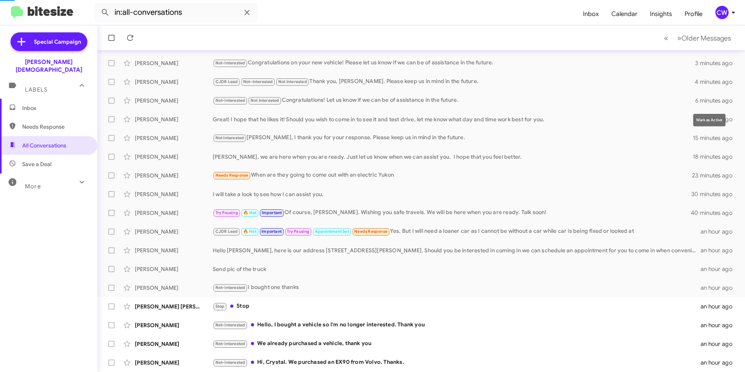
scroll to position [62, 0]
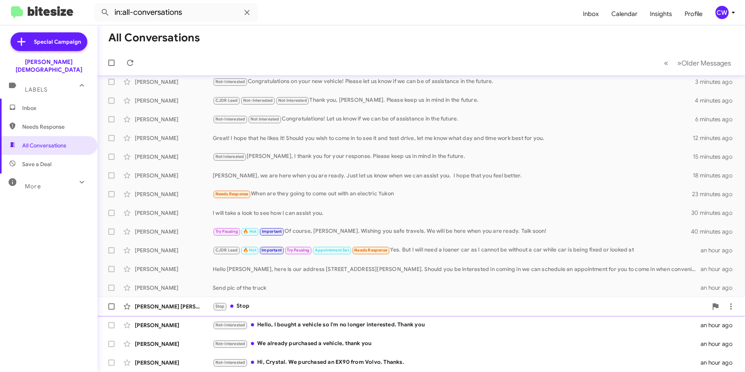
click at [283, 310] on div "Stop Stop" at bounding box center [460, 306] width 495 height 9
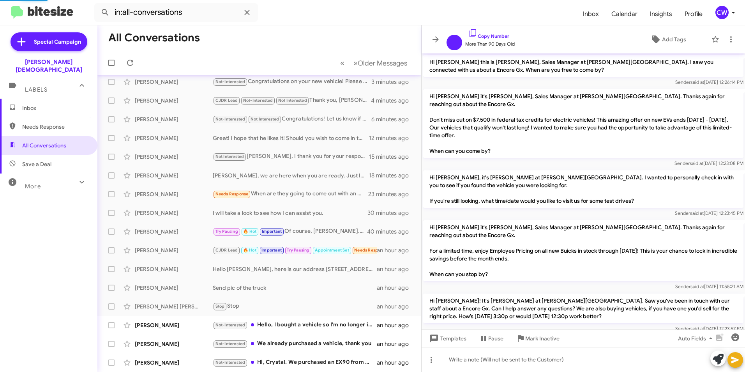
scroll to position [95, 0]
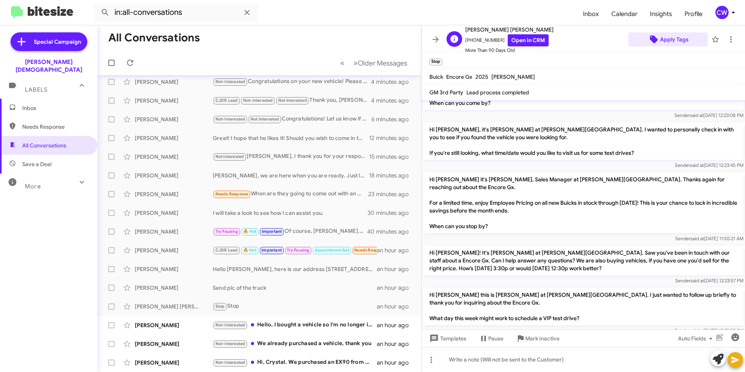
click at [685, 42] on span "Apply Tags" at bounding box center [668, 39] width 67 height 14
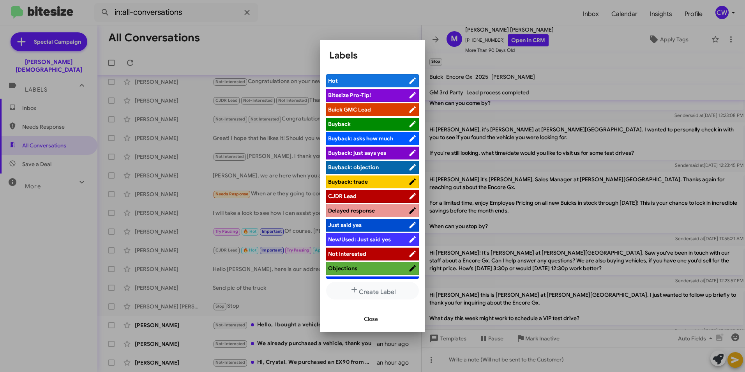
click at [374, 250] on span "Not Interested" at bounding box center [368, 254] width 80 height 8
click at [376, 318] on span "Close" at bounding box center [371, 319] width 14 height 14
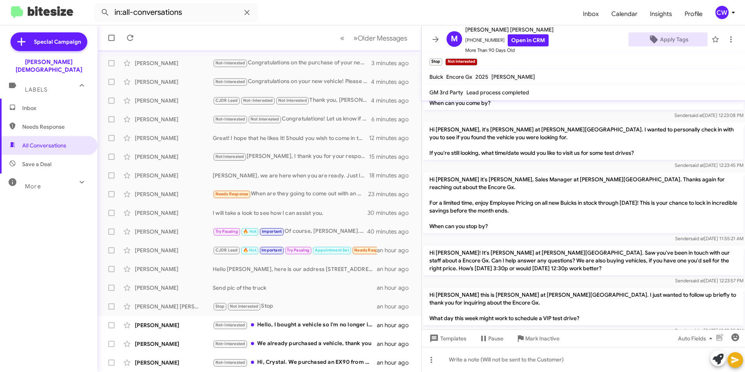
scroll to position [1, 0]
click at [726, 38] on icon at bounding box center [730, 38] width 9 height 9
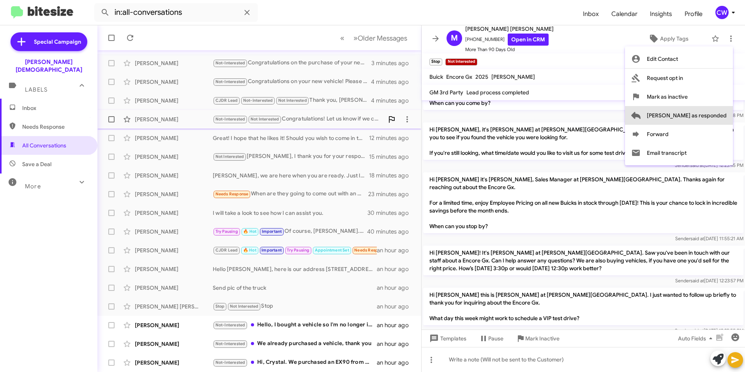
click at [715, 118] on span "[PERSON_NAME] as responded" at bounding box center [687, 115] width 80 height 19
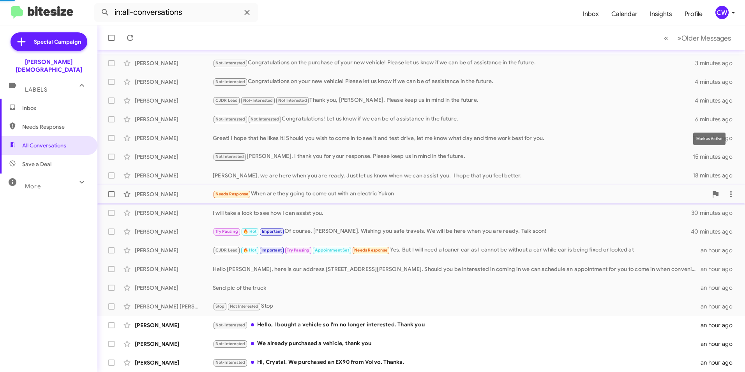
scroll to position [62, 0]
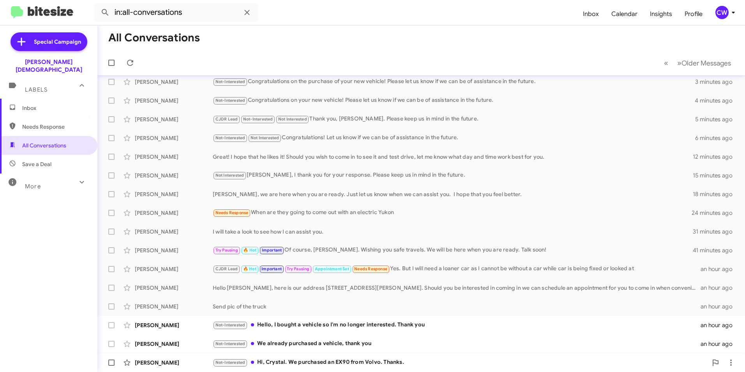
click at [343, 365] on div "Not-Interested Hi, [PERSON_NAME]. We purchased an EX90 from Volvo. Thanks." at bounding box center [460, 362] width 495 height 9
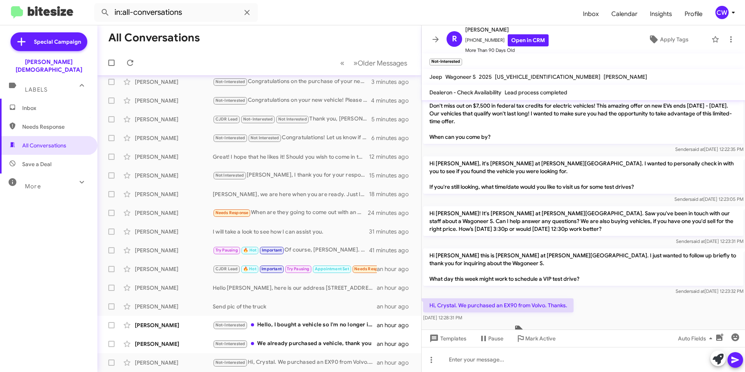
scroll to position [83, 0]
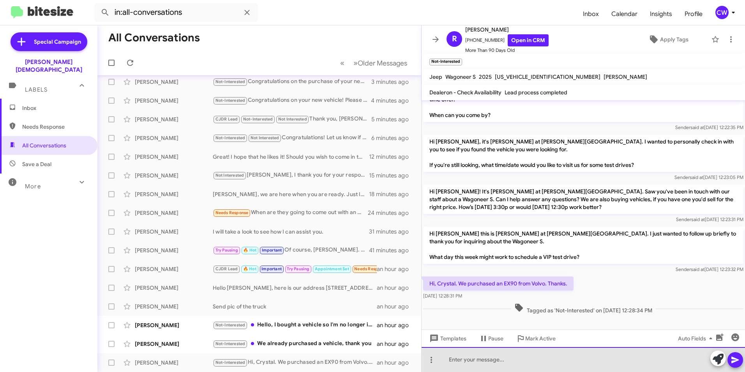
click at [528, 367] on div at bounding box center [583, 359] width 323 height 25
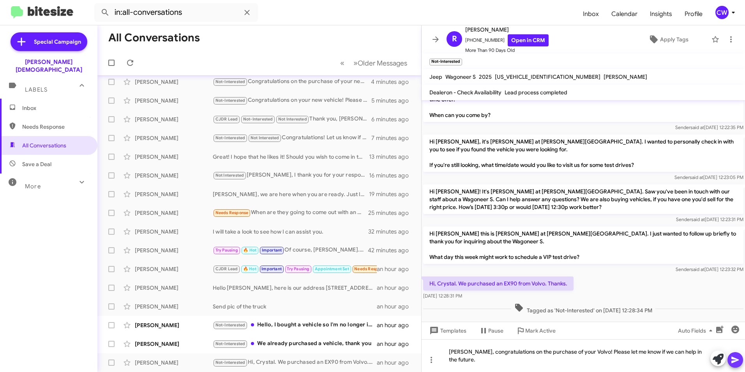
click at [733, 360] on icon at bounding box center [735, 359] width 9 height 9
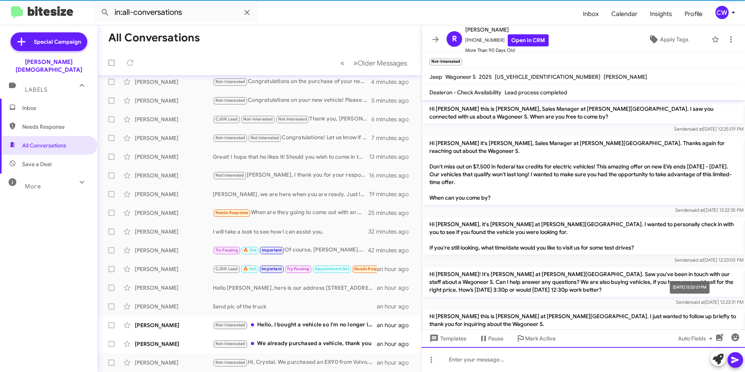
scroll to position [81, 0]
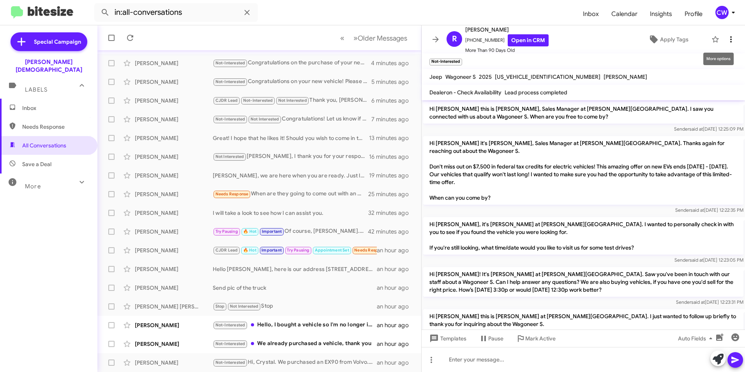
click at [726, 39] on icon at bounding box center [730, 39] width 9 height 9
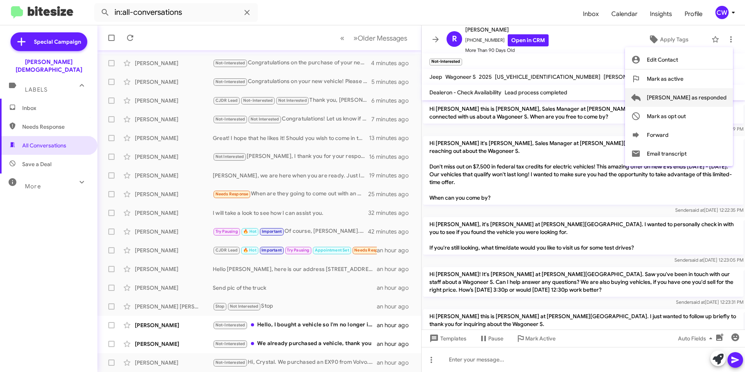
click at [721, 99] on span "[PERSON_NAME] as responded" at bounding box center [687, 97] width 80 height 19
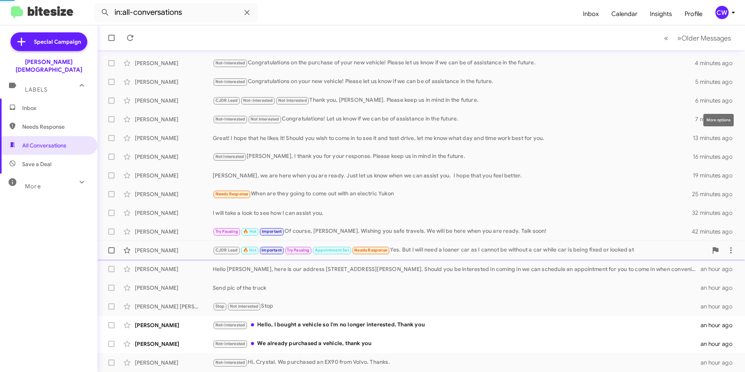
scroll to position [62, 0]
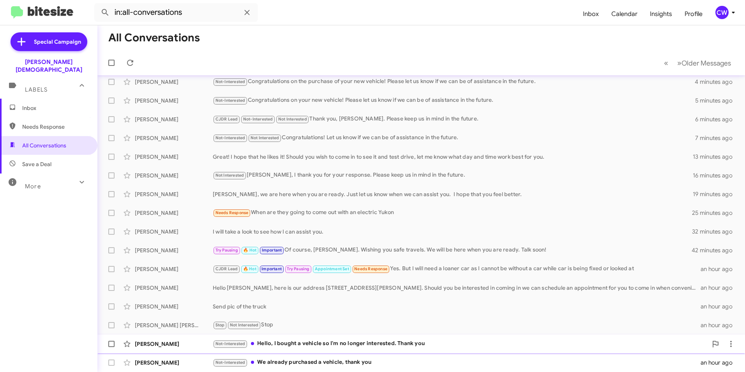
click at [375, 337] on div "[PERSON_NAME] Not-Interested Hello, I bought a vehicle so I'm no longer interes…" at bounding box center [421, 344] width 635 height 16
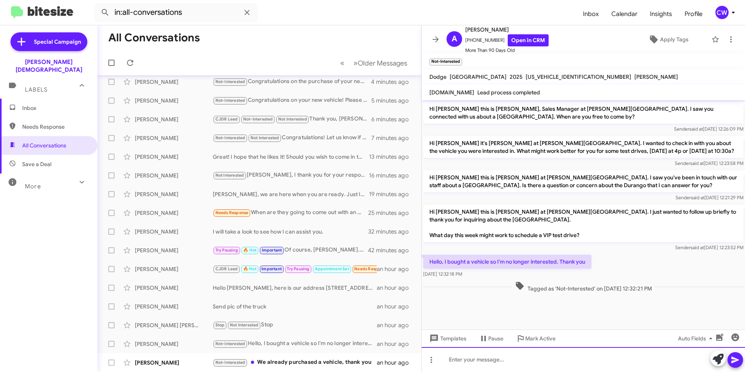
click at [462, 364] on div at bounding box center [583, 359] width 323 height 25
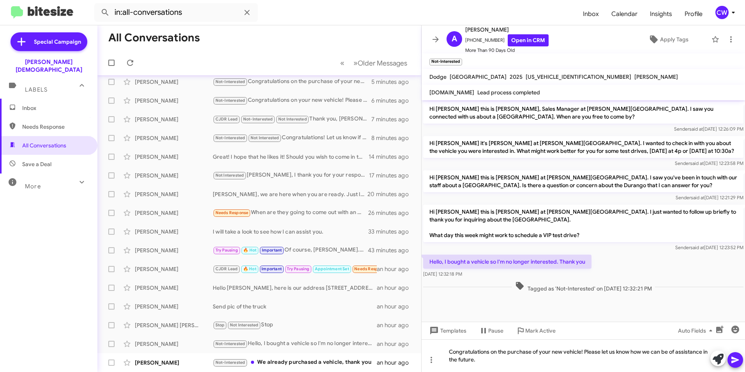
click at [737, 362] on icon at bounding box center [735, 359] width 9 height 9
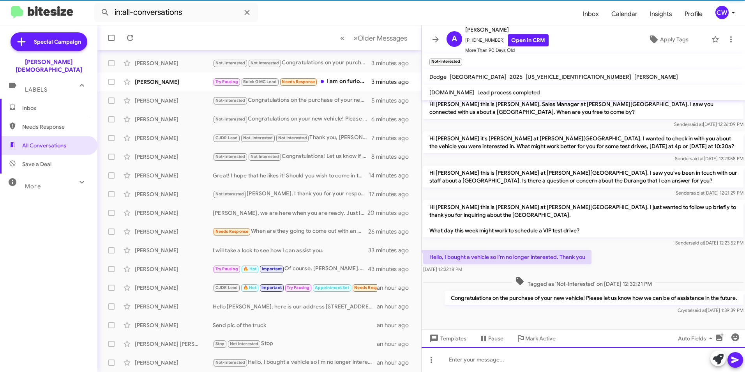
scroll to position [81, 0]
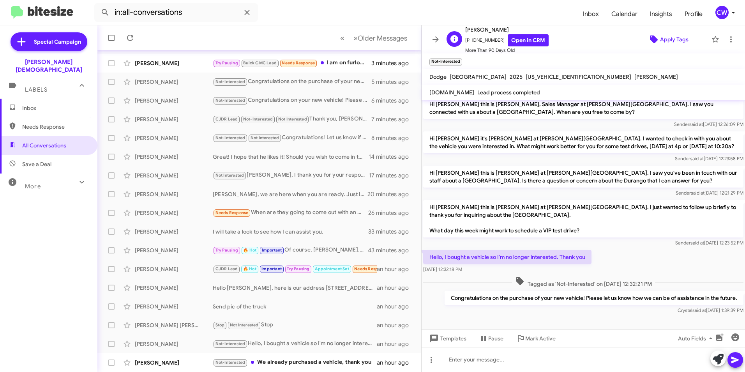
click at [669, 40] on span "Apply Tags" at bounding box center [674, 39] width 28 height 14
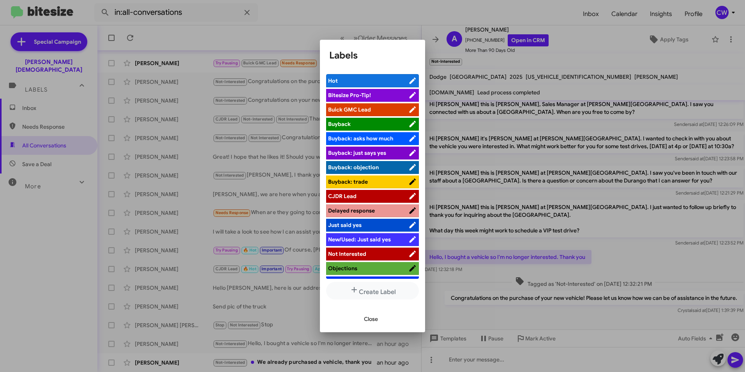
click at [370, 252] on span "Not Interested" at bounding box center [368, 254] width 80 height 8
click at [372, 319] on span "Close" at bounding box center [371, 319] width 14 height 14
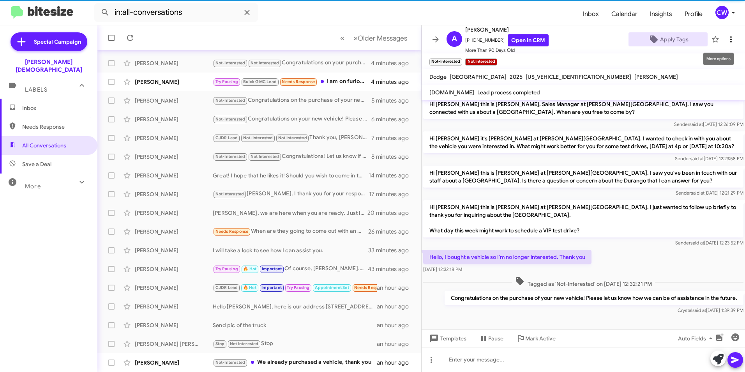
click at [726, 38] on icon at bounding box center [730, 39] width 9 height 9
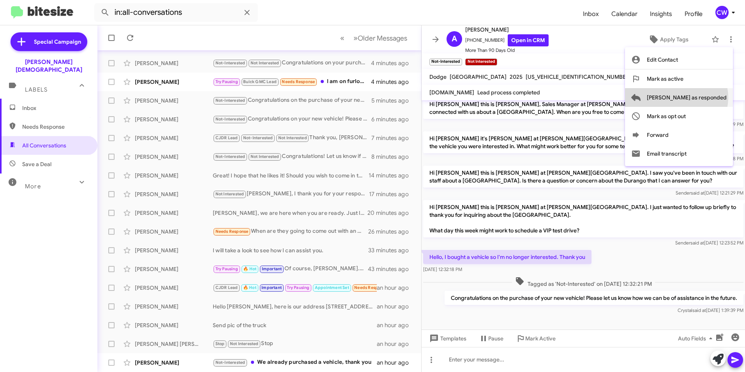
click at [708, 97] on span "[PERSON_NAME] as responded" at bounding box center [687, 97] width 80 height 19
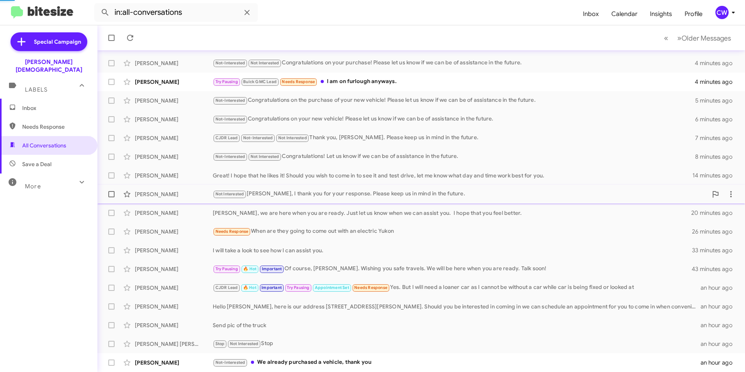
scroll to position [62, 0]
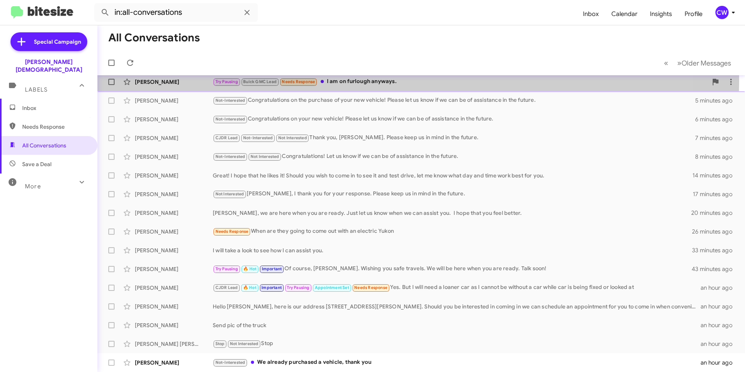
click at [369, 82] on div "Try Pausing Buick GMC Lead Needs Response I am on furlough anyways." at bounding box center [460, 81] width 495 height 9
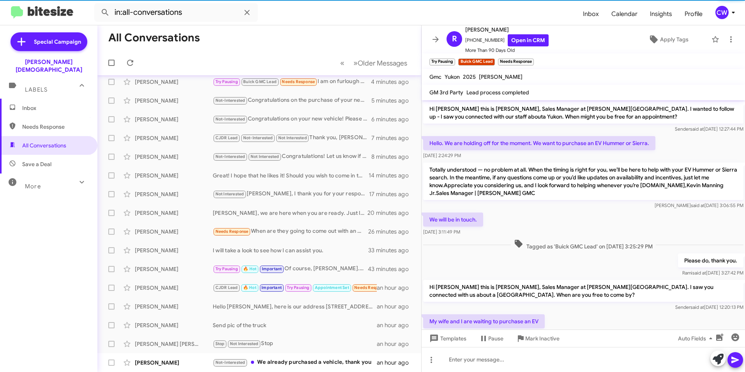
scroll to position [152, 0]
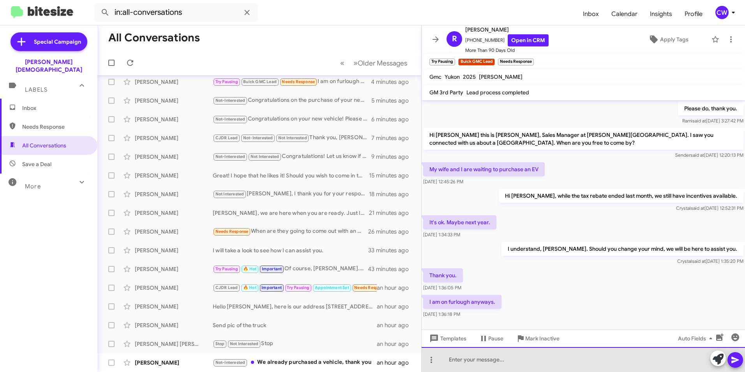
click at [505, 362] on div at bounding box center [583, 359] width 323 height 25
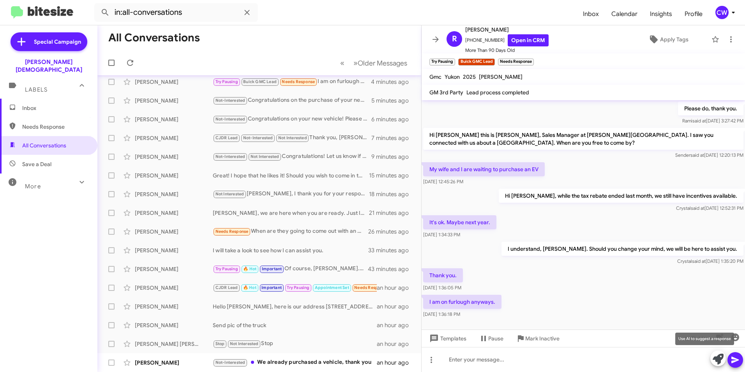
click at [715, 357] on icon at bounding box center [718, 358] width 11 height 11
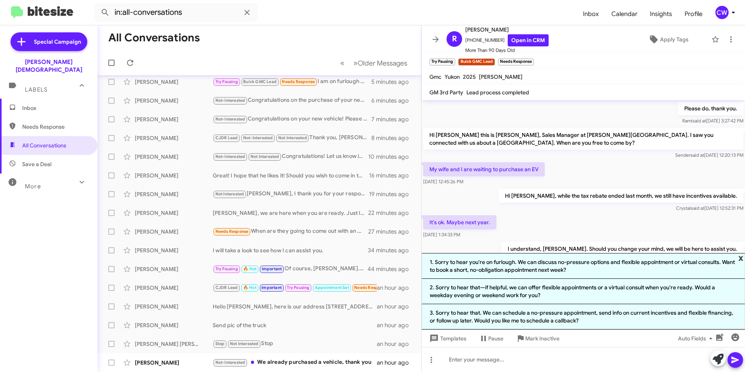
click at [740, 257] on span "x" at bounding box center [740, 257] width 5 height 9
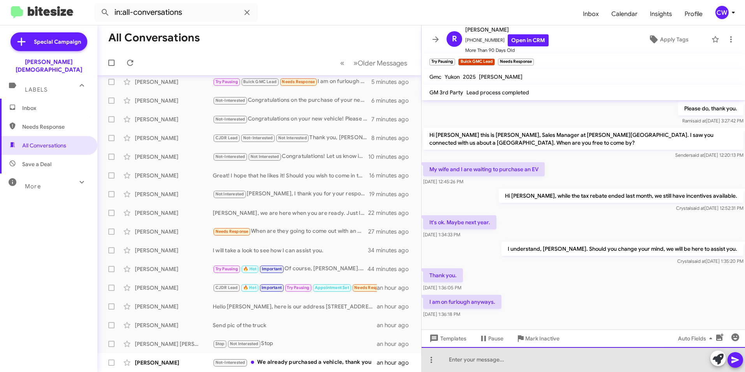
click at [457, 358] on div at bounding box center [583, 359] width 323 height 25
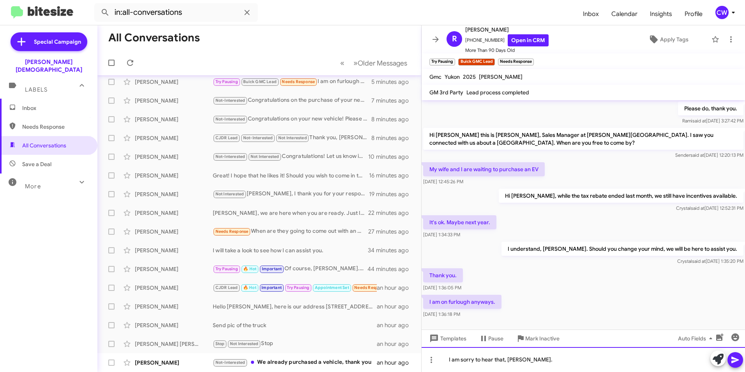
click at [560, 360] on div "I am sorry to hear that, [PERSON_NAME]." at bounding box center [583, 359] width 323 height 25
click at [736, 361] on icon at bounding box center [734, 359] width 7 height 7
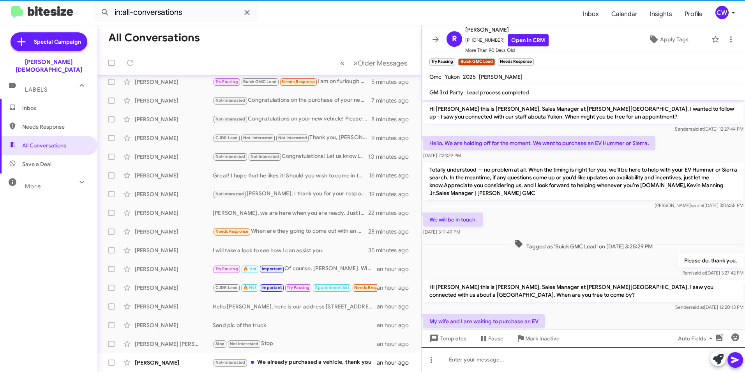
scroll to position [81, 0]
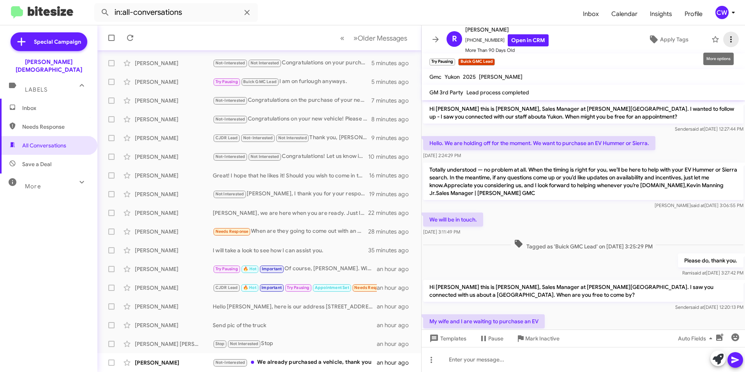
click at [726, 41] on icon at bounding box center [730, 39] width 9 height 9
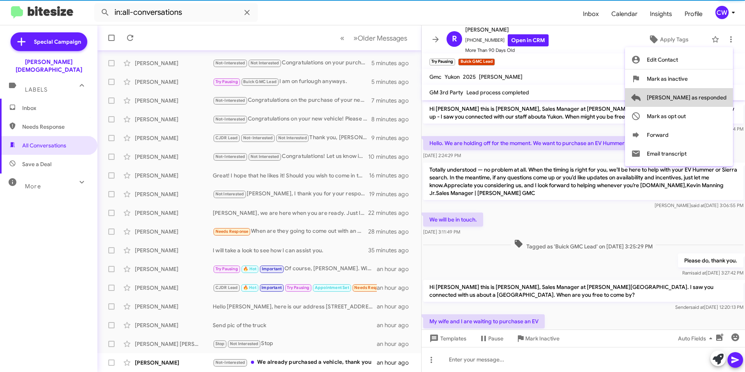
click at [711, 99] on span "[PERSON_NAME] as responded" at bounding box center [687, 97] width 80 height 19
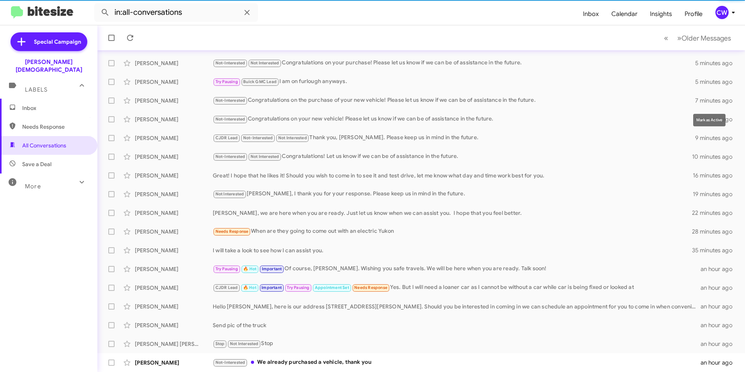
scroll to position [62, 0]
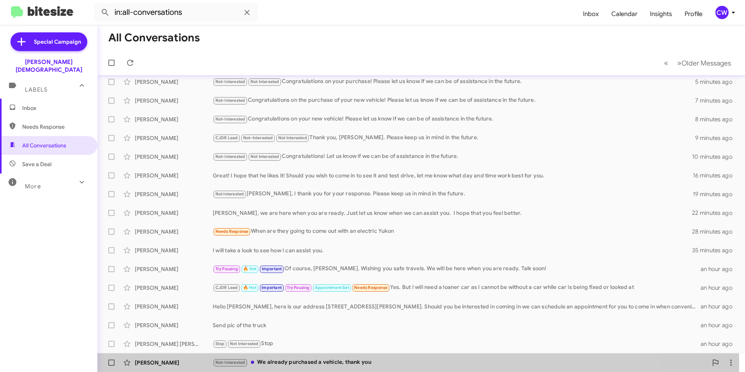
click at [353, 363] on div "Not-Interested We already purchased a vehicle, thank you" at bounding box center [460, 362] width 495 height 9
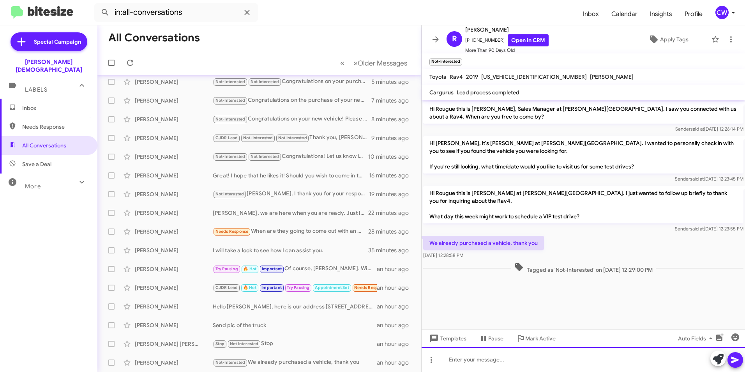
click at [558, 362] on div at bounding box center [583, 359] width 323 height 25
click at [603, 360] on div "Congratulations on the purchase of your new vehicle!" at bounding box center [583, 359] width 323 height 25
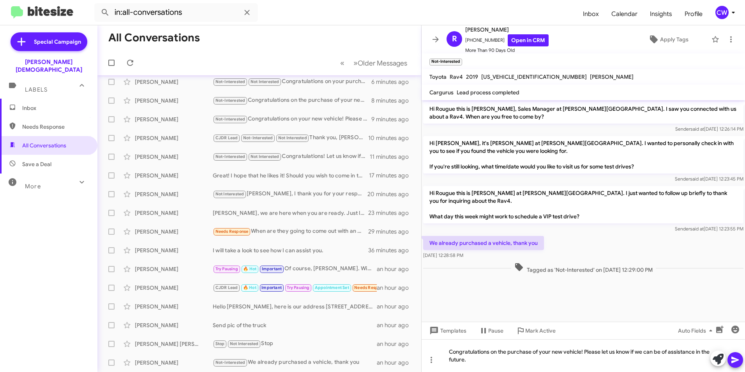
click at [736, 360] on icon at bounding box center [734, 359] width 7 height 7
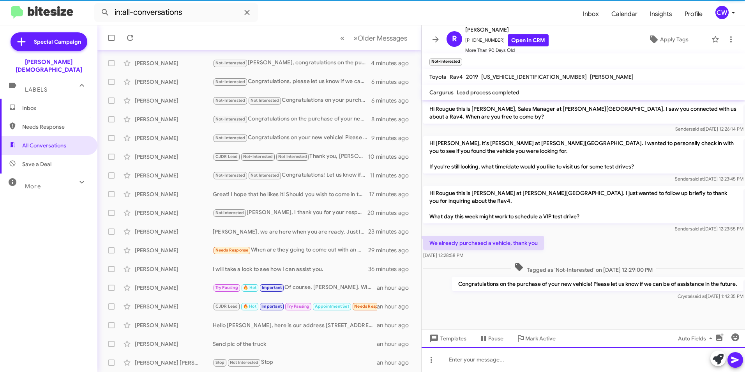
scroll to position [81, 0]
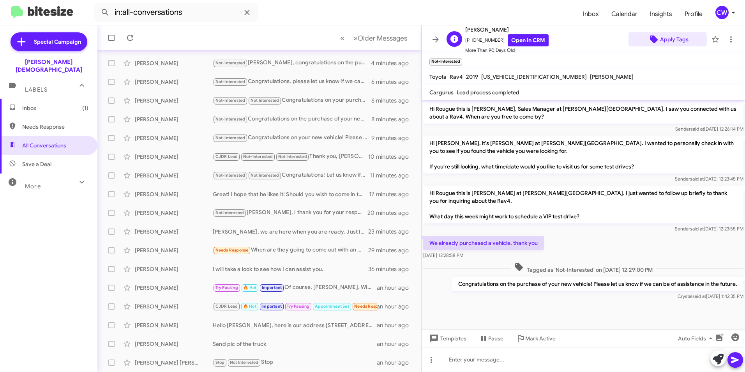
click at [663, 39] on span "Apply Tags" at bounding box center [674, 39] width 28 height 14
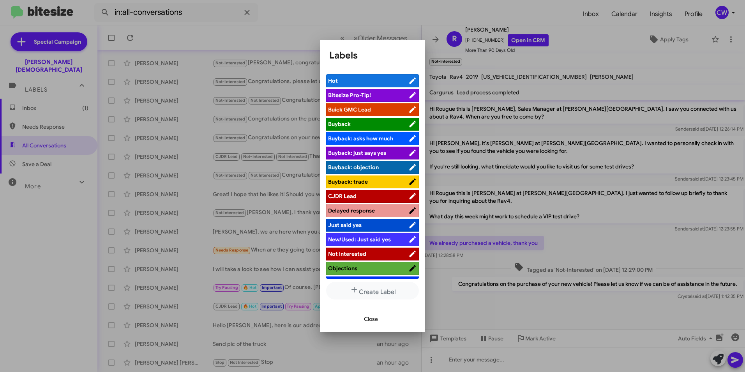
click at [368, 251] on span "Not Interested" at bounding box center [368, 254] width 80 height 8
click at [372, 320] on span "Close" at bounding box center [371, 319] width 14 height 14
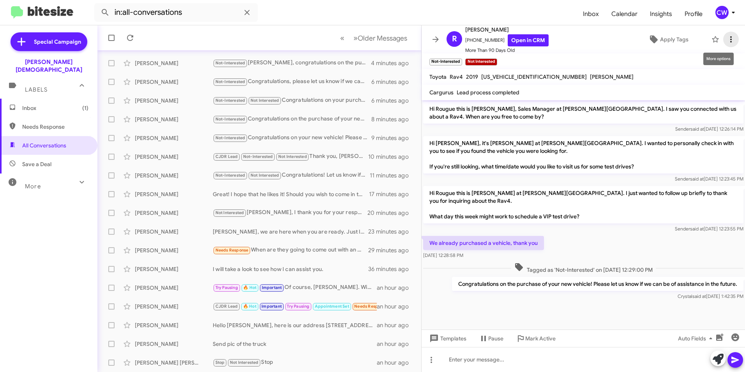
click at [727, 41] on icon at bounding box center [730, 39] width 9 height 9
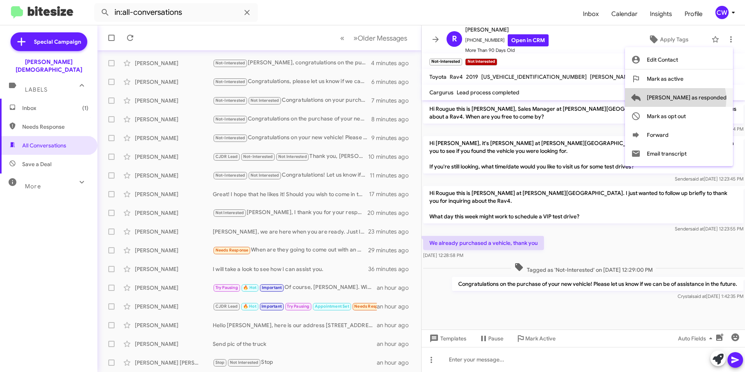
click at [707, 99] on span "[PERSON_NAME] as responded" at bounding box center [687, 97] width 80 height 19
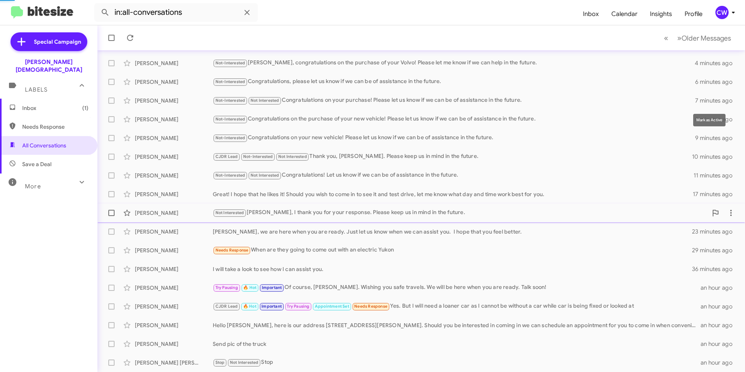
scroll to position [62, 0]
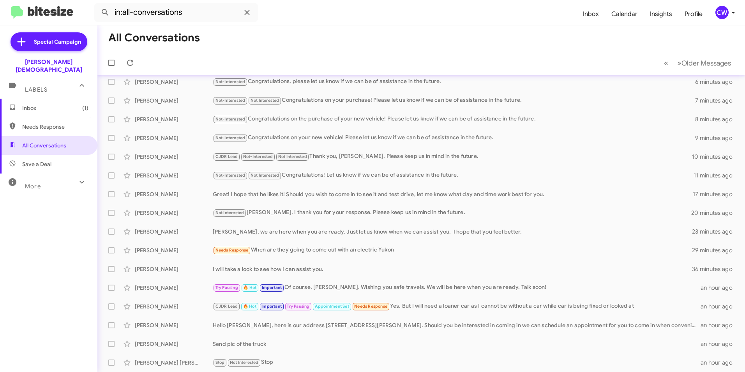
click at [56, 123] on span "Needs Response" at bounding box center [55, 127] width 66 height 8
type input "in:needs-response"
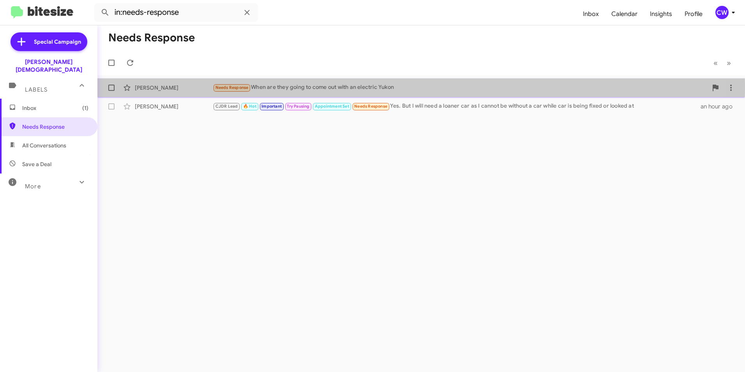
click at [339, 88] on div "Needs Response When are they going to come out with an electric Yukon" at bounding box center [460, 87] width 495 height 9
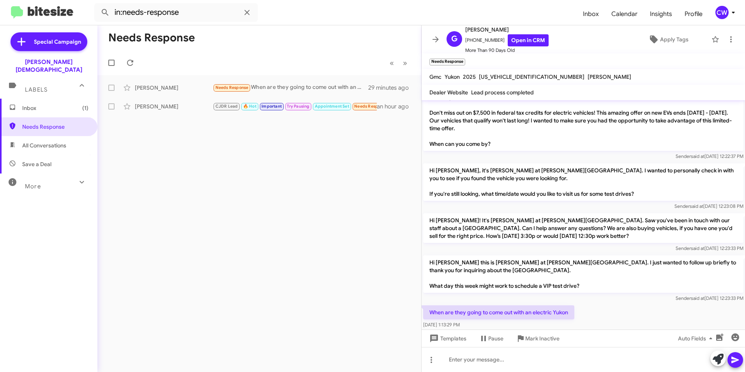
scroll to position [58, 0]
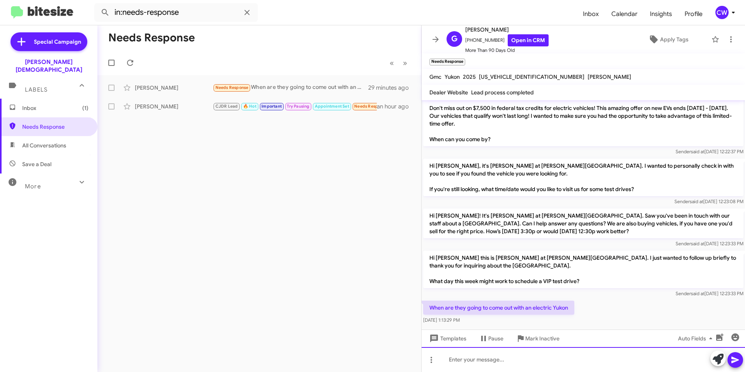
click at [540, 366] on div at bounding box center [583, 359] width 323 height 25
click at [731, 361] on icon at bounding box center [735, 359] width 9 height 9
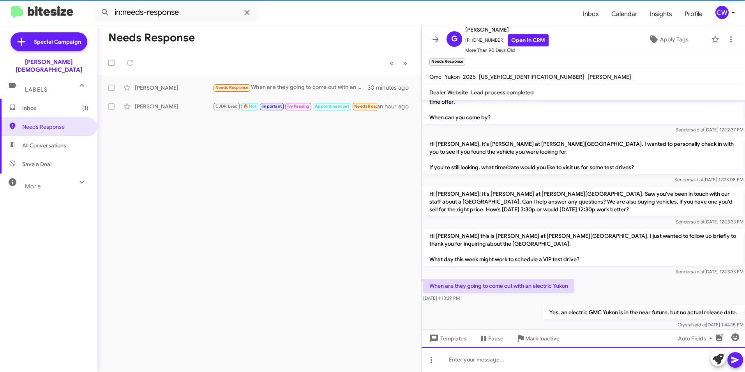
scroll to position [71, 0]
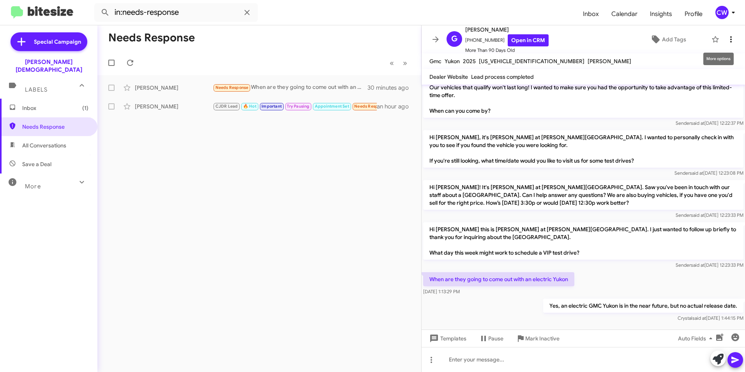
click at [726, 39] on icon at bounding box center [730, 39] width 9 height 9
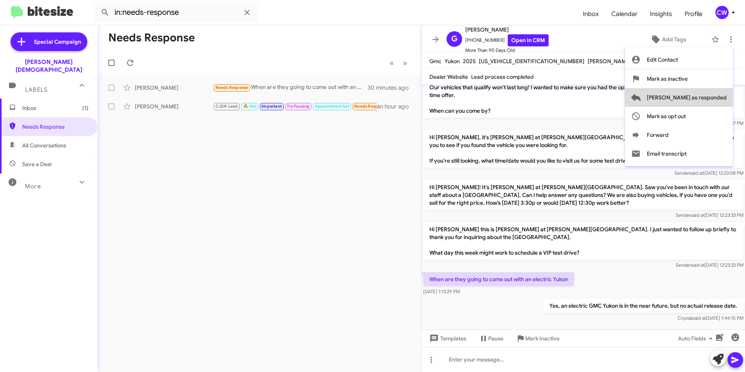
click at [716, 96] on span "[PERSON_NAME] as responded" at bounding box center [687, 97] width 80 height 19
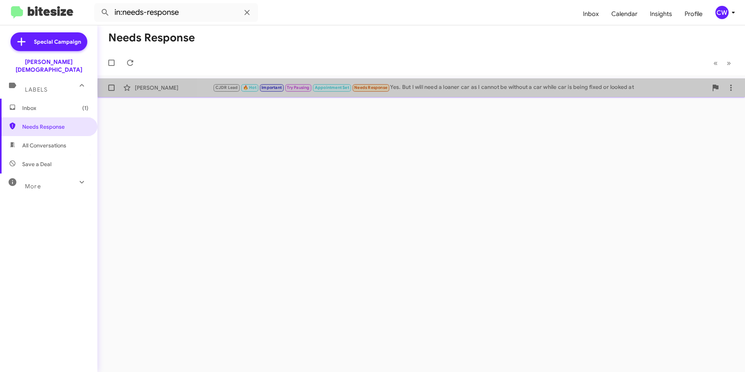
click at [478, 86] on div "CJDR Lead 🔥 Hot Important Try Pausing Appointment Set Needs Response Yes. But I…" at bounding box center [460, 87] width 495 height 9
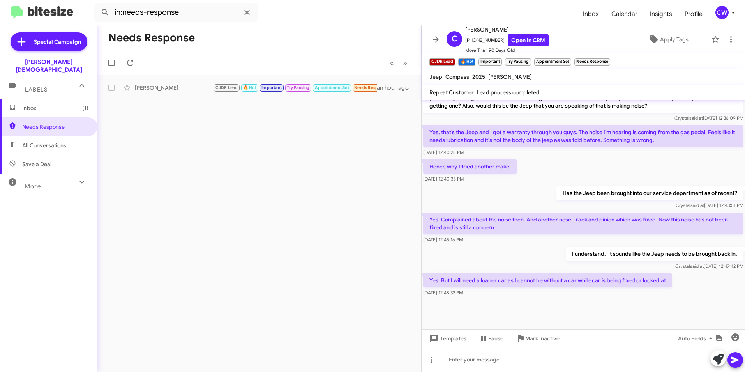
scroll to position [406, 0]
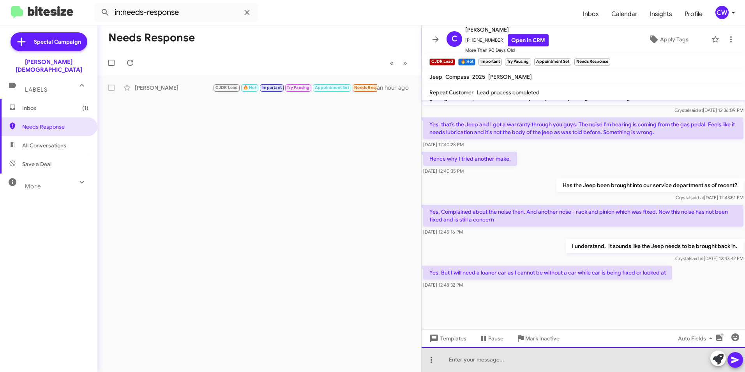
click at [543, 362] on div at bounding box center [583, 359] width 323 height 25
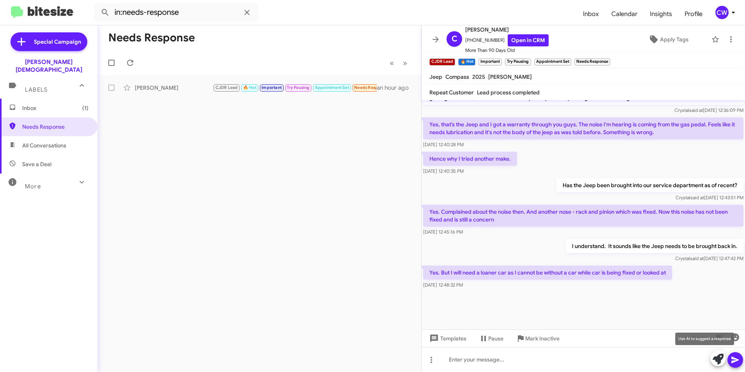
click at [718, 358] on icon at bounding box center [718, 358] width 11 height 11
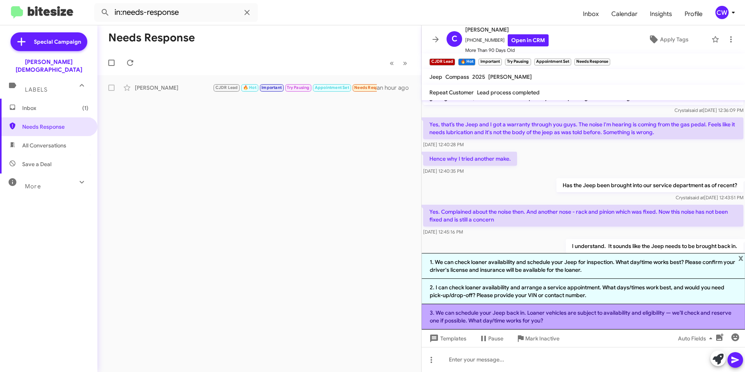
click at [628, 316] on li "3. We can schedule your Jeep back in. Loaner vehicles are subject to availabili…" at bounding box center [583, 316] width 323 height 25
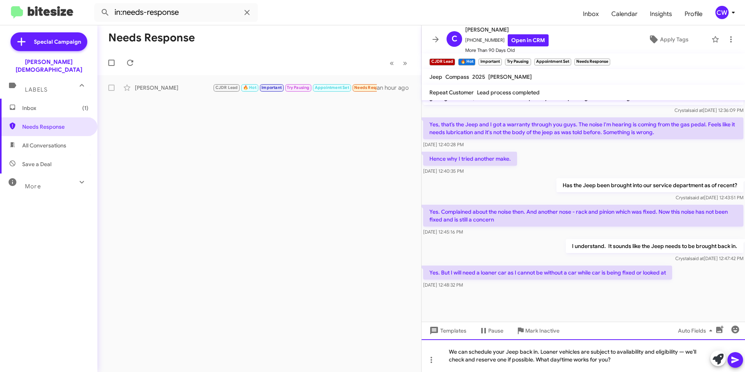
click at [613, 360] on div "We can schedule your Jeep back in. Loaner vehicles are subject to availability …" at bounding box center [583, 355] width 323 height 33
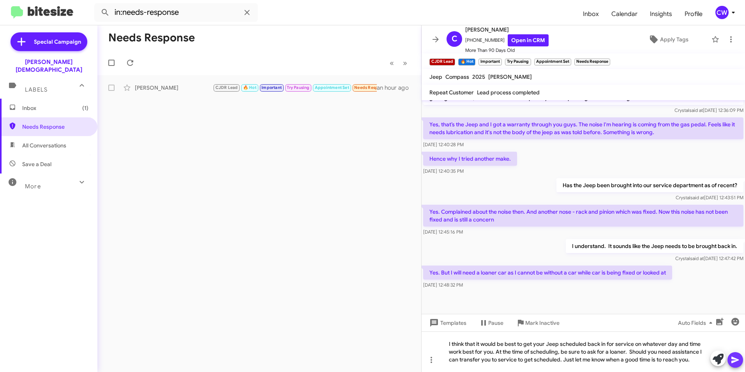
click at [735, 362] on icon at bounding box center [735, 359] width 9 height 9
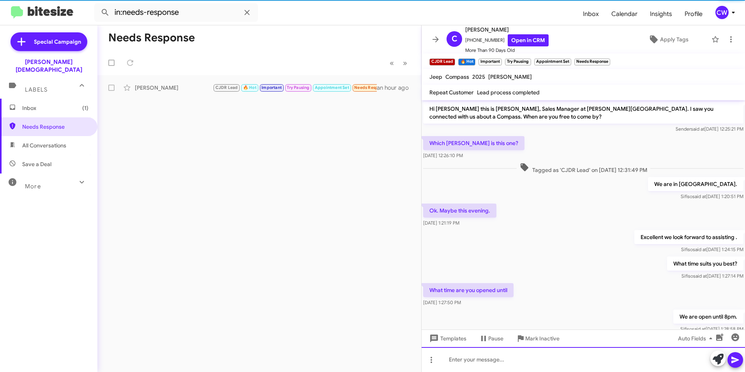
scroll to position [39, 0]
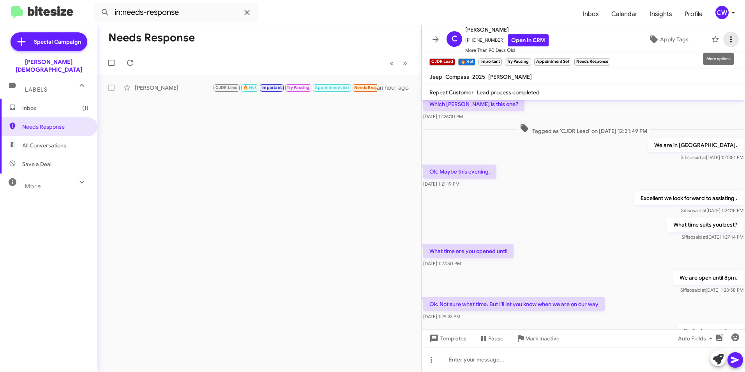
click at [727, 42] on icon at bounding box center [730, 39] width 9 height 9
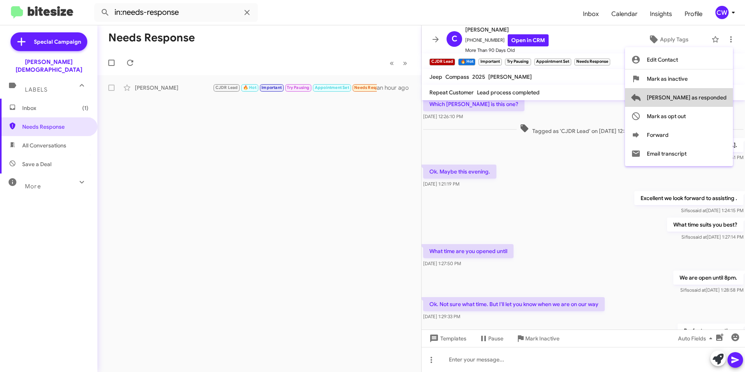
click at [710, 97] on span "[PERSON_NAME] as responded" at bounding box center [687, 97] width 80 height 19
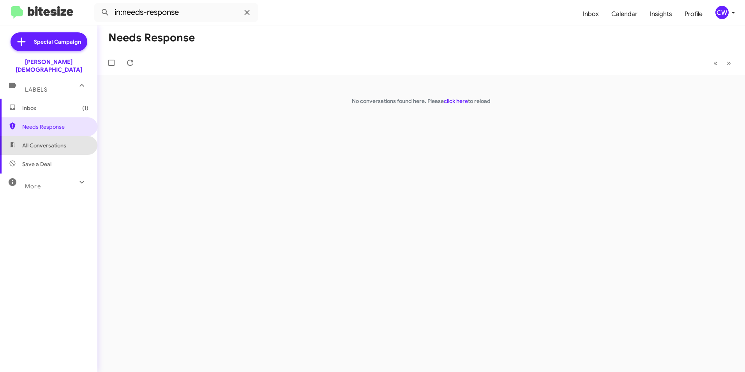
click at [49, 141] on span "All Conversations" at bounding box center [44, 145] width 44 height 8
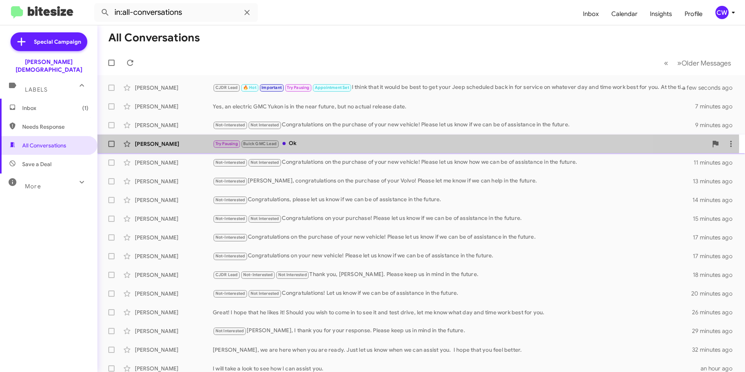
click at [300, 144] on div "Try Pausing Buick GMC Lead Ok" at bounding box center [460, 143] width 495 height 9
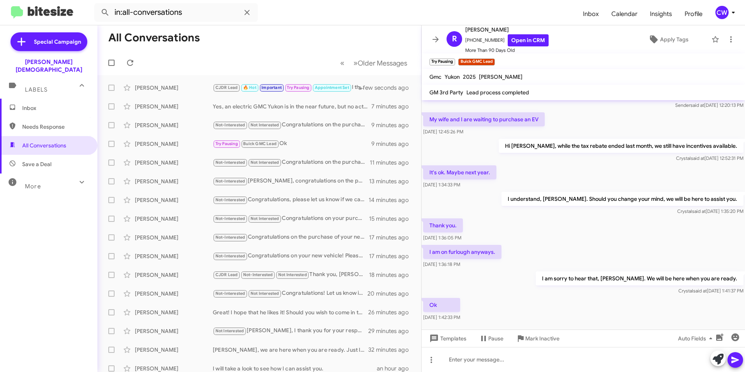
scroll to position [224, 0]
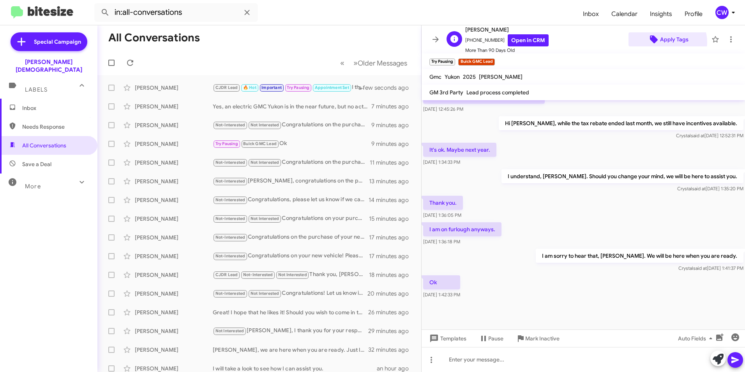
click at [662, 42] on span "Apply Tags" at bounding box center [674, 39] width 28 height 14
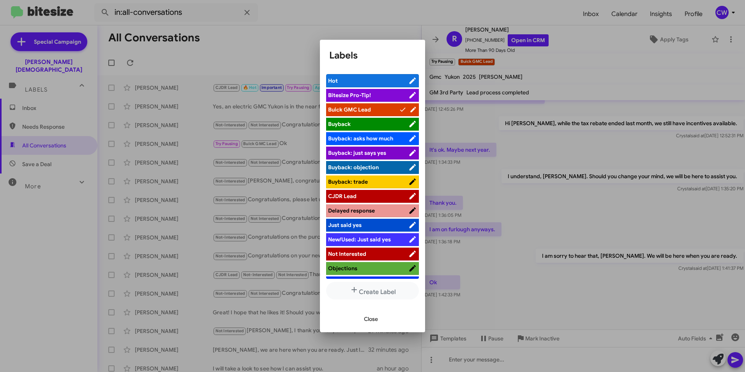
click at [385, 268] on span "Objections" at bounding box center [368, 268] width 80 height 8
click at [369, 317] on span "Close" at bounding box center [371, 319] width 14 height 14
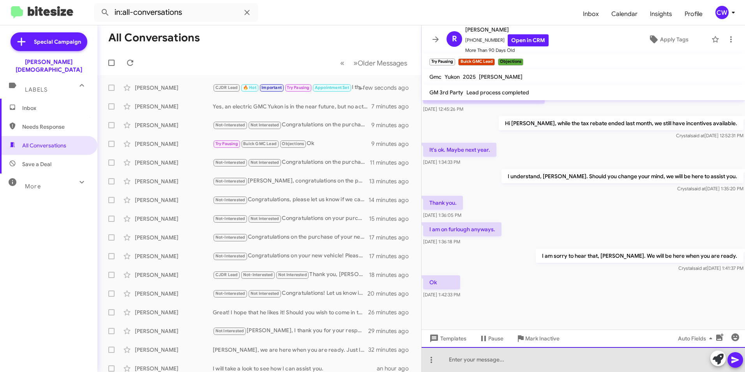
click at [463, 365] on div at bounding box center [583, 359] width 323 height 25
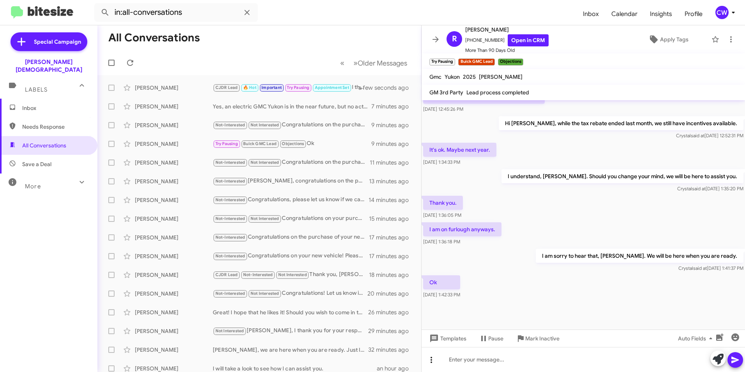
click at [430, 358] on icon at bounding box center [431, 359] width 9 height 9
click at [541, 371] on div at bounding box center [372, 186] width 745 height 372
click at [726, 41] on icon at bounding box center [730, 39] width 9 height 9
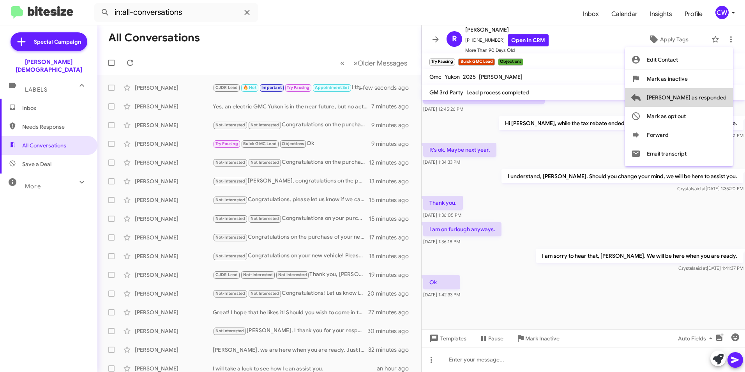
click at [714, 95] on span "[PERSON_NAME] as responded" at bounding box center [687, 97] width 80 height 19
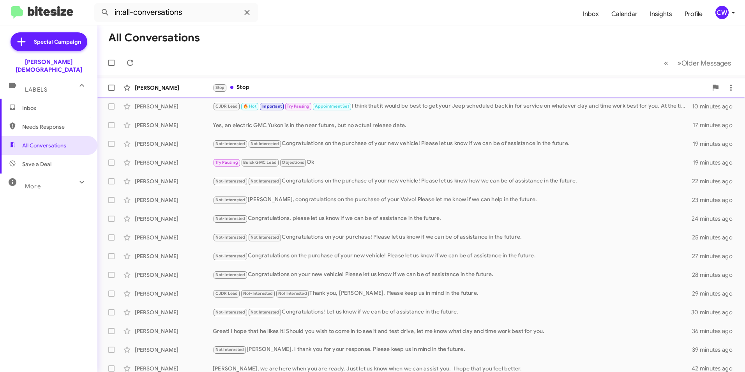
click at [254, 89] on div "Stop Stop" at bounding box center [460, 87] width 495 height 9
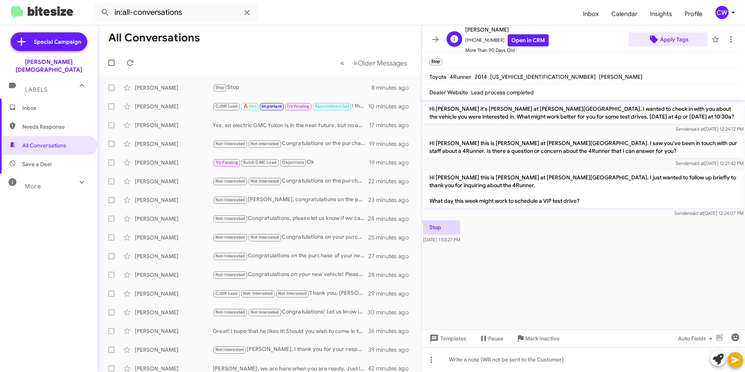
click at [681, 45] on span "Apply Tags" at bounding box center [674, 39] width 28 height 14
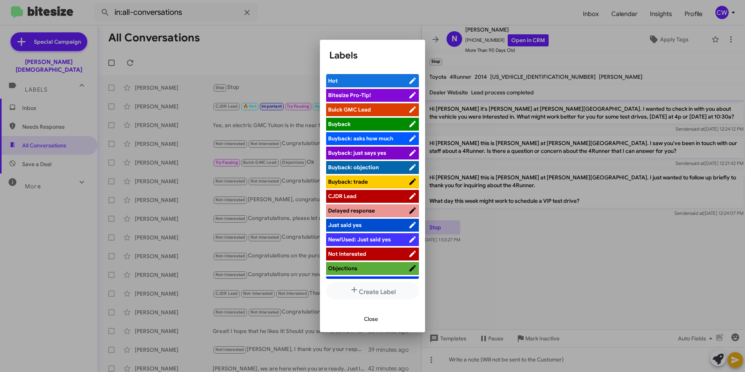
click at [368, 252] on span "Not Interested" at bounding box center [368, 254] width 80 height 8
click at [374, 319] on span "Close" at bounding box center [371, 319] width 14 height 14
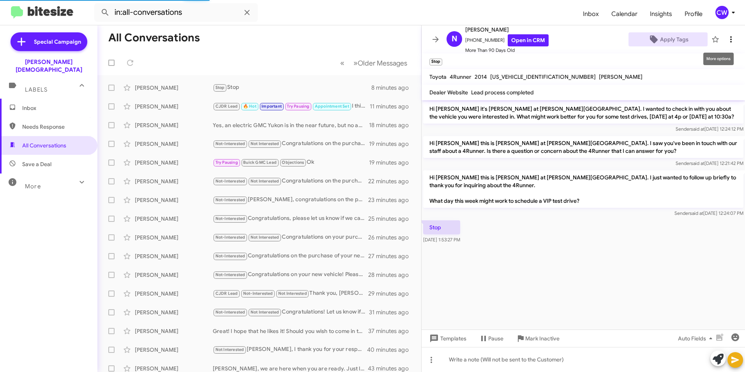
click at [726, 41] on icon at bounding box center [730, 39] width 9 height 9
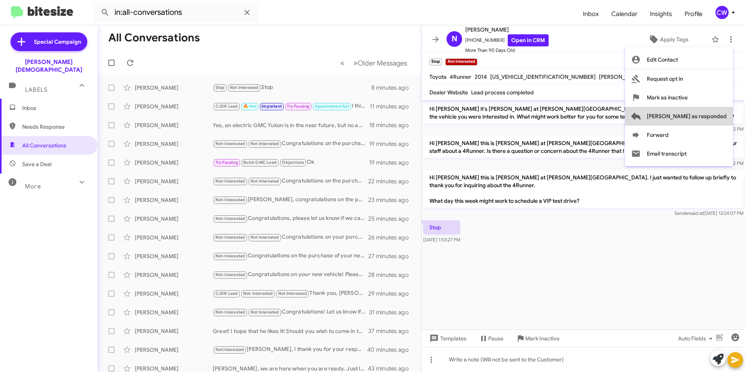
click at [712, 118] on span "[PERSON_NAME] as responded" at bounding box center [687, 116] width 80 height 19
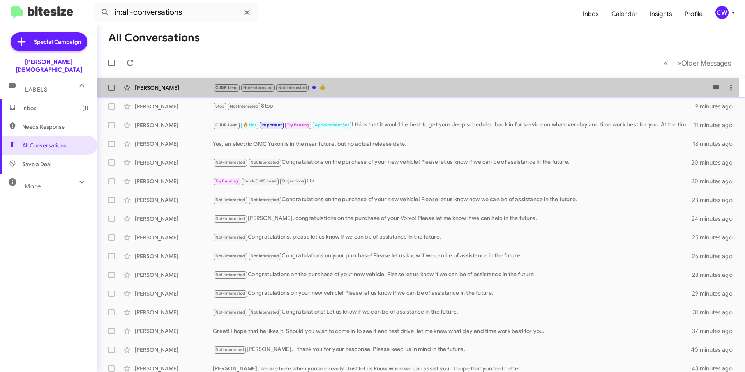
click at [327, 90] on div "CJDR Lead Not-Interested Not Interested 👍" at bounding box center [460, 87] width 495 height 9
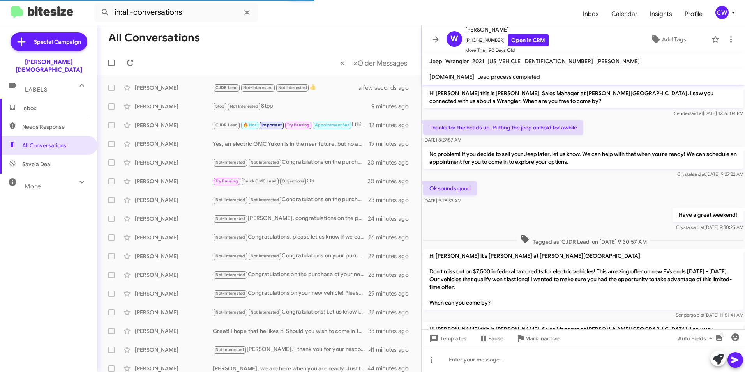
scroll to position [159, 0]
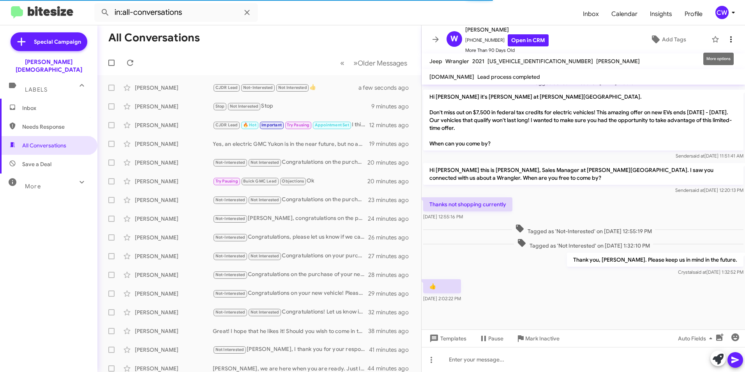
click at [726, 40] on icon at bounding box center [730, 39] width 9 height 9
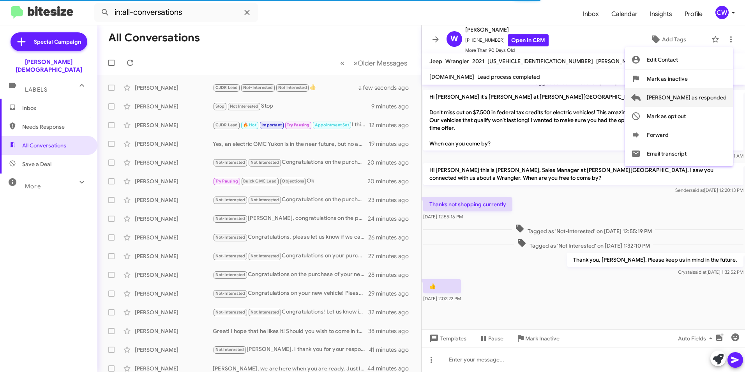
click at [699, 100] on span "[PERSON_NAME] as responded" at bounding box center [687, 97] width 80 height 19
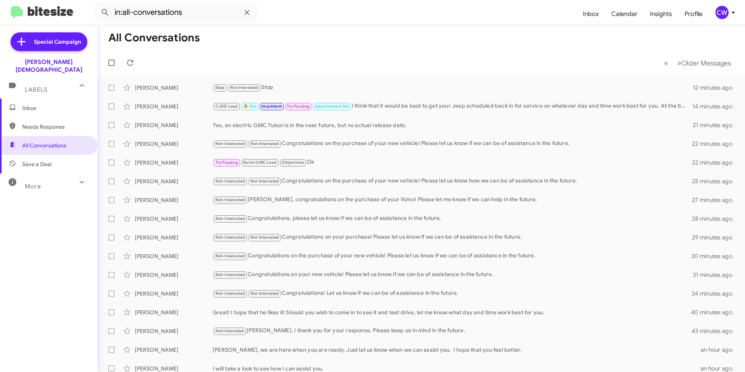
click at [49, 123] on span "Needs Response" at bounding box center [55, 127] width 66 height 8
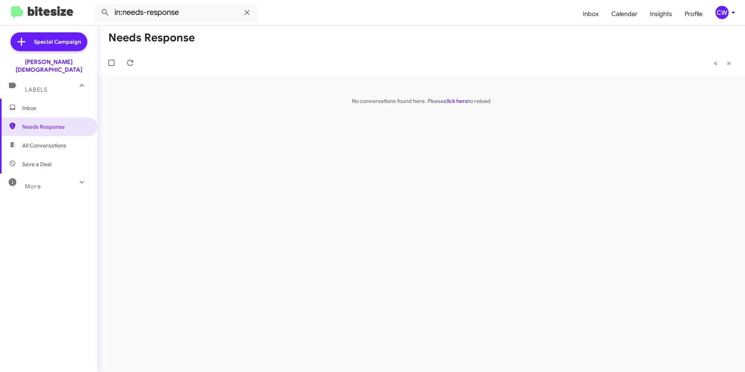
click at [44, 141] on span "All Conversations" at bounding box center [44, 145] width 44 height 8
type input "in:all-conversations"
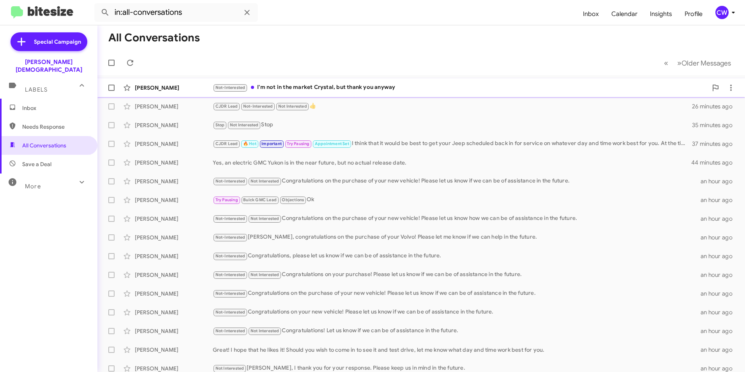
click at [316, 88] on div "Not-Interested I'm not in the market Crystal, but thank you anyway" at bounding box center [460, 87] width 495 height 9
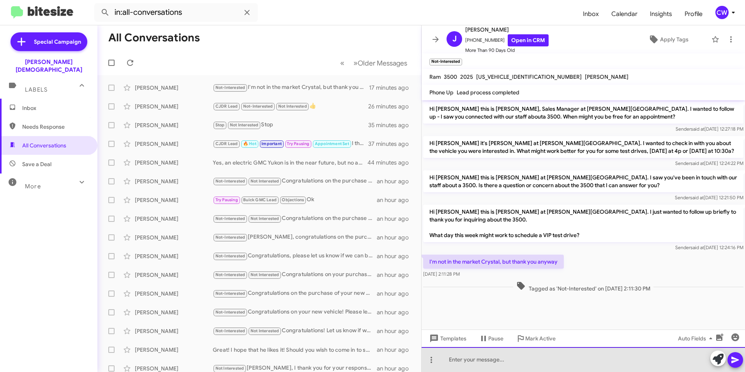
click at [482, 362] on div at bounding box center [583, 359] width 323 height 25
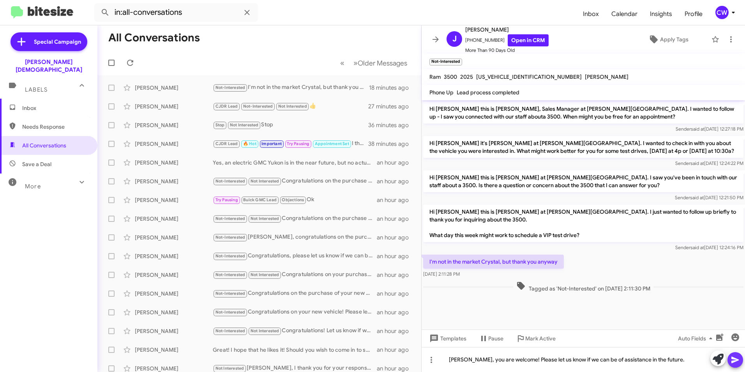
click at [739, 361] on icon at bounding box center [735, 359] width 9 height 9
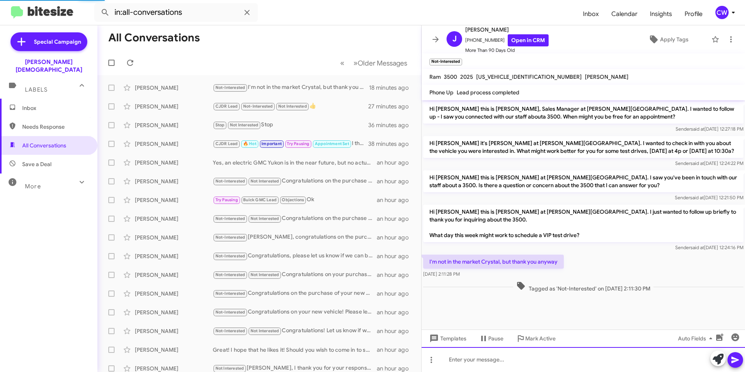
scroll to position [5, 0]
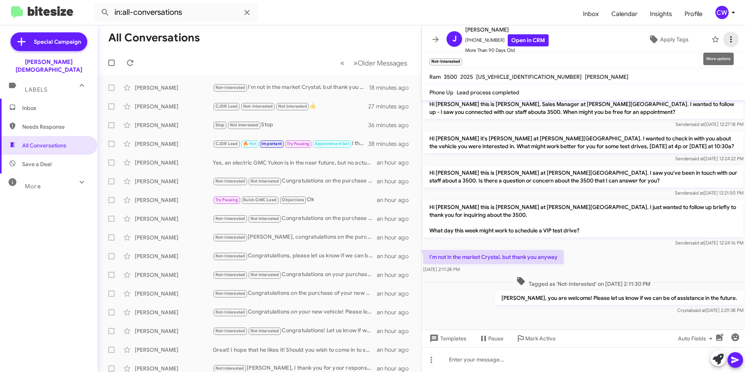
click at [730, 39] on icon at bounding box center [731, 39] width 2 height 6
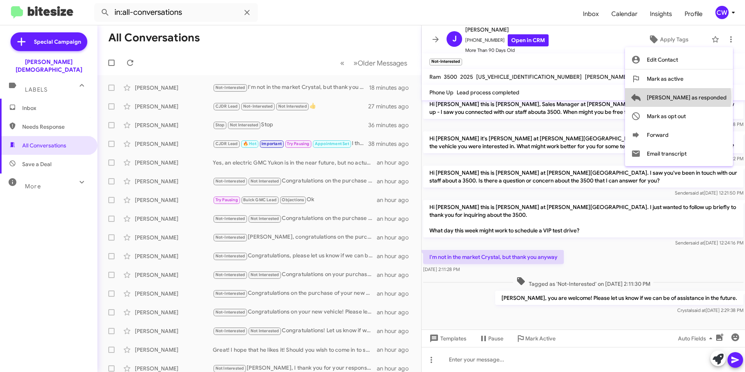
click at [709, 97] on span "[PERSON_NAME] as responded" at bounding box center [687, 97] width 80 height 19
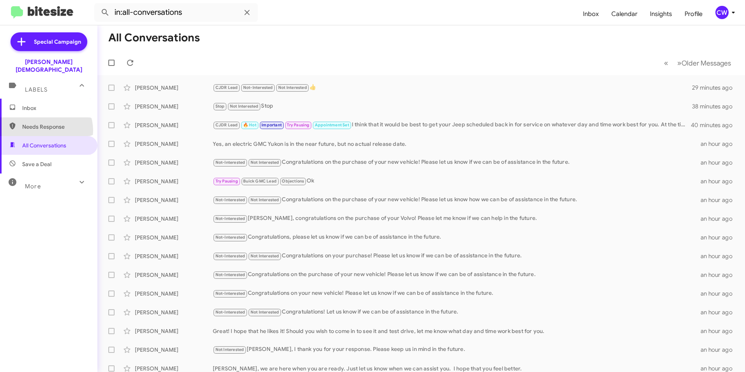
click at [42, 123] on span "Needs Response" at bounding box center [48, 126] width 97 height 19
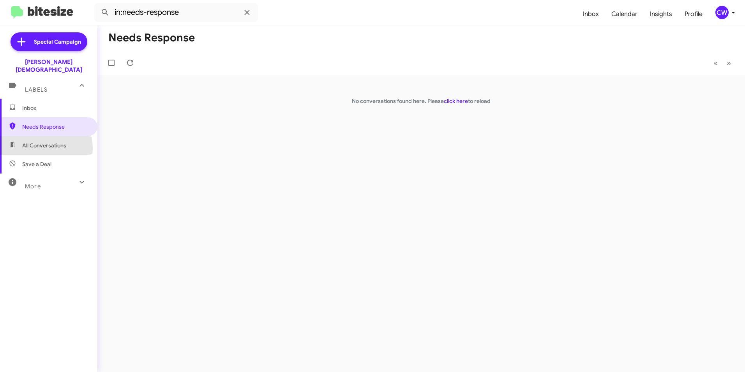
click at [38, 141] on span "All Conversations" at bounding box center [44, 145] width 44 height 8
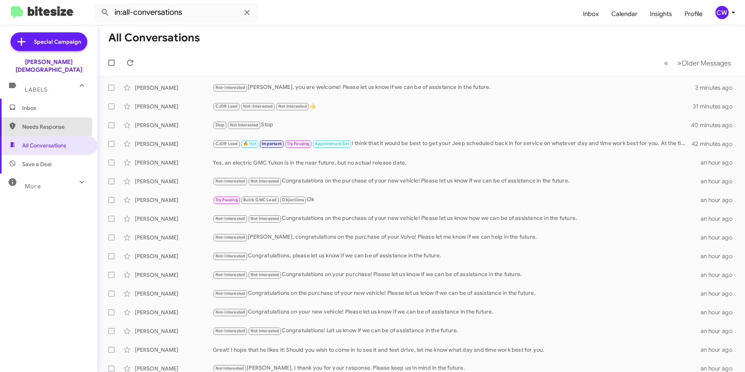
click at [31, 123] on span "Needs Response" at bounding box center [55, 127] width 66 height 8
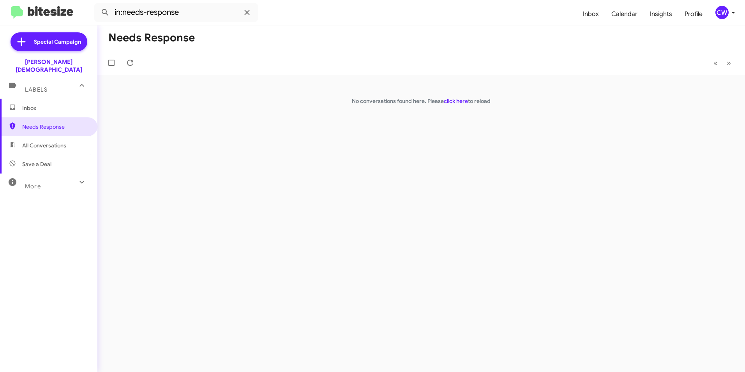
click at [45, 141] on span "All Conversations" at bounding box center [44, 145] width 44 height 8
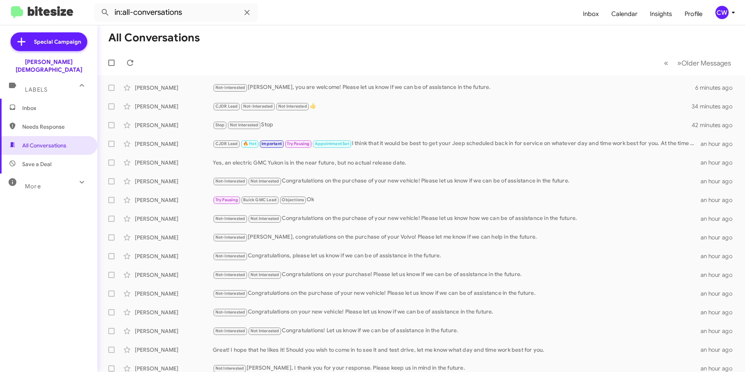
click at [465, 5] on form "in:all-conversations" at bounding box center [335, 12] width 482 height 19
click at [531, 52] on mat-toolbar-row "« Previous » Next Older Messages" at bounding box center [421, 62] width 648 height 25
click at [57, 155] on span "Save a Deal" at bounding box center [48, 164] width 97 height 19
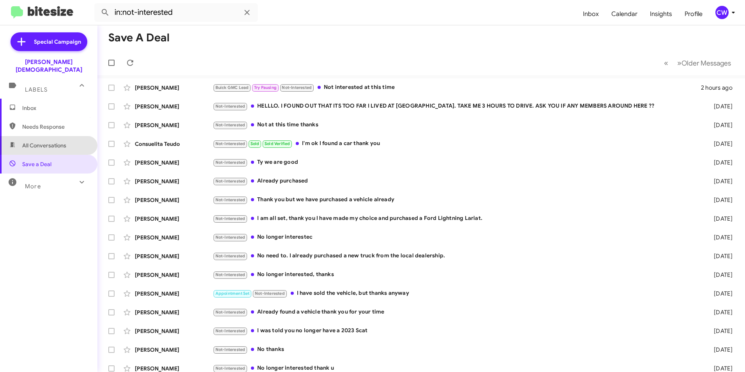
click at [76, 141] on span "All Conversations" at bounding box center [48, 145] width 97 height 19
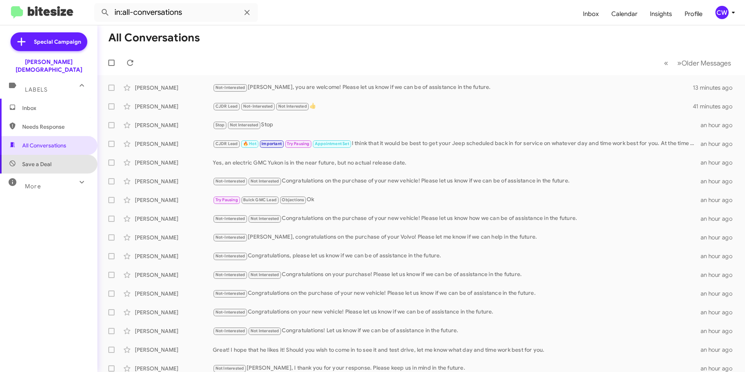
click at [69, 159] on span "Save a Deal" at bounding box center [48, 164] width 97 height 19
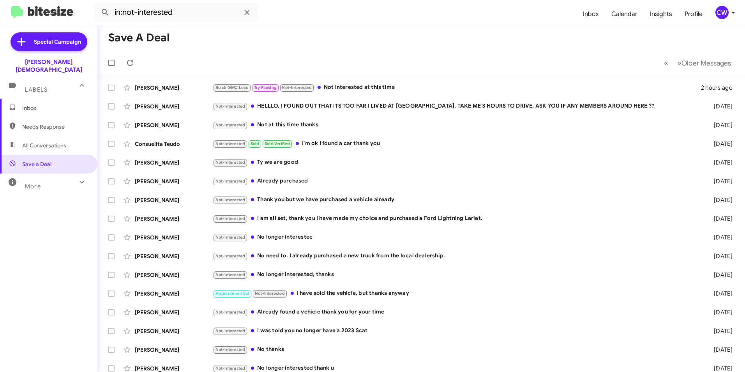
click at [52, 141] on span "All Conversations" at bounding box center [44, 145] width 44 height 8
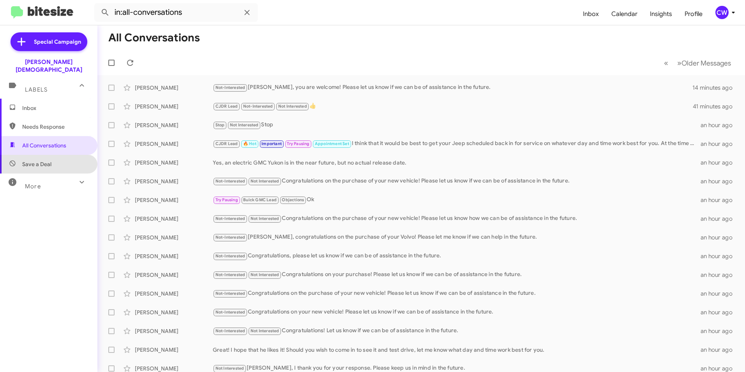
click at [55, 155] on span "Save a Deal" at bounding box center [48, 164] width 97 height 19
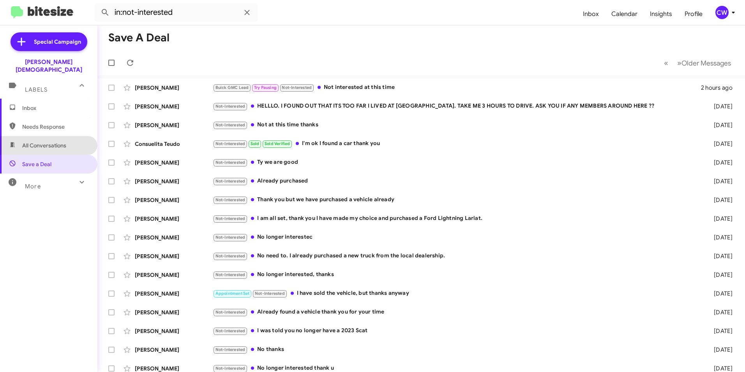
click at [56, 141] on span "All Conversations" at bounding box center [44, 145] width 44 height 8
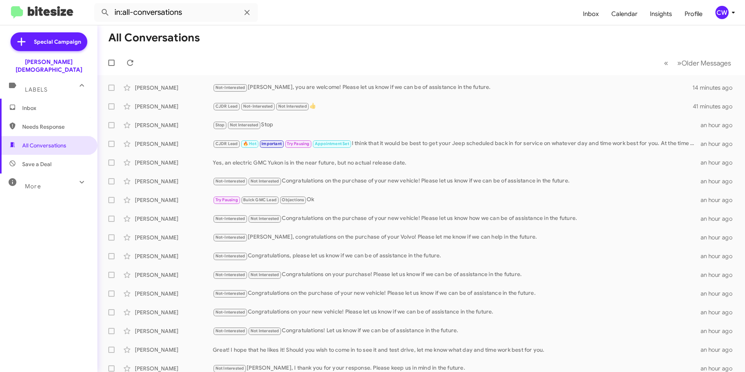
click at [61, 158] on span "Save a Deal" at bounding box center [48, 164] width 97 height 19
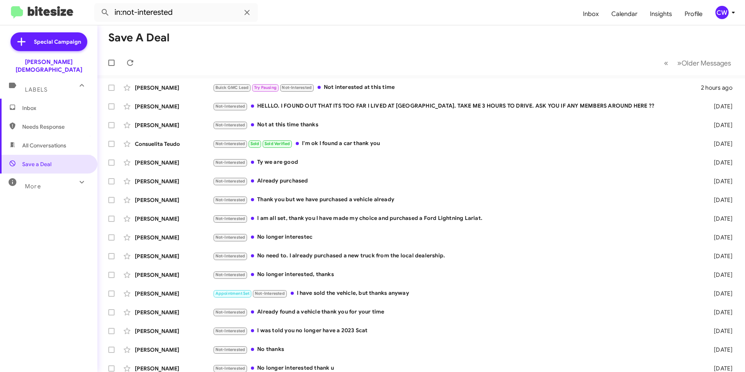
click at [55, 141] on span "All Conversations" at bounding box center [44, 145] width 44 height 8
type input "in:all-conversations"
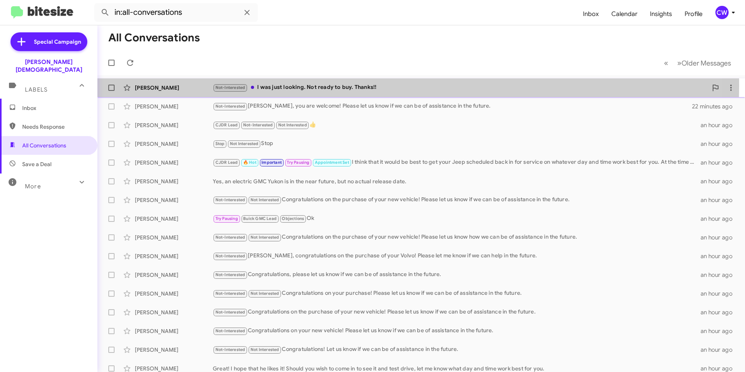
click at [335, 86] on div "Not-Interested I was just looking. Not ready to buy. Thanks!!" at bounding box center [460, 87] width 495 height 9
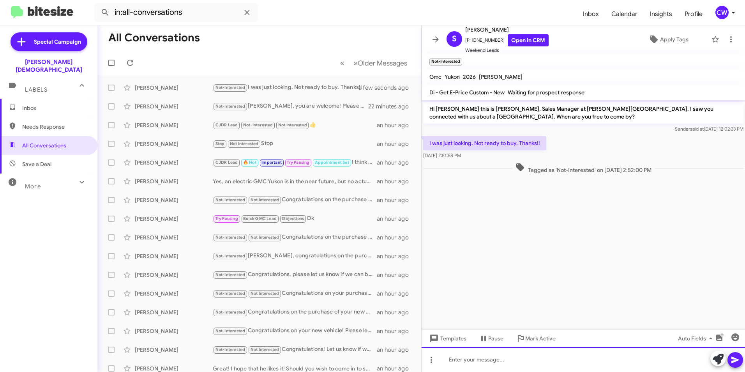
click at [480, 361] on div at bounding box center [583, 359] width 323 height 25
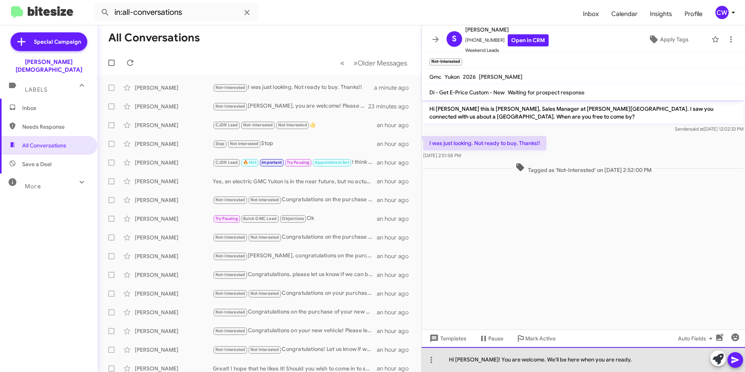
click at [522, 360] on div "Hi [PERSON_NAME]! You are welcome. We'll be here when you are ready." at bounding box center [583, 359] width 323 height 25
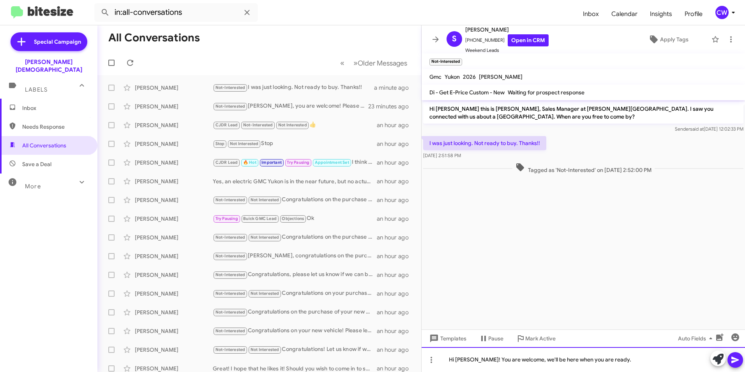
click at [616, 371] on div "Hi [PERSON_NAME]! You are welcome, we'll be here when you are ready." at bounding box center [583, 359] width 323 height 25
click at [735, 363] on icon at bounding box center [735, 359] width 9 height 9
